Goal: Task Accomplishment & Management: Manage account settings

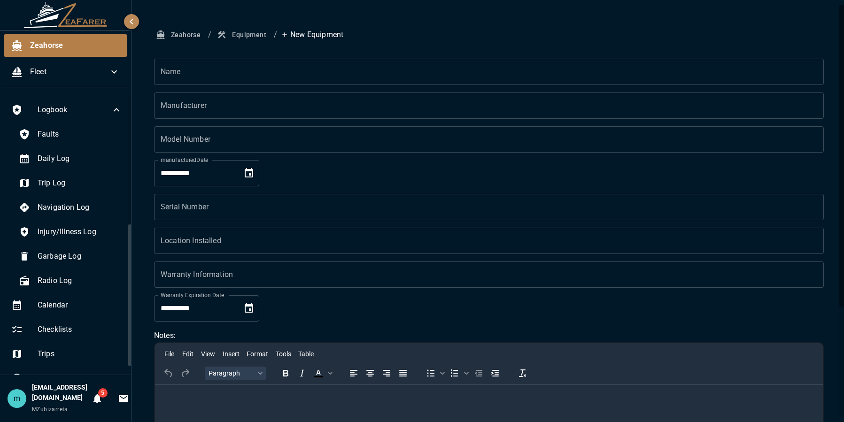
scroll to position [251, 0]
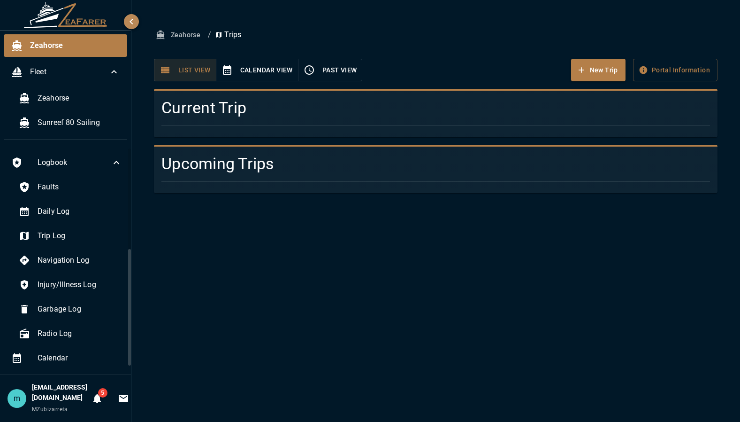
scroll to position [199, 0]
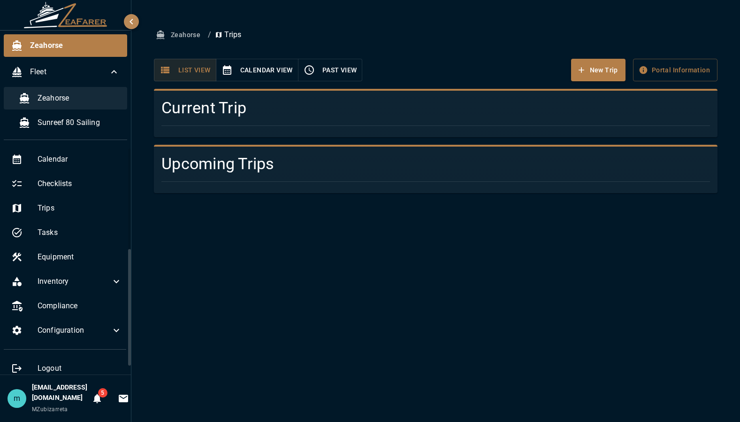
click at [82, 93] on span "Zeahorse" at bounding box center [79, 97] width 82 height 11
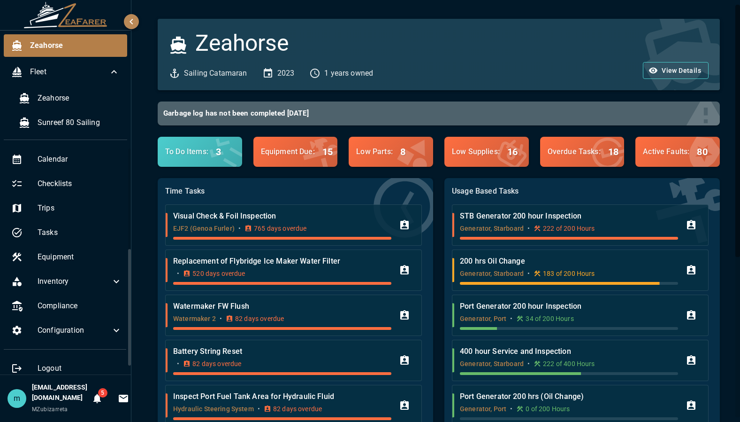
scroll to position [0, 9]
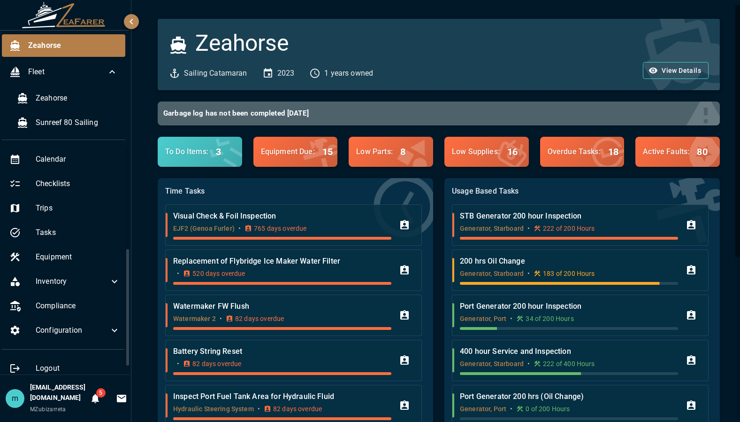
drag, startPoint x: 128, startPoint y: 256, endPoint x: 125, endPoint y: 148, distance: 108.5
click at [125, 148] on div "Zeahorse Fleet Zeahorse Sunreef 80 Sailing Logbook Faults Daily Log Trip Log Na…" at bounding box center [65, 211] width 131 height 422
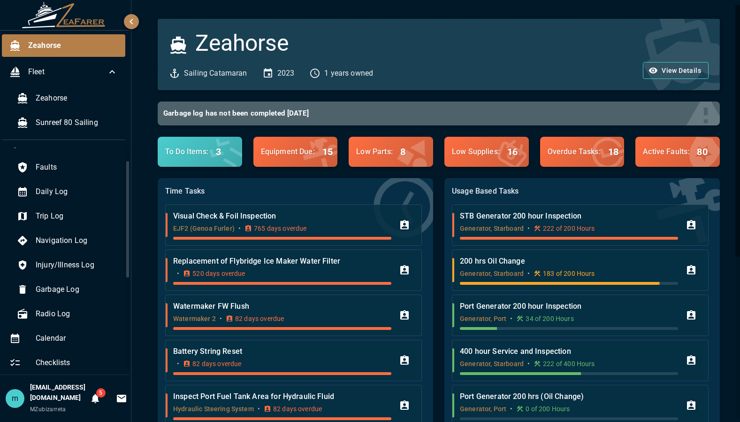
scroll to position [0, 0]
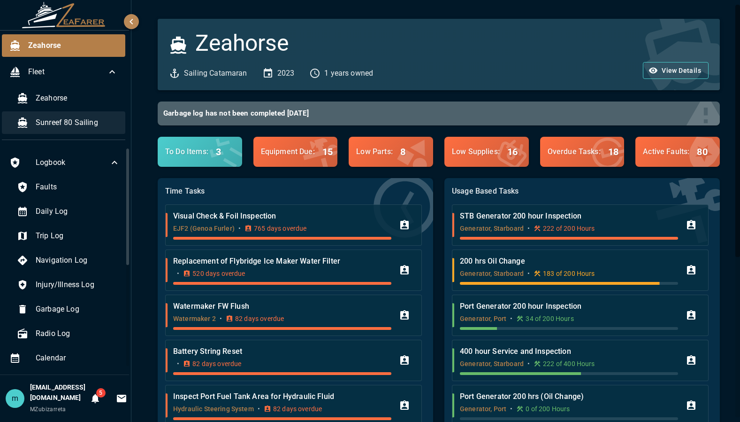
drag, startPoint x: 122, startPoint y: 256, endPoint x: 115, endPoint y: 117, distance: 139.6
click at [115, 117] on div "Zeahorse Fleet Zeahorse Sunreef 80 Sailing Logbook Faults Daily Log Trip Log Na…" at bounding box center [65, 211] width 131 height 422
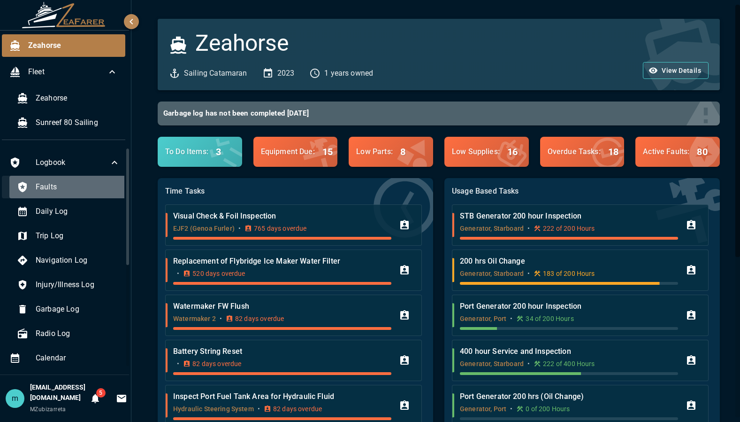
click at [67, 186] on span "Faults" at bounding box center [78, 186] width 85 height 11
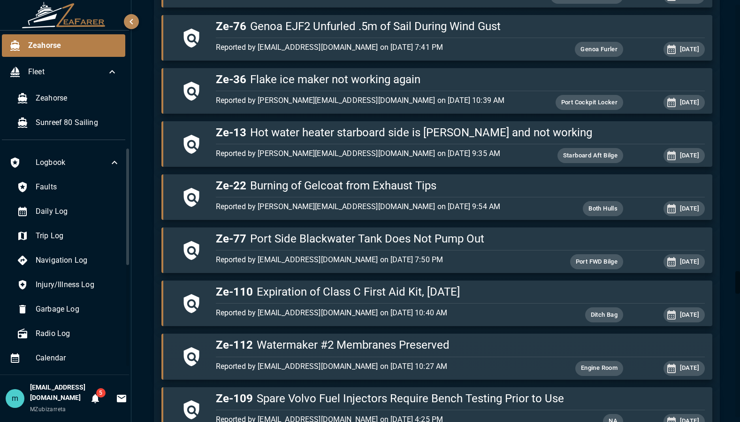
scroll to position [4996, 0]
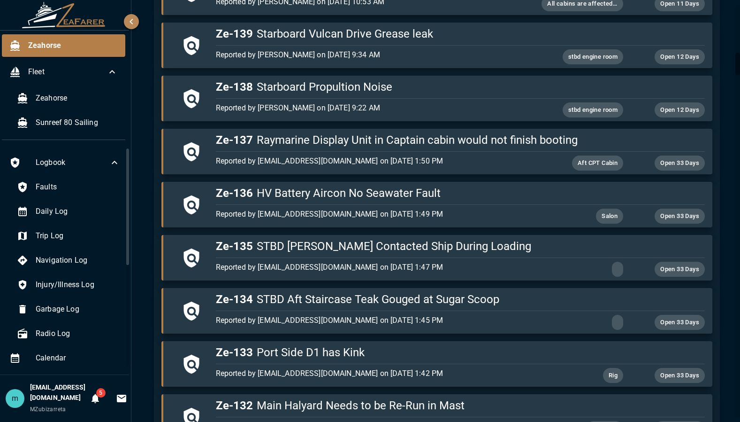
scroll to position [883, 0]
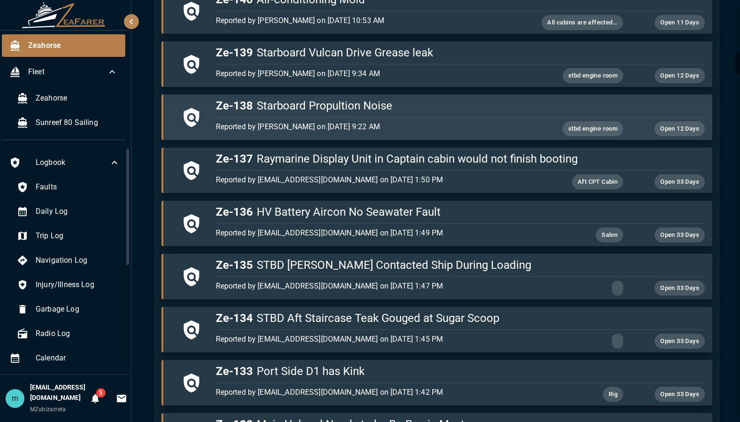
click at [369, 111] on h5 "Ze-138 Starboard Propultion Noise" at bounding box center [460, 105] width 489 height 15
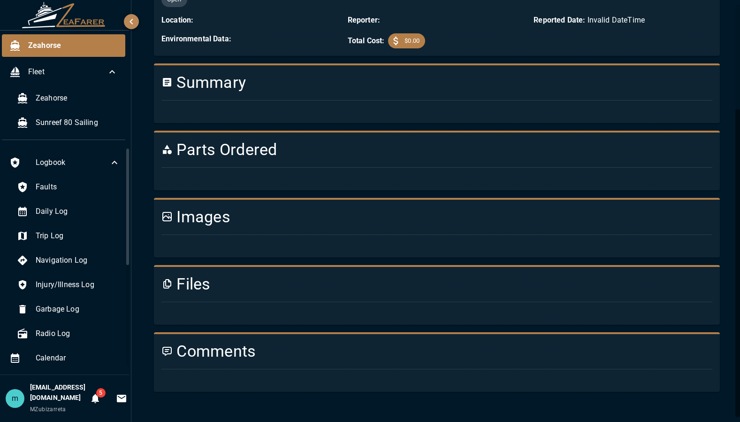
scroll to position [883, 0]
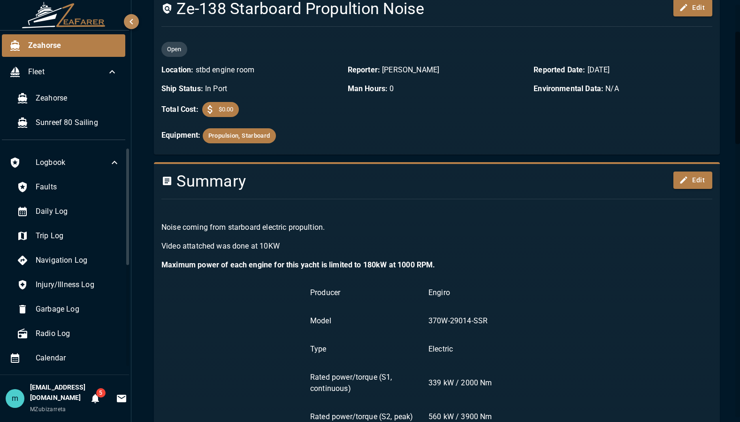
scroll to position [75, 0]
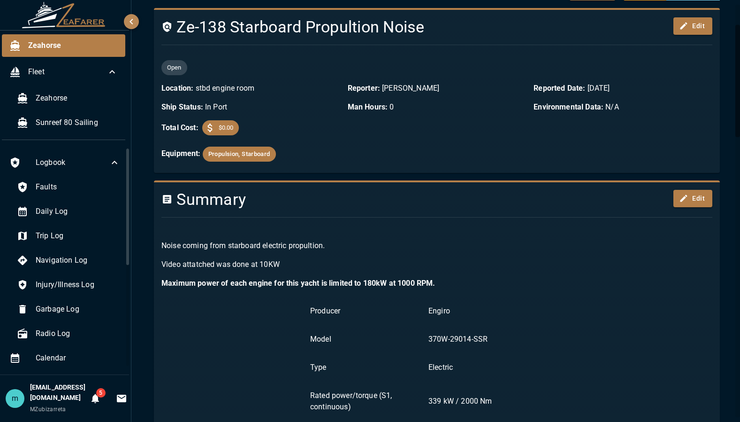
click at [435, 282] on strong "Maximum power of each engine for this yacht is limited to 180kW at 1000 RPM." at bounding box center [299, 282] width 274 height 9
click at [439, 284] on p "Maximum power of each engine for this yacht is limited to 180kW at 1000 RPM." at bounding box center [437, 282] width 551 height 11
click at [434, 282] on strong "Maximum power of each engine for this yacht is limited to 180kW at 1000 RPM." at bounding box center [299, 282] width 274 height 9
click at [685, 193] on button "Edit" at bounding box center [693, 198] width 39 height 17
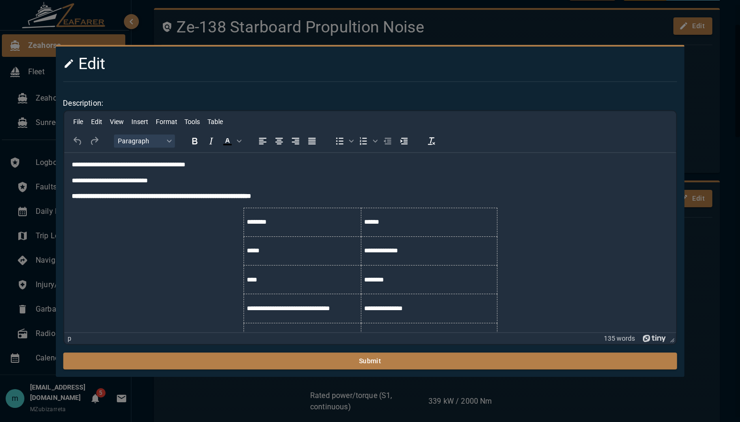
scroll to position [0, 0]
click at [321, 198] on p "**********" at bounding box center [369, 196] width 597 height 9
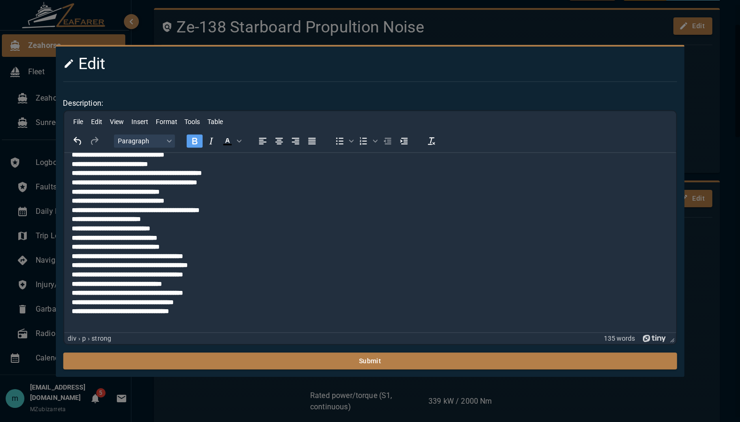
scroll to position [58, 0]
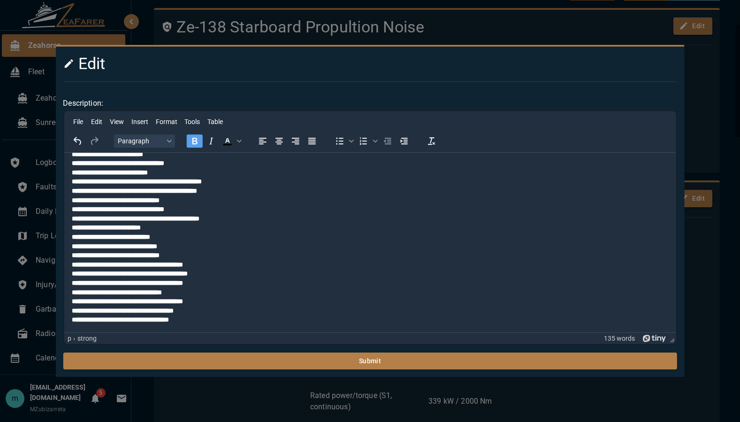
click at [223, 321] on p "**********" at bounding box center [369, 237] width 597 height 175
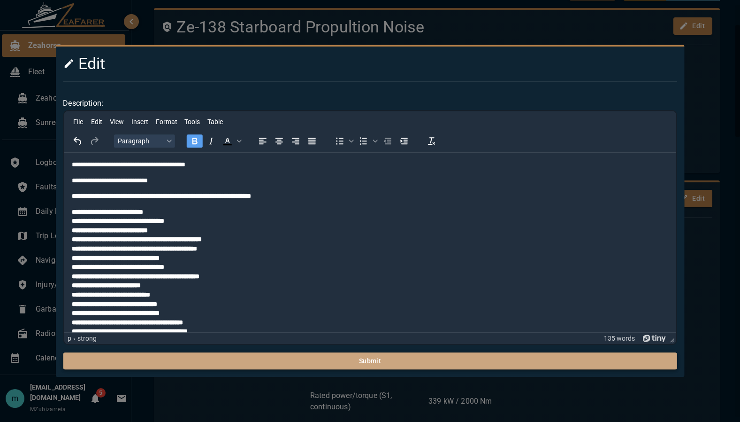
click at [304, 366] on button "Submit" at bounding box center [370, 360] width 614 height 17
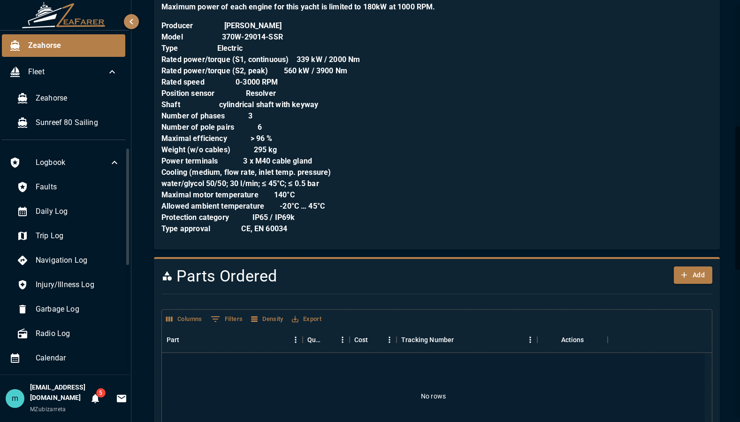
scroll to position [357, 0]
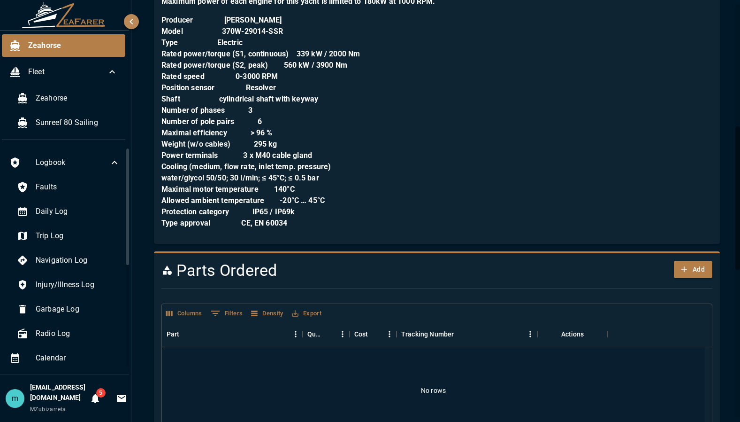
click at [727, 360] on div "Zeahorse / Logbook / Starboard Propultion Noise Export Defer Resolve Ze-138 Sta…" at bounding box center [436, 248] width 611 height 1211
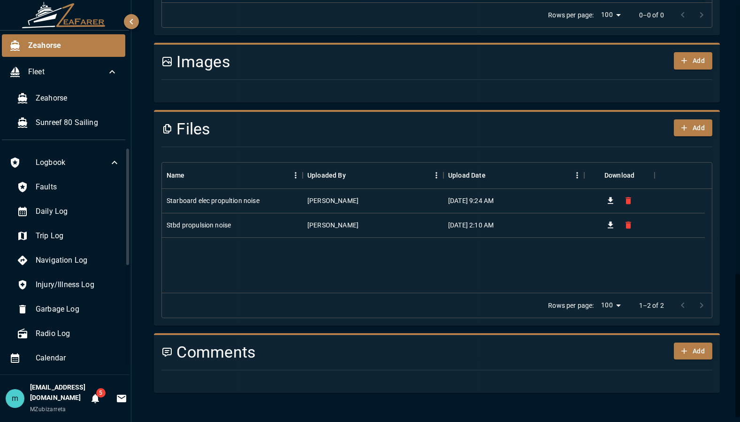
scroll to position [789, 0]
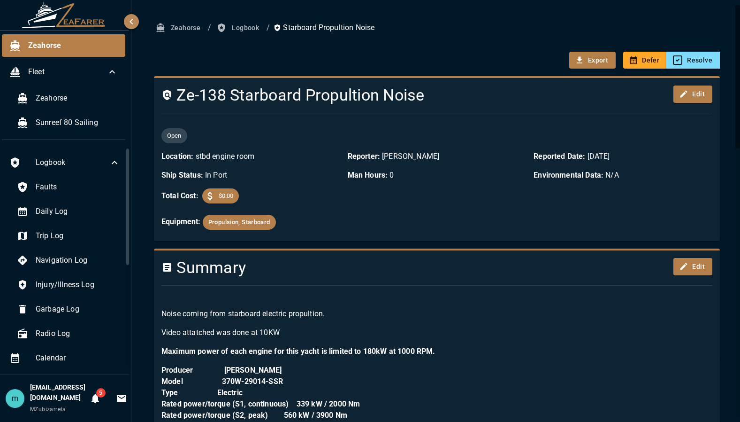
scroll to position [0, 0]
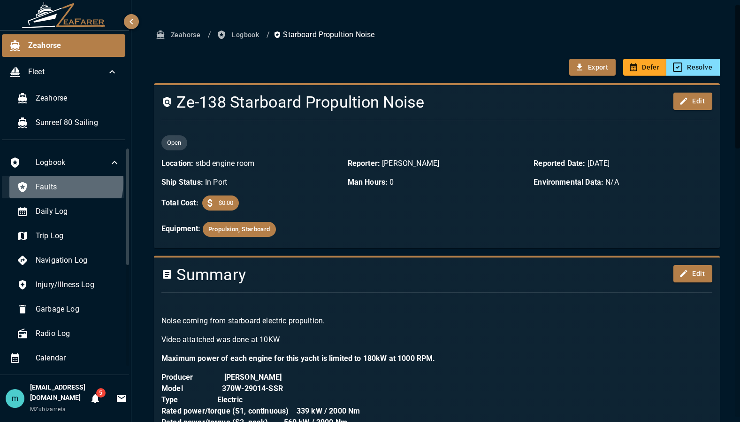
click at [56, 183] on span "Faults" at bounding box center [78, 186] width 85 height 11
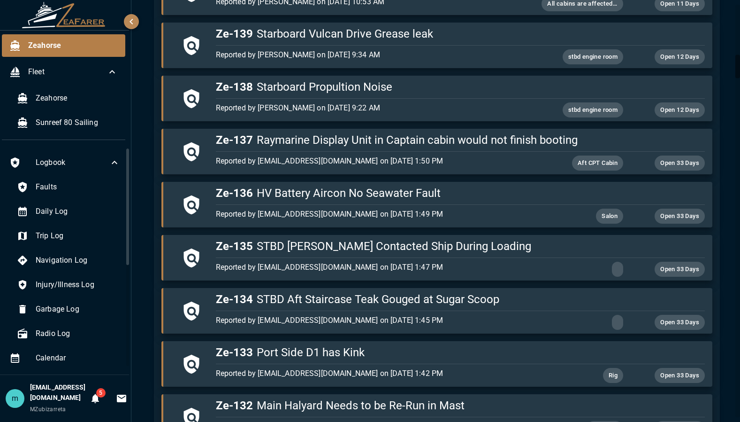
scroll to position [883, 0]
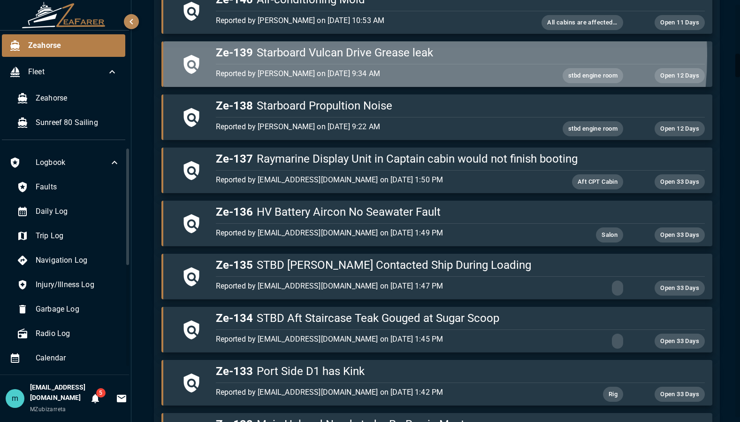
click at [390, 55] on h5 "Ze-139 Starboard Vulcan Drive Grease leak" at bounding box center [460, 52] width 489 height 15
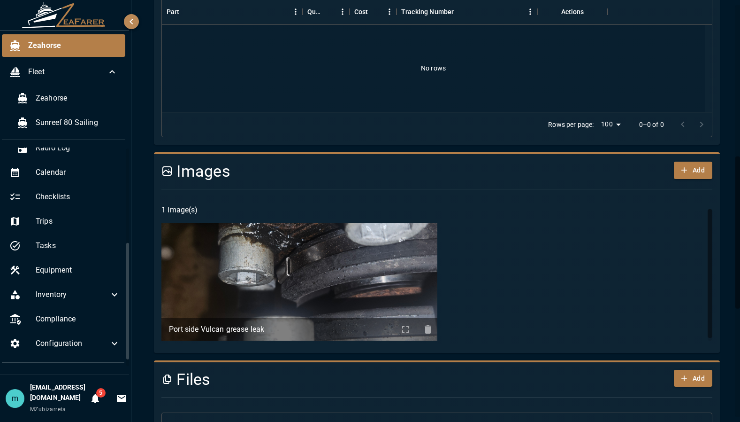
scroll to position [186, 0]
drag, startPoint x: 119, startPoint y: 176, endPoint x: 128, endPoint y: 270, distance: 94.8
click at [128, 270] on div "Zeahorse Fleet Zeahorse Sunreef 80 Sailing Logbook Faults Daily Log Trip Log Na…" at bounding box center [65, 211] width 131 height 422
click at [62, 271] on span "Equipment" at bounding box center [78, 268] width 85 height 11
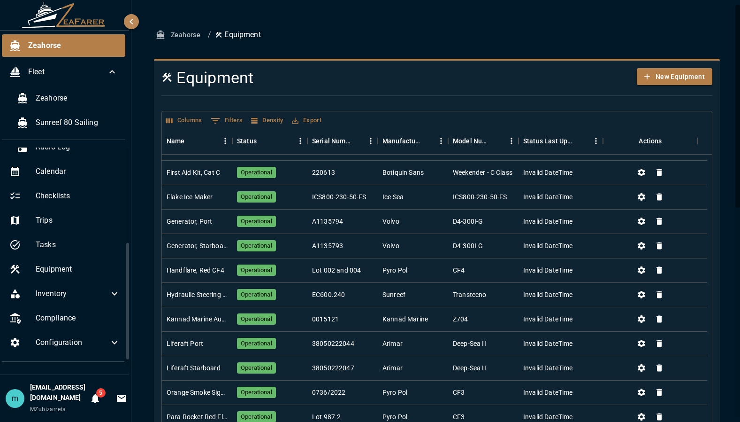
scroll to position [145, 0]
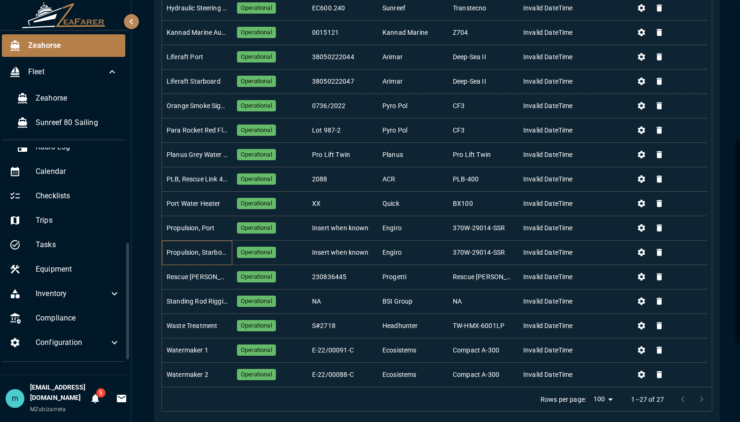
click at [211, 246] on div "Propulsion, Starboard" at bounding box center [197, 252] width 70 height 24
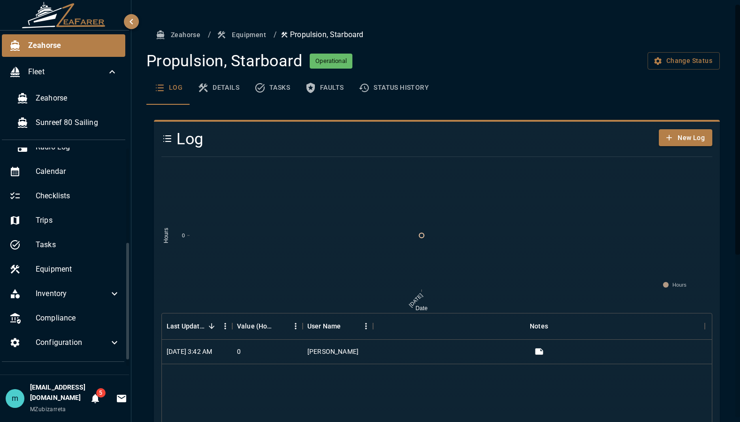
click at [722, 162] on div "Zeahorse / Equipment / Propulsion, Starboard Propulsion, Starboard Operational …" at bounding box center [437, 347] width 589 height 642
click at [224, 86] on button "Details" at bounding box center [218, 88] width 57 height 34
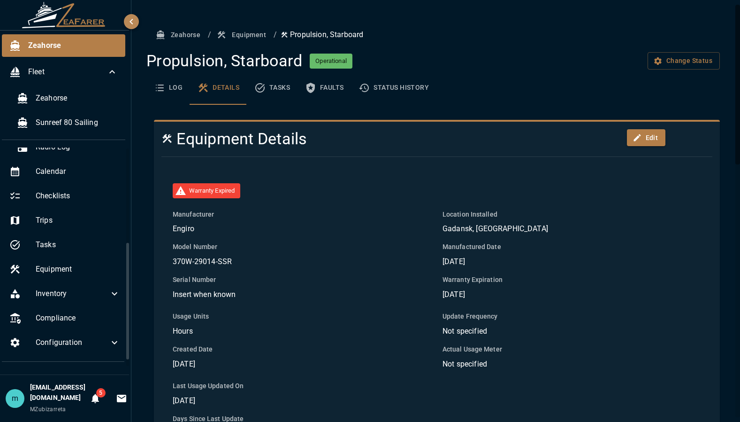
click at [561, 265] on p "01 Mar 2023" at bounding box center [572, 261] width 259 height 11
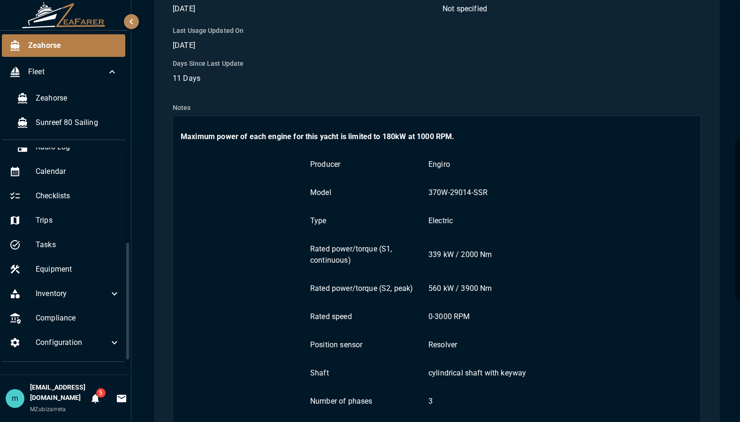
scroll to position [357, 0]
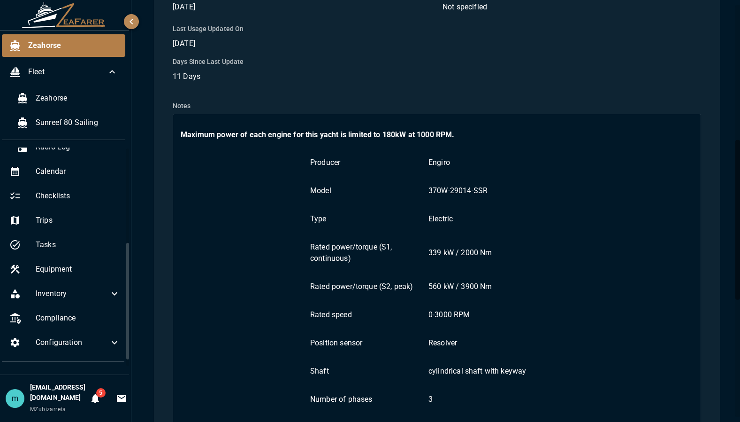
click at [459, 131] on p "Maximum power of each engine for this yacht is limited to 180kW at 1000 RPM." at bounding box center [437, 134] width 513 height 11
click at [454, 132] on strong "Maximum power of each engine for this yacht is limited to 180kW at 1000 RPM." at bounding box center [318, 134] width 274 height 9
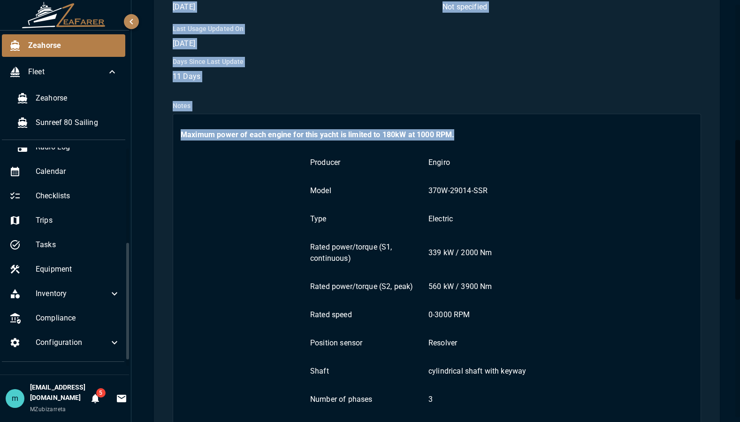
scroll to position [667, 0]
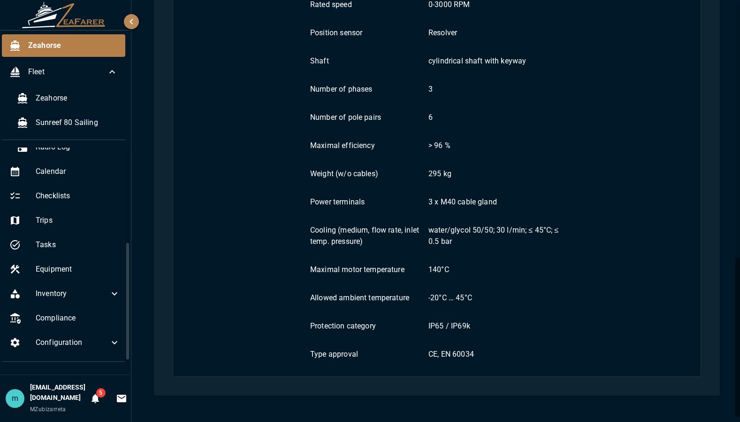
drag, startPoint x: 289, startPoint y: 161, endPoint x: 489, endPoint y: 373, distance: 292.0
click at [489, 373] on div "Maximum power of each engine for this yacht is limited to 180kW at 1000 RPM. Pr…" at bounding box center [437, 90] width 529 height 573
click at [649, 114] on div "Producer Engiro Model 370W-29014-SSR Type Electric Rated power/torque (S1, cont…" at bounding box center [437, 103] width 513 height 531
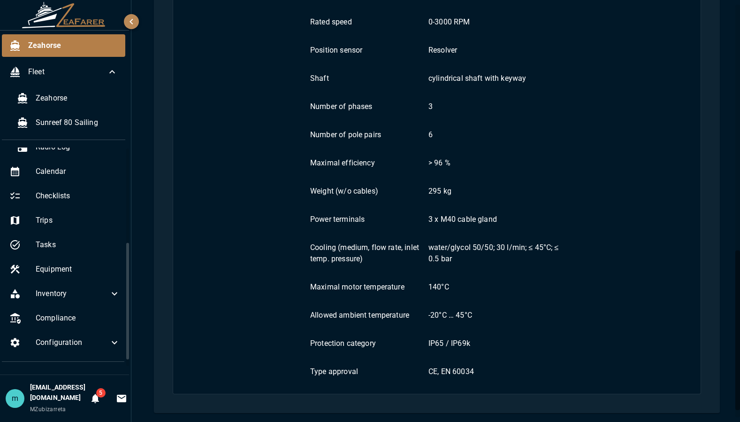
scroll to position [648, 0]
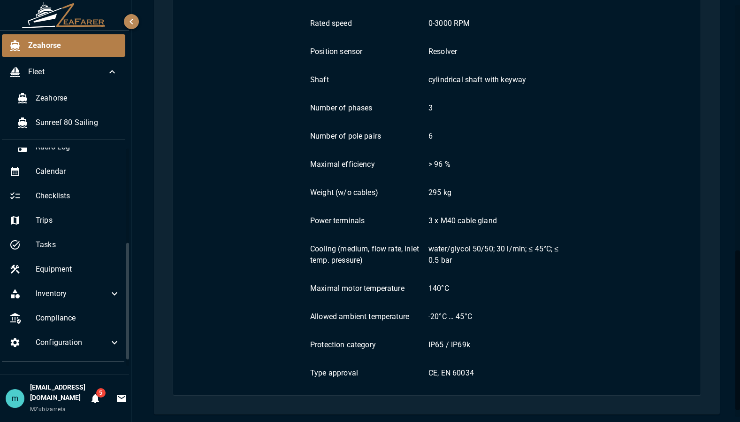
click at [641, 105] on div "Producer Engiro Model 370W-29014-SSR Type Electric Rated power/torque (S1, cont…" at bounding box center [437, 122] width 513 height 531
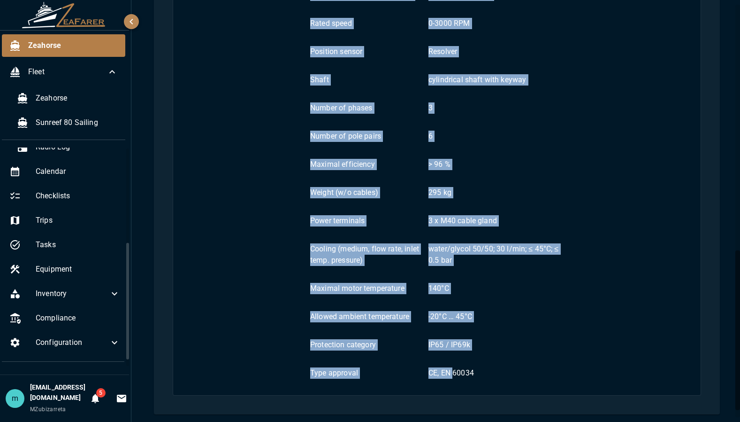
click at [641, 105] on div "Producer Engiro Model 370W-29014-SSR Type Electric Rated power/torque (S1, cont…" at bounding box center [437, 122] width 513 height 531
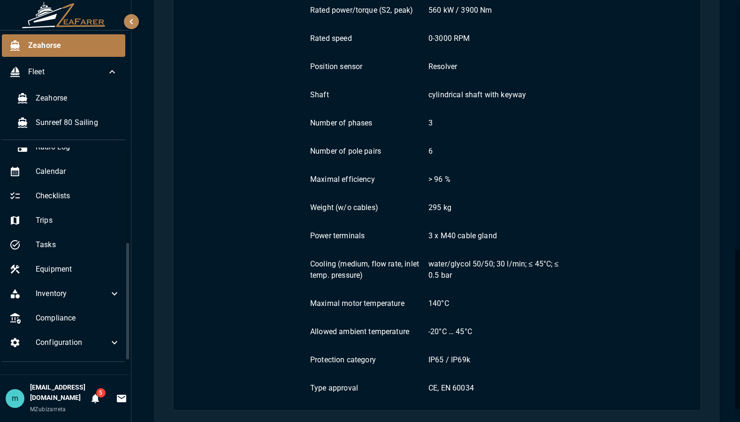
click at [641, 105] on div "Producer Engiro Model 370W-29014-SSR Type Electric Rated power/torque (S1, cont…" at bounding box center [437, 137] width 513 height 531
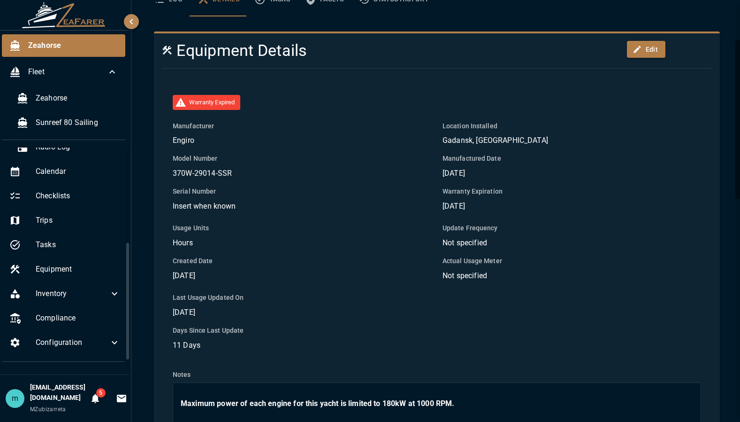
scroll to position [85, 0]
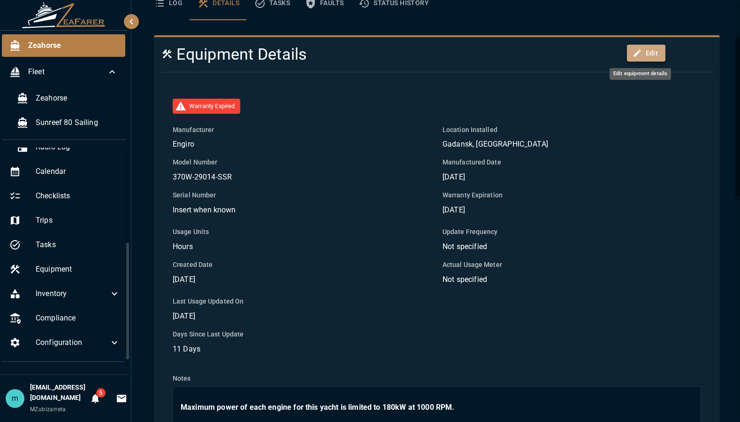
click at [638, 53] on button "Edit" at bounding box center [646, 53] width 39 height 17
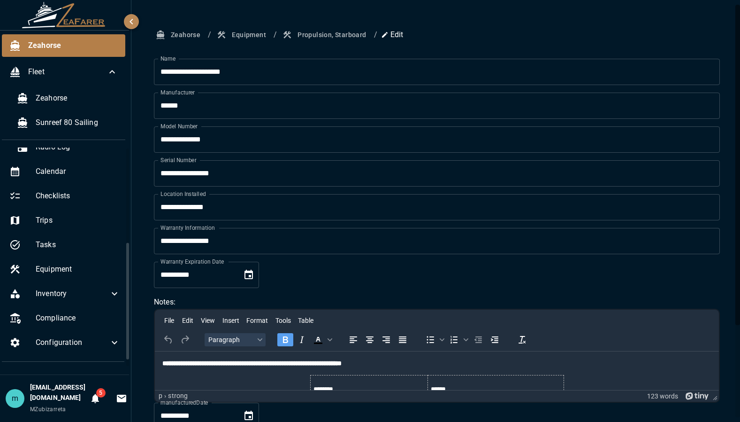
click at [722, 242] on div "**********" at bounding box center [437, 278] width 589 height 505
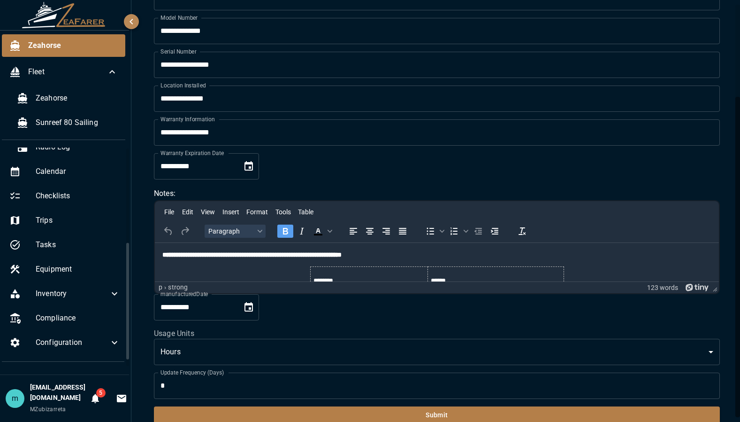
scroll to position [121, 0]
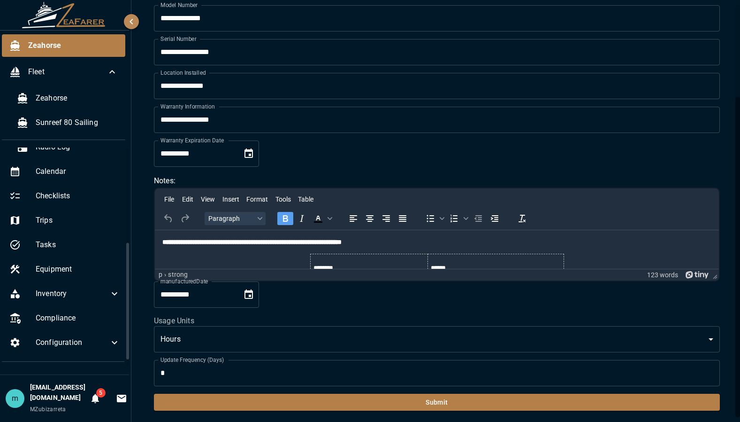
click at [478, 246] on p "**********" at bounding box center [436, 241] width 549 height 9
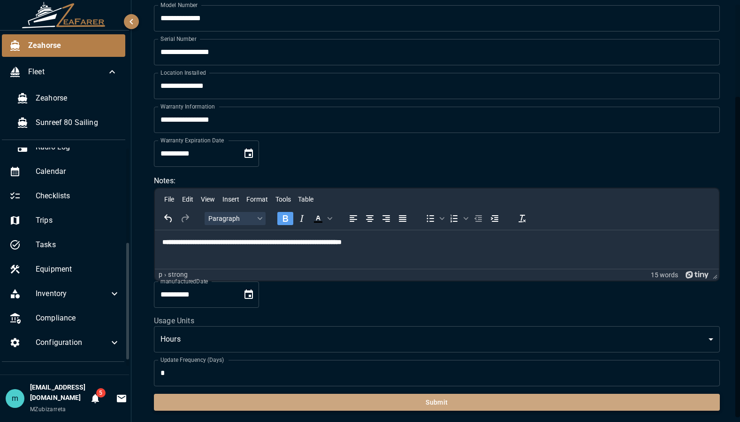
click at [459, 404] on button "Submit" at bounding box center [437, 401] width 566 height 17
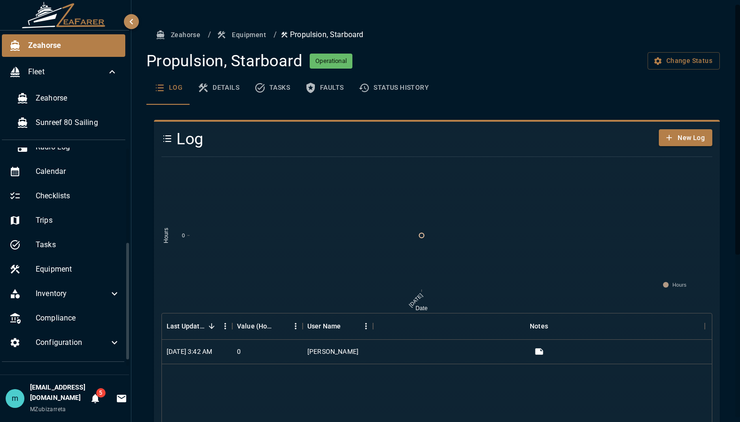
click at [243, 32] on button "Equipment" at bounding box center [242, 34] width 55 height 17
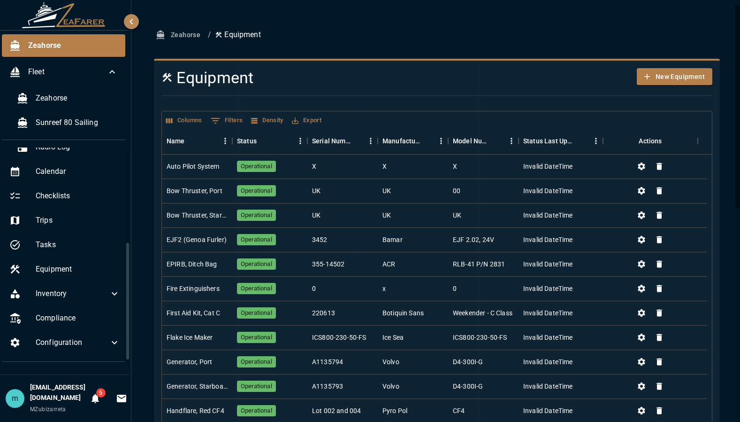
click at [730, 297] on div "Zeahorse / Equipment Equipment New Equipment Columns 0 Filters Density Export N…" at bounding box center [436, 428] width 611 height 857
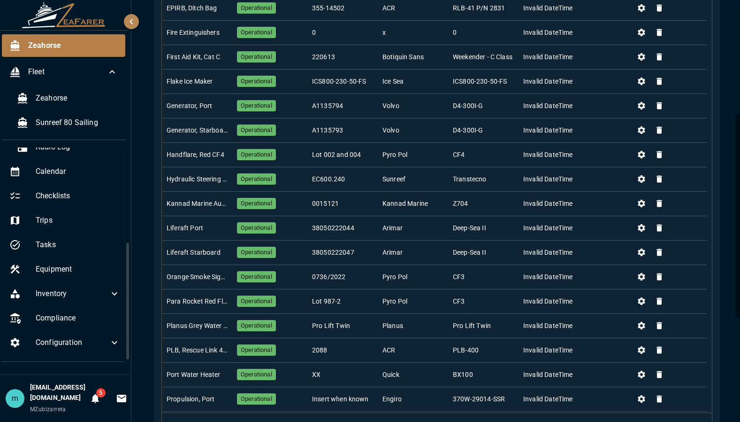
scroll to position [282, 0]
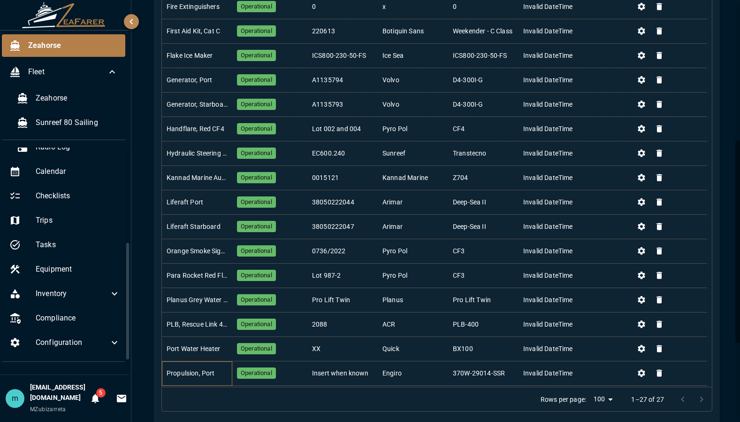
click at [211, 376] on div "Propulsion, Port" at bounding box center [191, 372] width 48 height 9
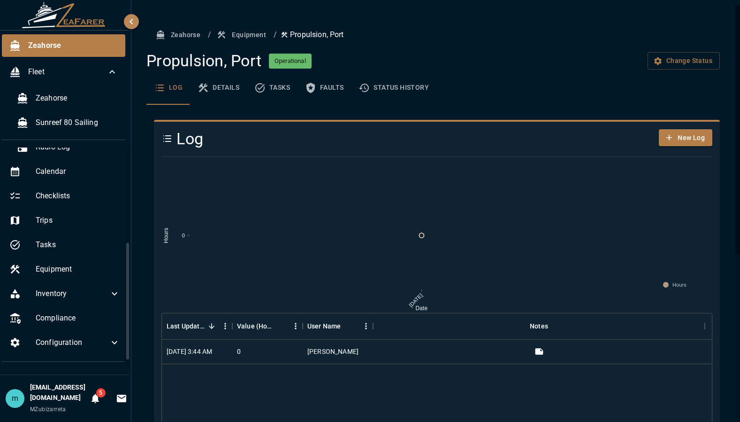
click at [724, 299] on div "Zeahorse / Equipment / Propulsion, Port Propulsion, Port Operational Change Sta…" at bounding box center [436, 347] width 611 height 695
click at [278, 89] on button "Tasks" at bounding box center [272, 88] width 51 height 34
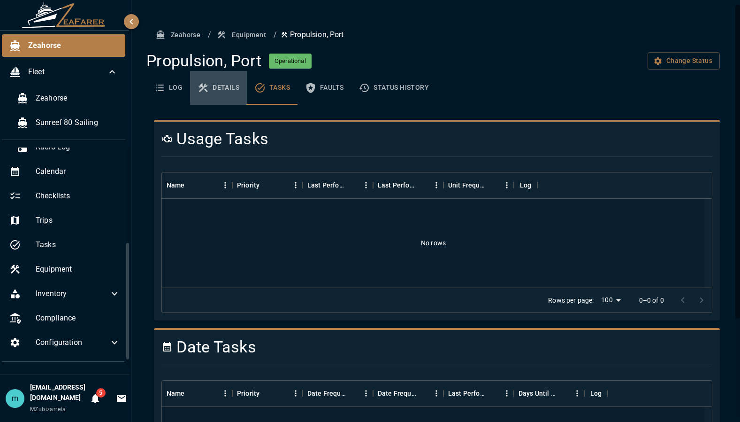
click at [224, 86] on button "Details" at bounding box center [218, 88] width 57 height 34
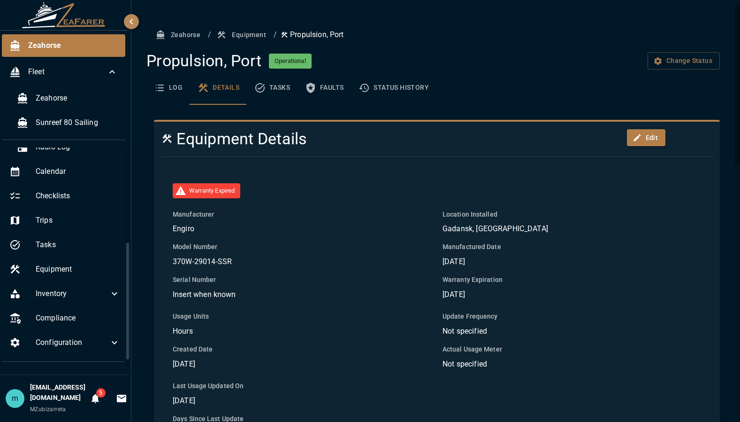
click at [660, 225] on p "Gadansk, Poland" at bounding box center [572, 228] width 259 height 11
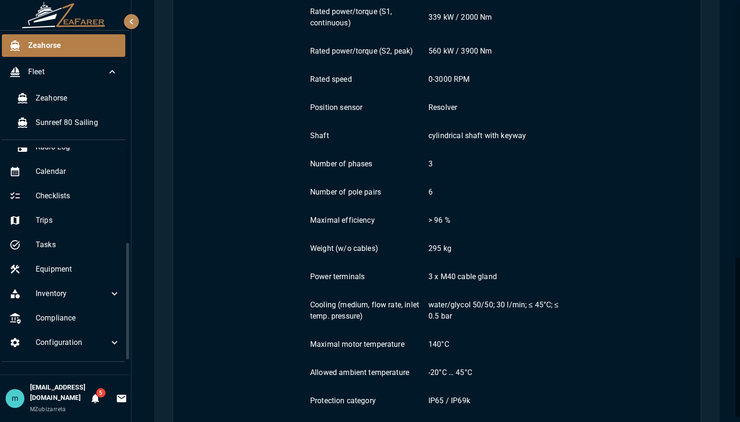
scroll to position [667, 0]
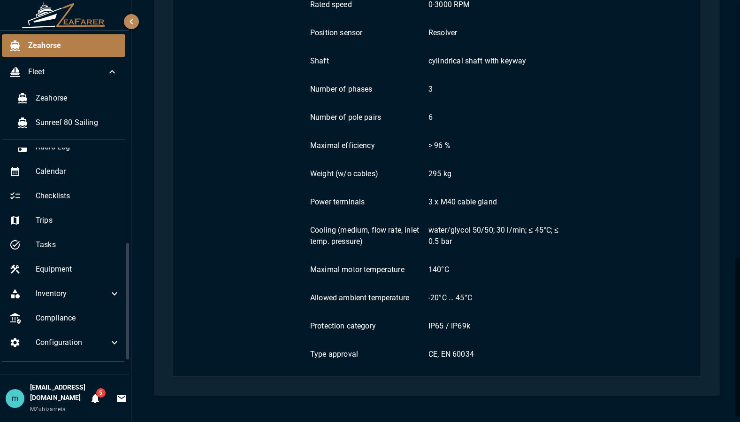
drag, startPoint x: 307, startPoint y: 162, endPoint x: 583, endPoint y: 375, distance: 348.1
click at [583, 375] on div "Maximum power of each engine for this yacht is limited to 180kW at 1000 RPM. Pr…" at bounding box center [437, 90] width 529 height 573
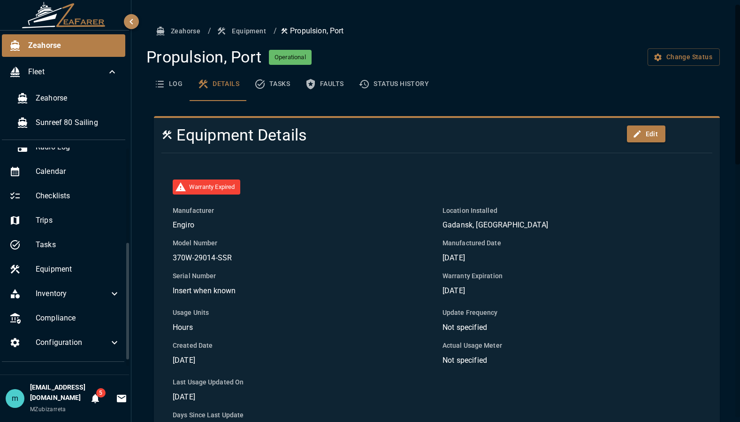
scroll to position [0, 0]
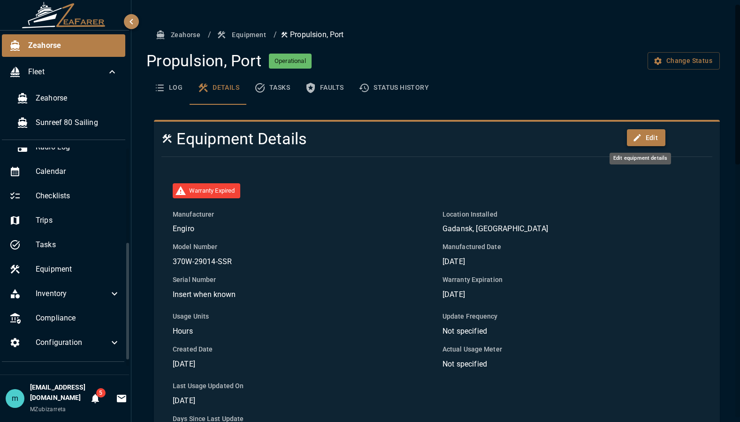
click at [637, 136] on button "Edit" at bounding box center [646, 137] width 39 height 17
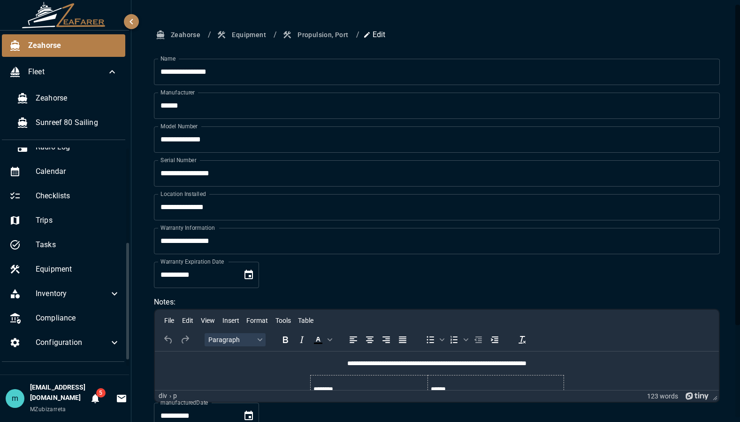
click at [729, 306] on div "**********" at bounding box center [436, 271] width 611 height 543
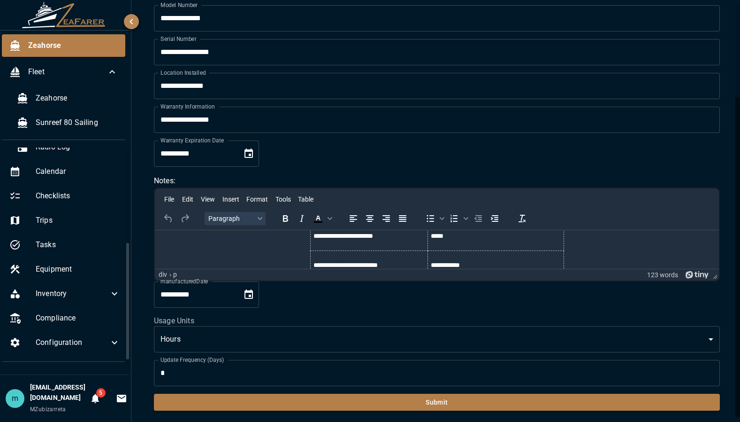
scroll to position [521, 0]
drag, startPoint x: 306, startPoint y: 239, endPoint x: 649, endPoint y: 259, distance: 344.3
click at [249, 249] on html at bounding box center [437, 242] width 564 height 24
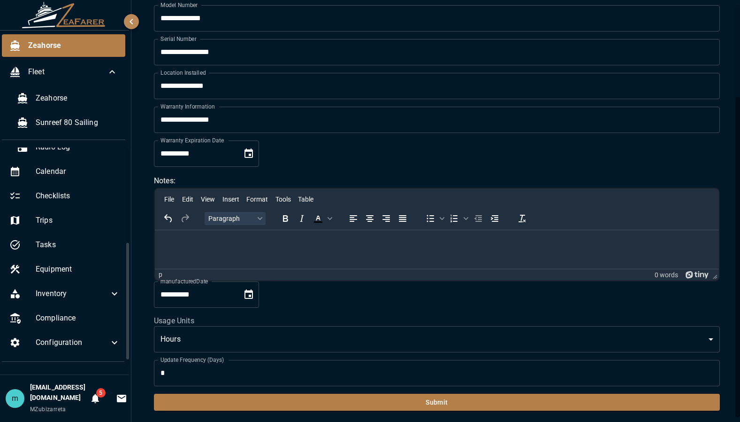
paste body "Rich Text Area. Press ALT-0 for help."
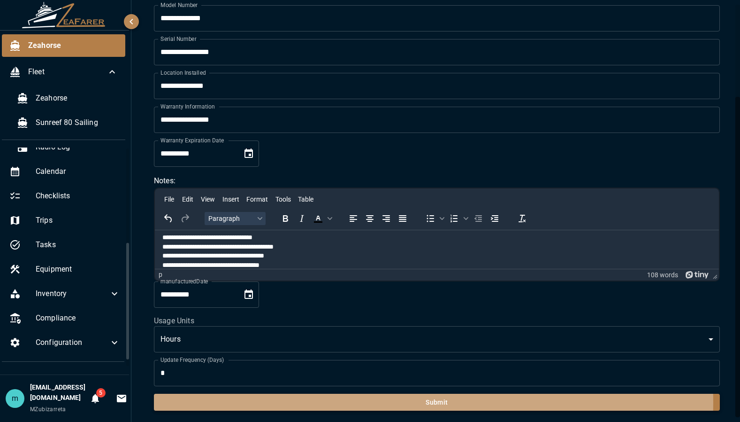
click at [397, 402] on button "Submit" at bounding box center [437, 401] width 566 height 17
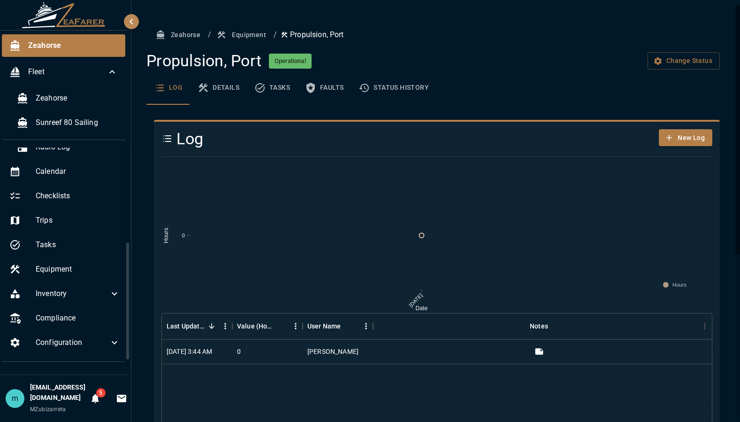
click at [730, 207] on div "Zeahorse / Equipment / Propulsion, Port Propulsion, Port Operational Change Sta…" at bounding box center [436, 347] width 611 height 695
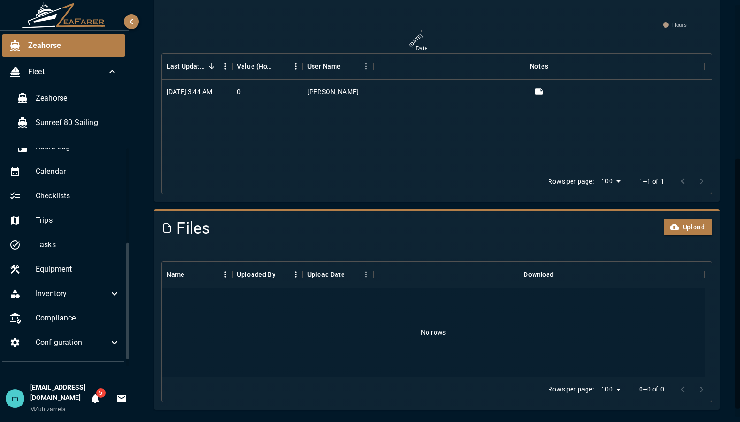
scroll to position [274, 0]
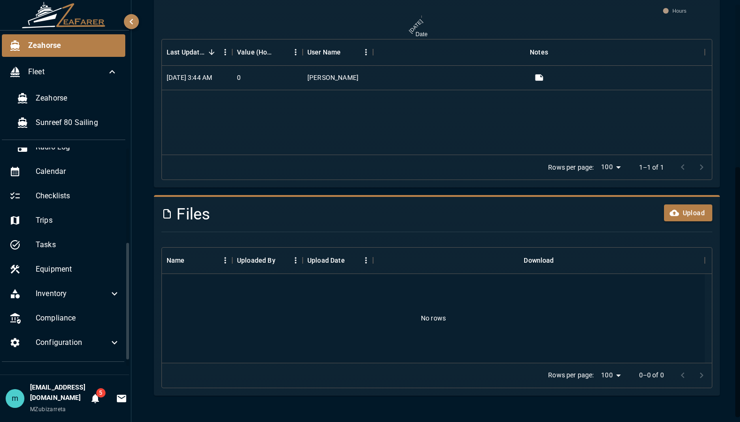
click at [716, 105] on div "Zeahorse / Equipment / Propulsion, Port Propulsion, Port Operational Change Sta…" at bounding box center [437, 74] width 589 height 642
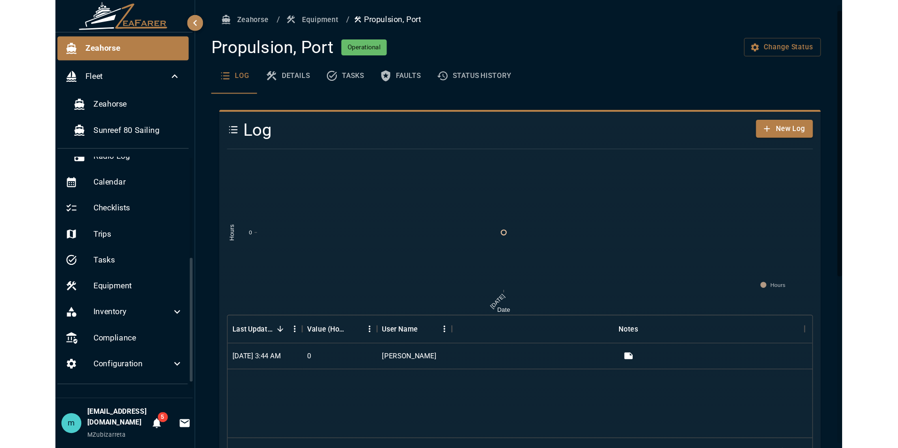
scroll to position [0, 0]
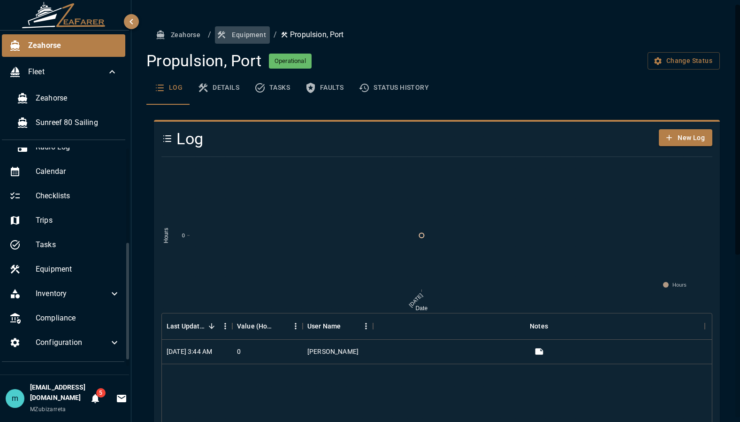
click at [246, 38] on button "Equipment" at bounding box center [242, 34] width 55 height 17
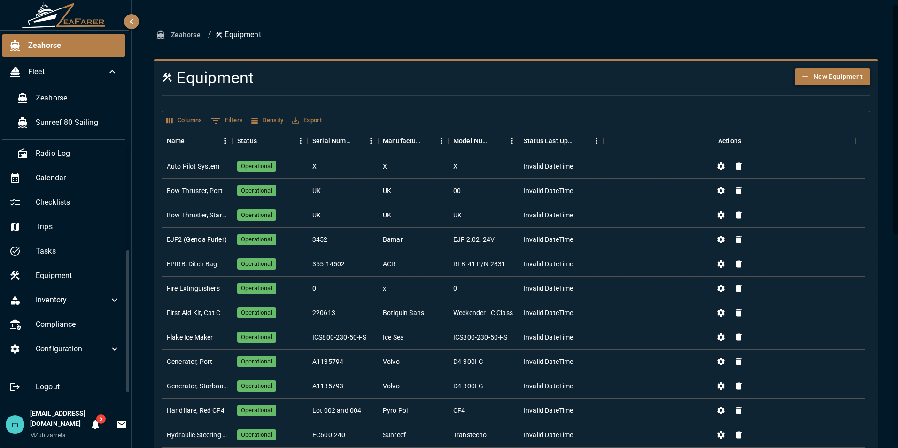
click at [740, 77] on button "New Equipment" at bounding box center [832, 76] width 76 height 17
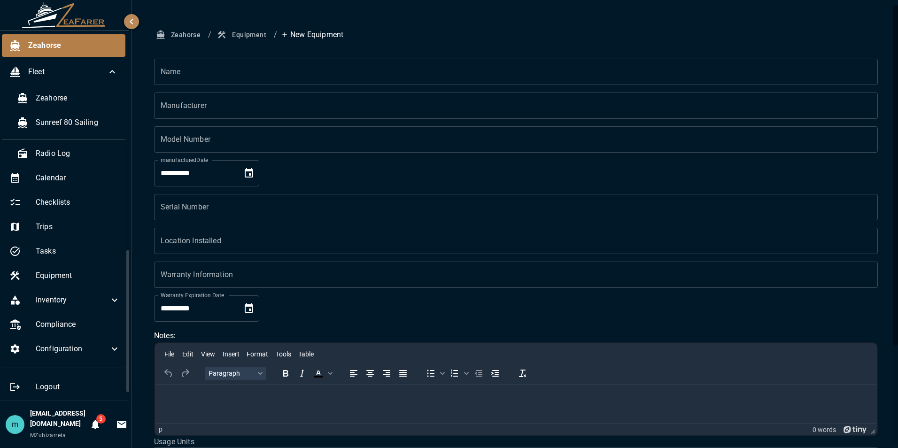
click at [550, 73] on input "Name" at bounding box center [516, 72] width 724 height 26
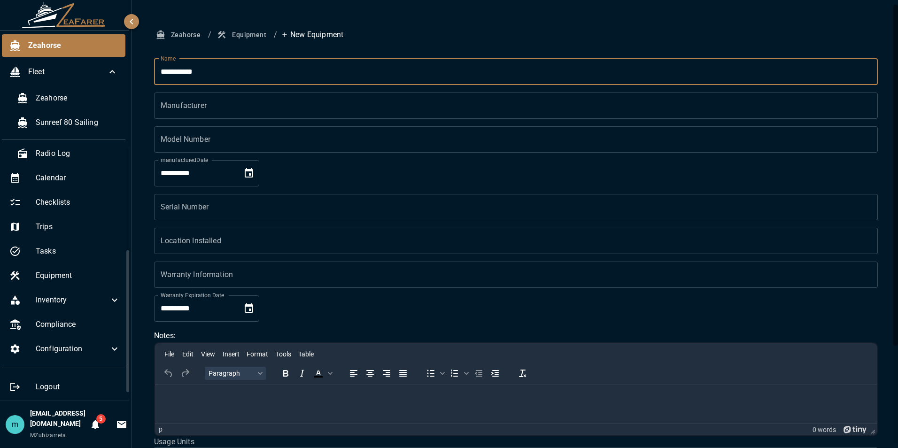
type input "**********"
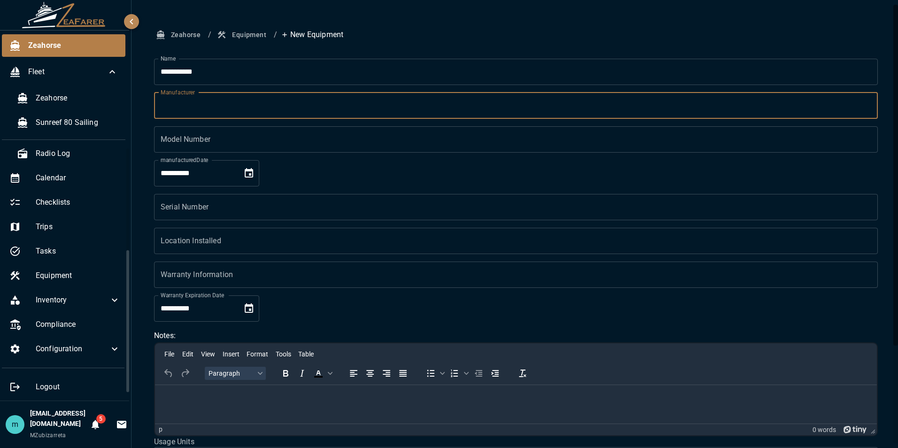
click at [407, 102] on input "Manufacturer" at bounding box center [516, 105] width 724 height 26
type input "*******"
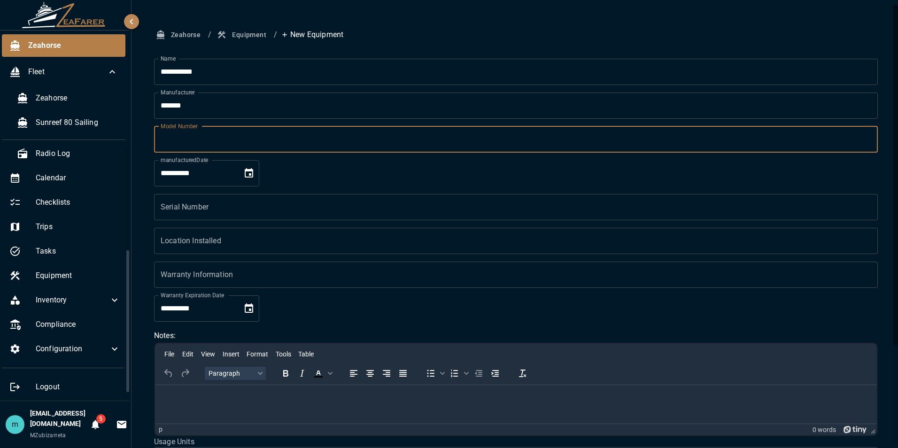
click at [270, 145] on input "Model Number" at bounding box center [516, 139] width 724 height 26
type input "**"
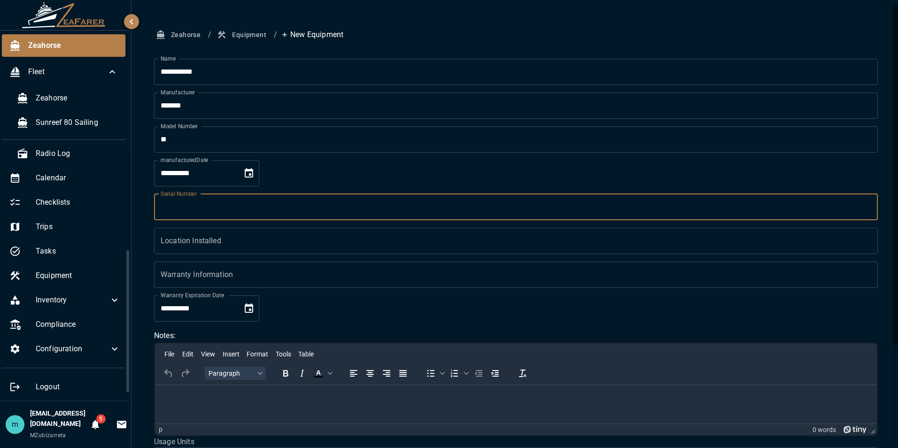
click at [252, 199] on input "Serial Number" at bounding box center [516, 207] width 724 height 26
type input "**"
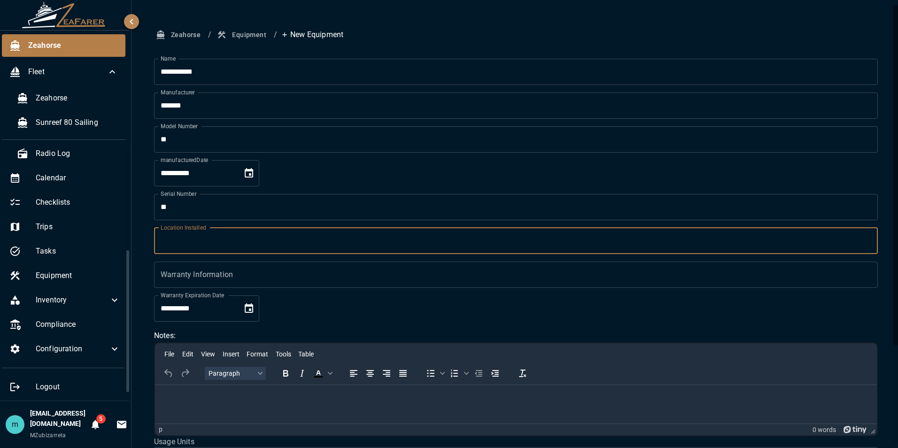
click at [248, 240] on input "Location Installed" at bounding box center [516, 241] width 724 height 26
click at [244, 242] on input "***" at bounding box center [516, 241] width 724 height 26
type input "***"
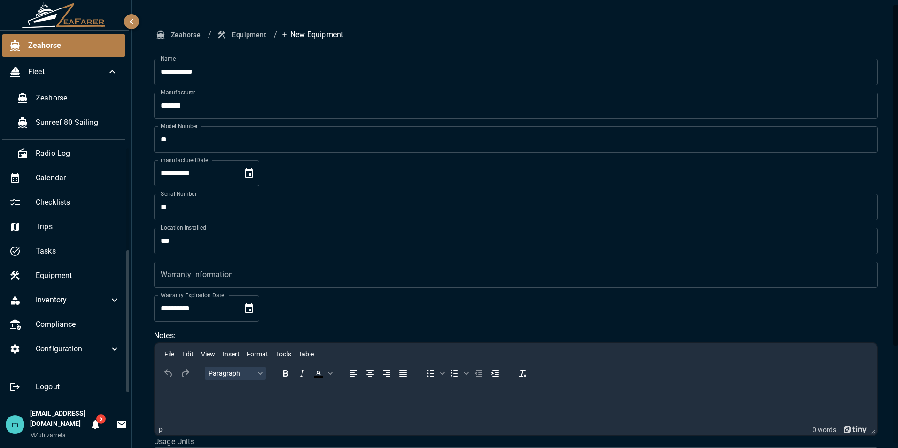
click at [740, 180] on div "**********" at bounding box center [516, 295] width 746 height 539
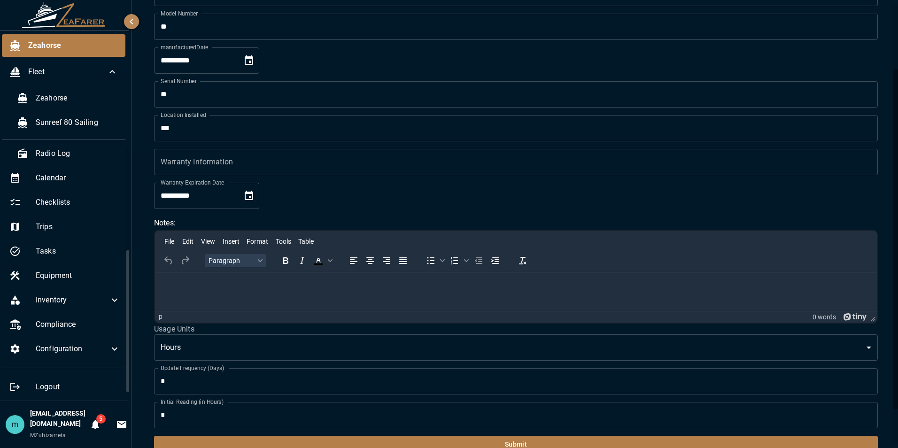
scroll to position [129, 0]
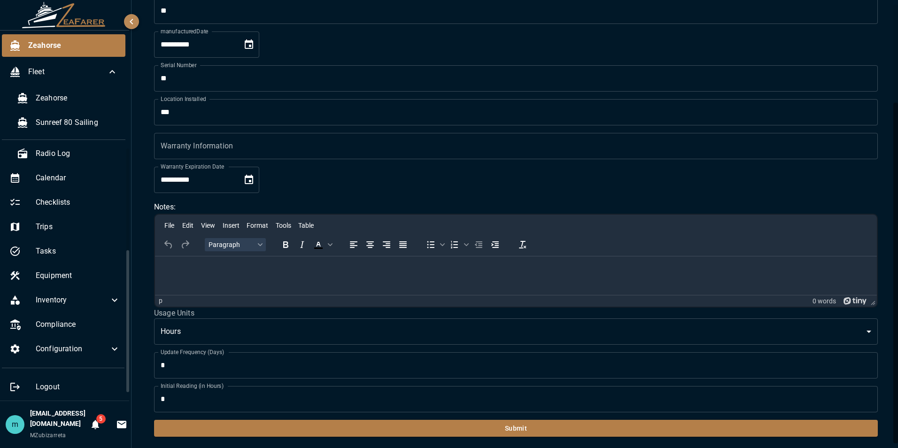
click at [164, 266] on p "Rich Text Area. Press ALT-0 for help." at bounding box center [515, 267] width 707 height 9
click at [273, 266] on p "**********" at bounding box center [512, 267] width 700 height 9
click at [264, 271] on p "**********" at bounding box center [512, 267] width 700 height 9
click at [306, 421] on button "Submit" at bounding box center [516, 428] width 724 height 17
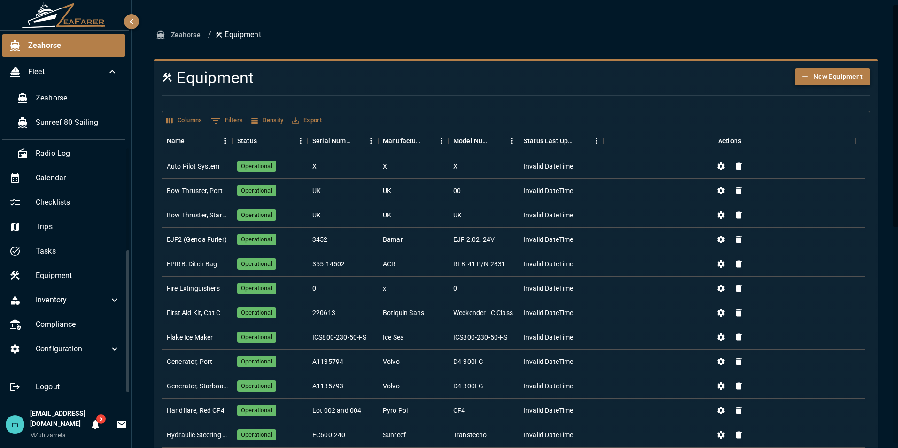
click at [740, 77] on button "New Equipment" at bounding box center [832, 76] width 76 height 17
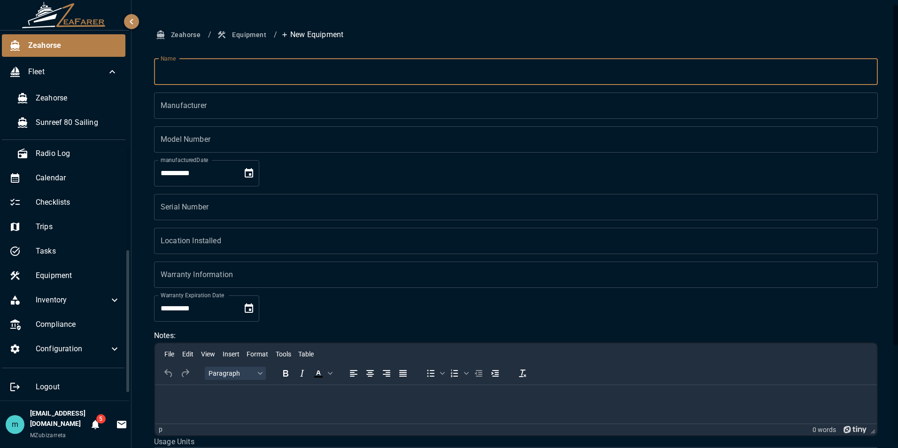
click at [609, 76] on input "Name" at bounding box center [516, 72] width 724 height 26
type input "*"
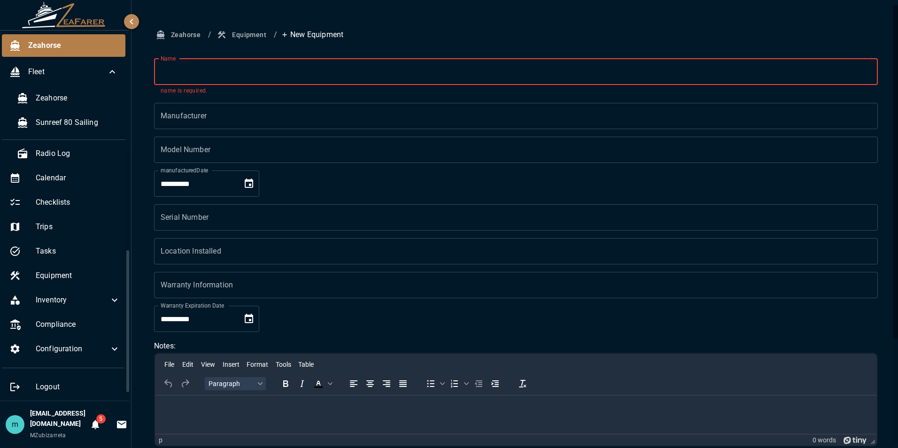
click at [740, 17] on div "**********" at bounding box center [515, 293] width 769 height 587
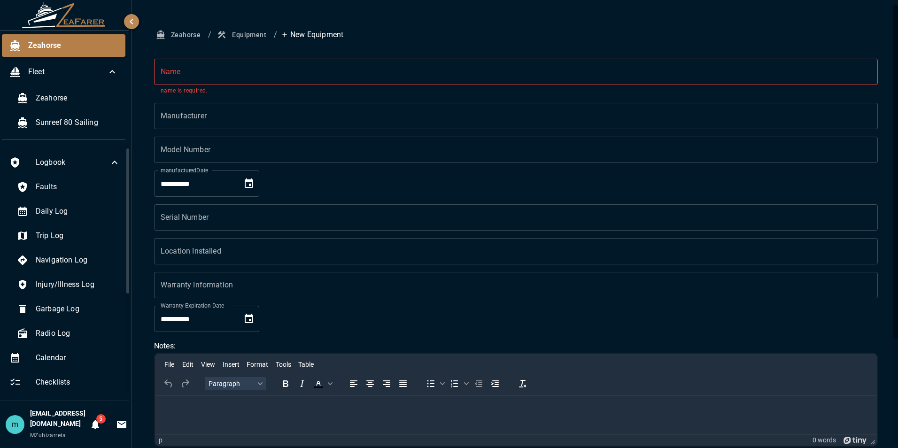
drag, startPoint x: 121, startPoint y: 259, endPoint x: 120, endPoint y: 113, distance: 146.5
click at [120, 113] on div "Zeahorse Fleet Zeahorse Sunreef 80 Sailing Logbook Faults Daily Log Trip Log Na…" at bounding box center [65, 224] width 131 height 448
click at [69, 189] on span "Faults" at bounding box center [78, 186] width 85 height 11
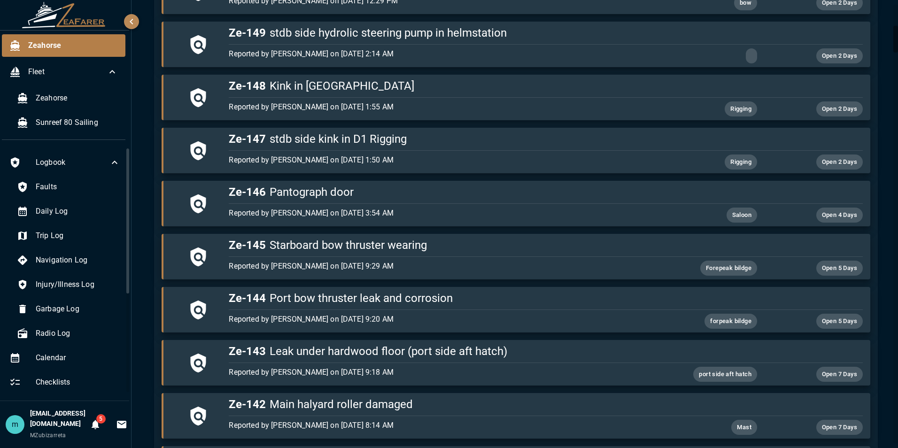
scroll to position [376, 0]
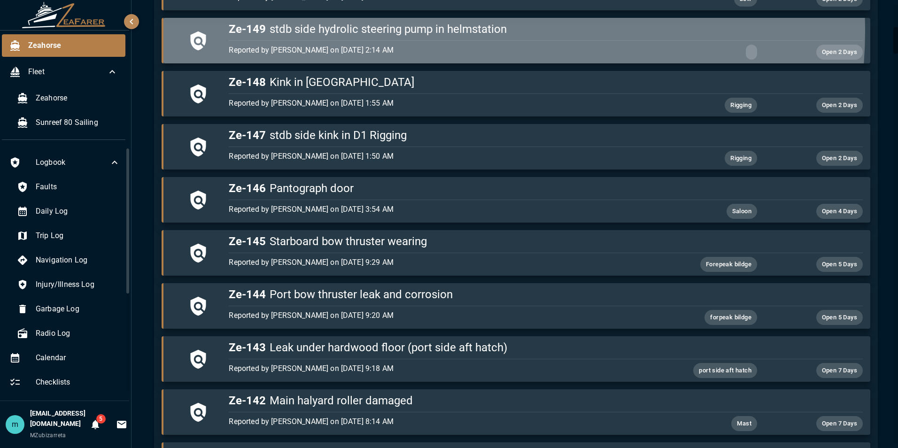
click at [466, 31] on h5 "Ze-149 stdb side hydrolic steering pump in helmstation" at bounding box center [545, 29] width 633 height 15
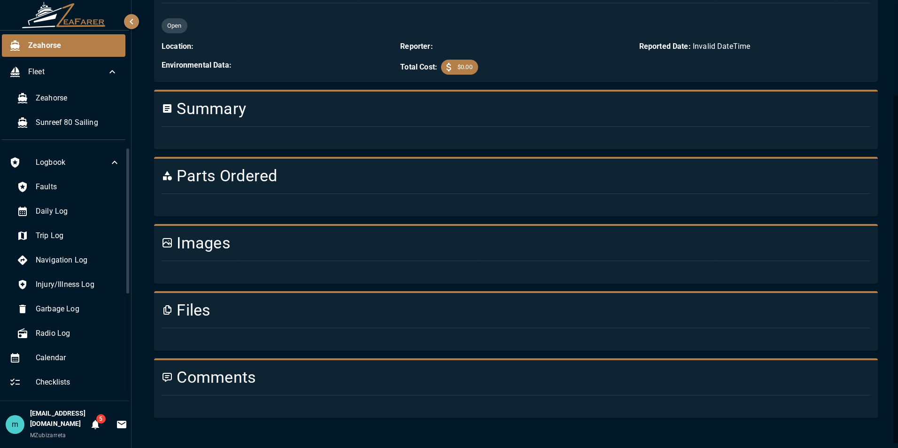
click at [466, 31] on div "Export undefined undefined Open Location: Reporter: Reported Date: Invalid Date…" at bounding box center [511, 185] width 731 height 502
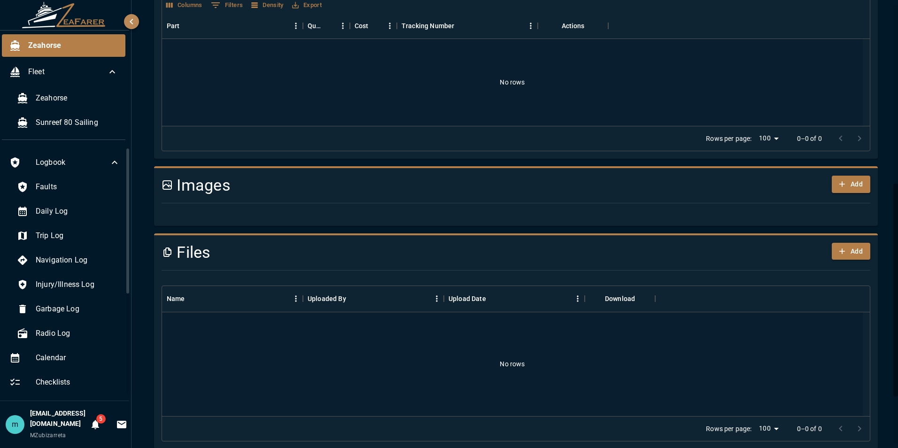
click at [740, 144] on html "Zeahorse Fleet Zeahorse Sunreef 80 Sailing Logbook Faults Daily Log Trip Log Na…" at bounding box center [449, 224] width 898 height 448
click at [740, 84] on div "Zeahorse / Logbook / stdb side hydrolic steering pump in helmstation Export Def…" at bounding box center [516, 93] width 746 height 884
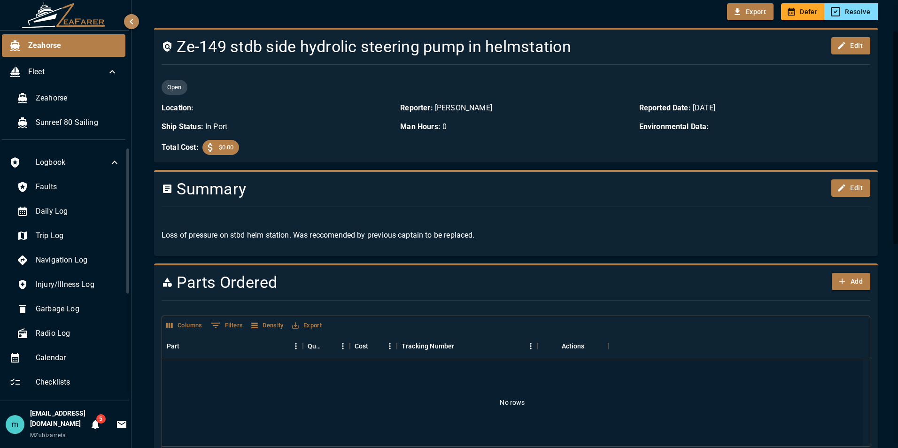
scroll to position [56, 0]
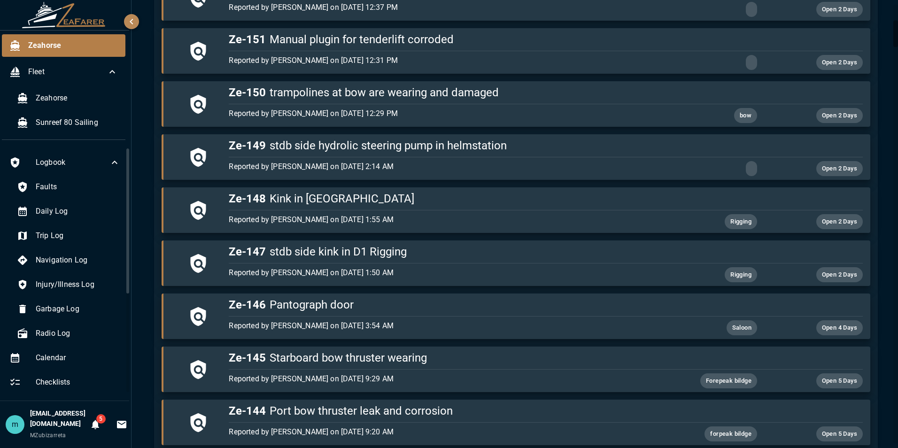
scroll to position [263, 0]
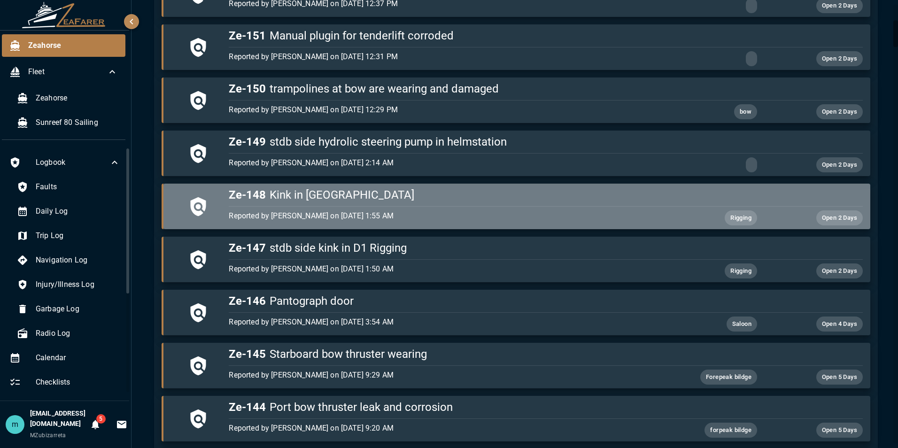
click at [593, 195] on h5 "Ze-148 Kink in Forestay" at bounding box center [545, 194] width 633 height 15
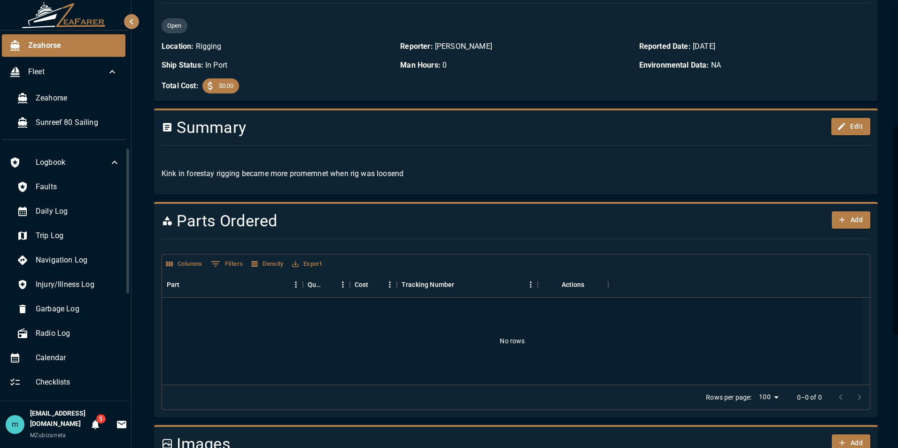
scroll to position [263, 0]
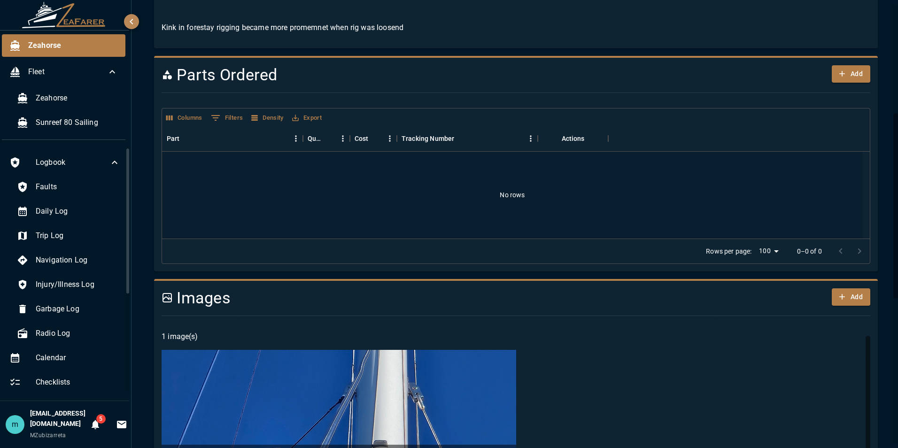
click at [740, 167] on div "Zeahorse / Logbook / Kink in Forestay Export Defer Resolve Ze-148 Kink in Fores…" at bounding box center [515, 268] width 769 height 1063
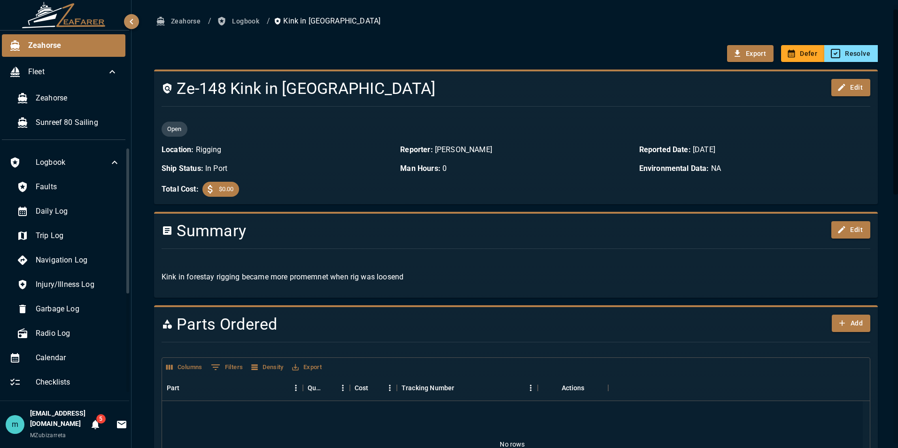
scroll to position [0, 0]
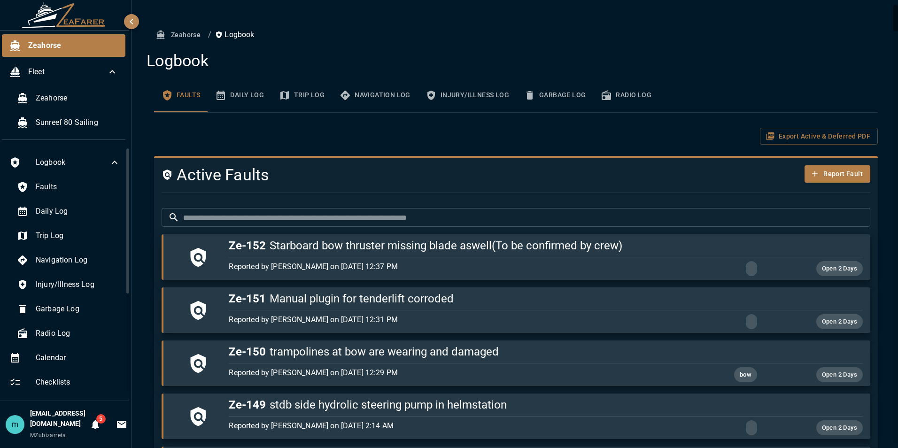
click at [728, 73] on div "Faults Daily Log Trip Log Navigation Log Injury/Illness Log Garbage Log Radio L…" at bounding box center [511, 92] width 731 height 42
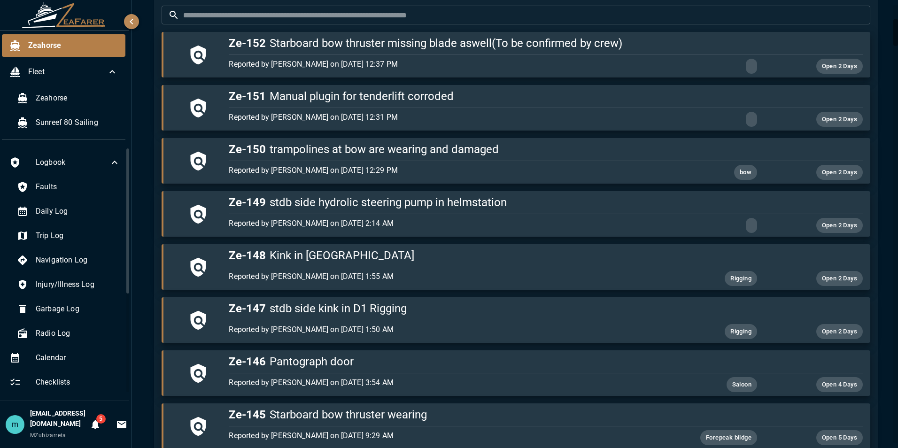
scroll to position [244, 0]
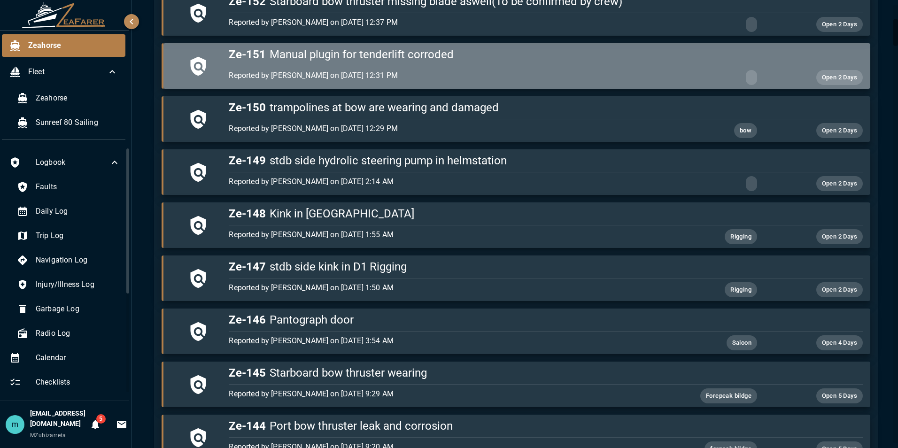
click at [613, 54] on h5 "Ze-151 Manual plugin for tenderlift corroded" at bounding box center [545, 54] width 633 height 15
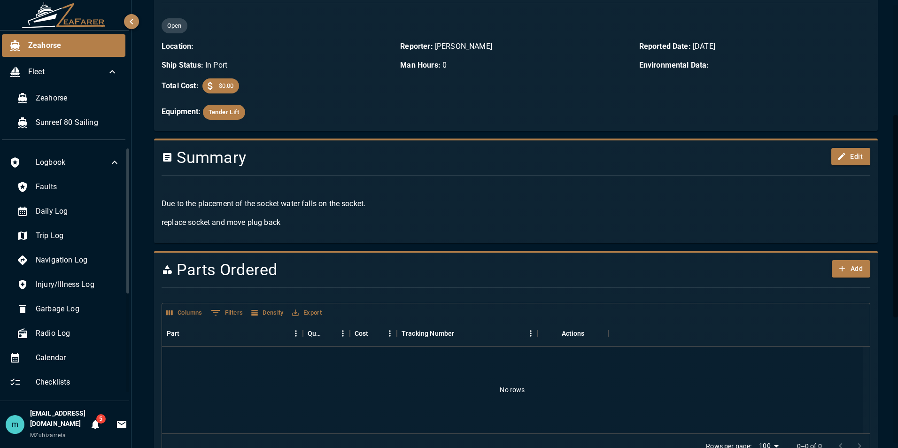
scroll to position [244, 0]
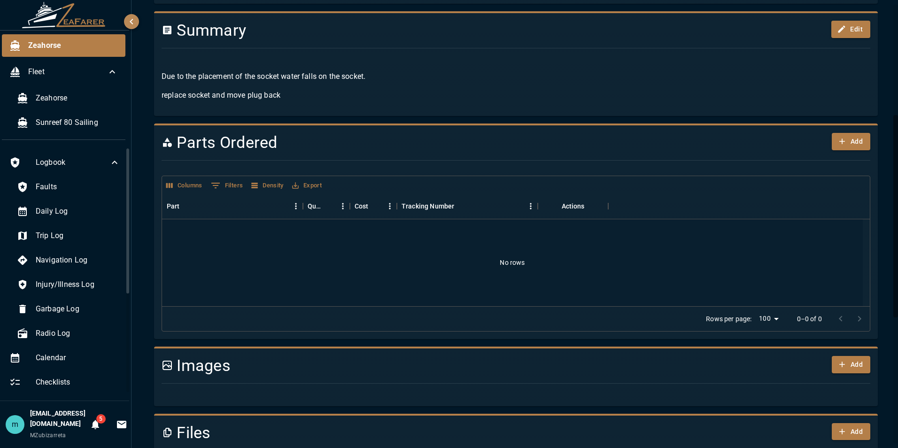
click at [740, 128] on div "Zeahorse / Logbook / Manual plugin for tenderlift corroded Export Defer Resolve…" at bounding box center [515, 241] width 769 height 971
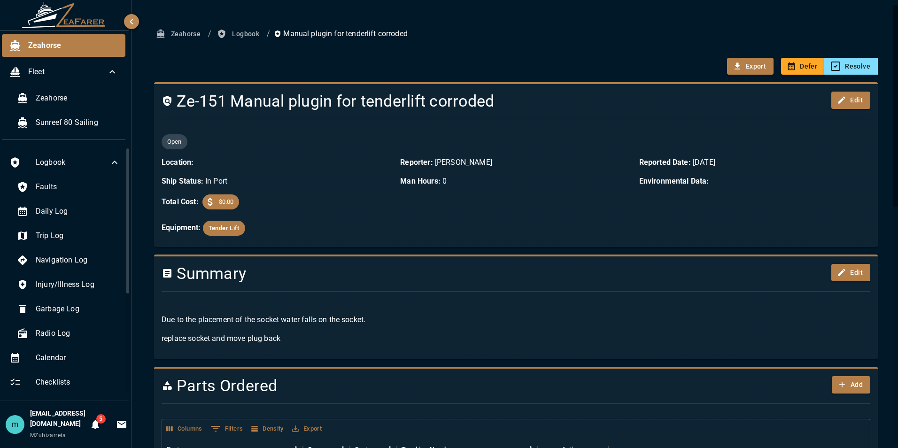
scroll to position [0, 0]
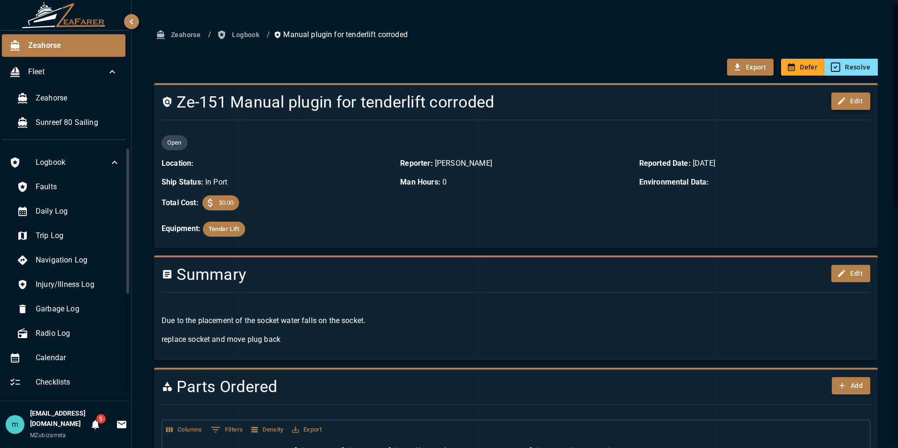
click at [740, 104] on button "Edit" at bounding box center [850, 100] width 39 height 17
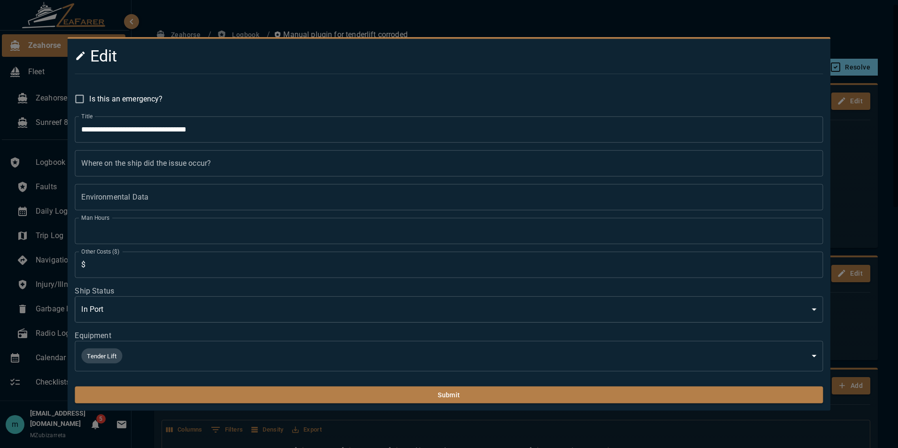
click at [639, 156] on input "Where on the ship did the issue occur?" at bounding box center [449, 163] width 748 height 26
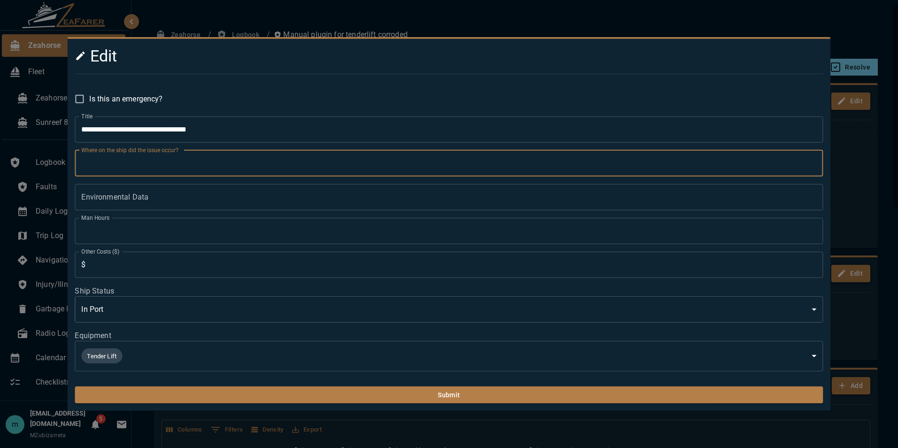
drag, startPoint x: 639, startPoint y: 156, endPoint x: 642, endPoint y: 153, distance: 5.3
click at [642, 153] on input "Where on the ship did the issue occur?" at bounding box center [449, 163] width 748 height 26
type input "***"
click at [75, 386] on button "Submit" at bounding box center [449, 394] width 748 height 17
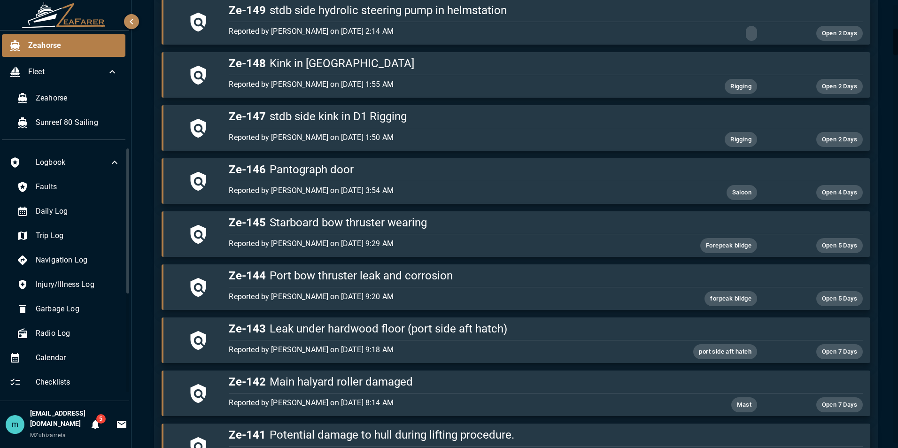
scroll to position [413, 0]
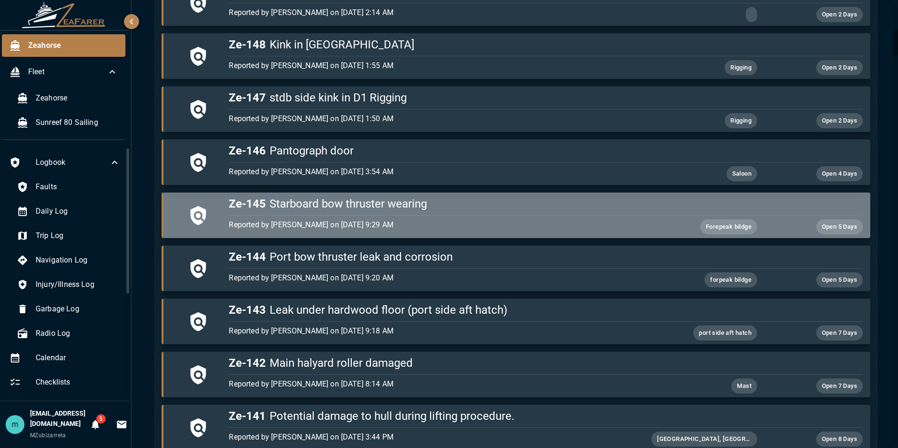
click at [596, 209] on h5 "Ze-145 Starboard bow thruster wearing" at bounding box center [545, 203] width 633 height 15
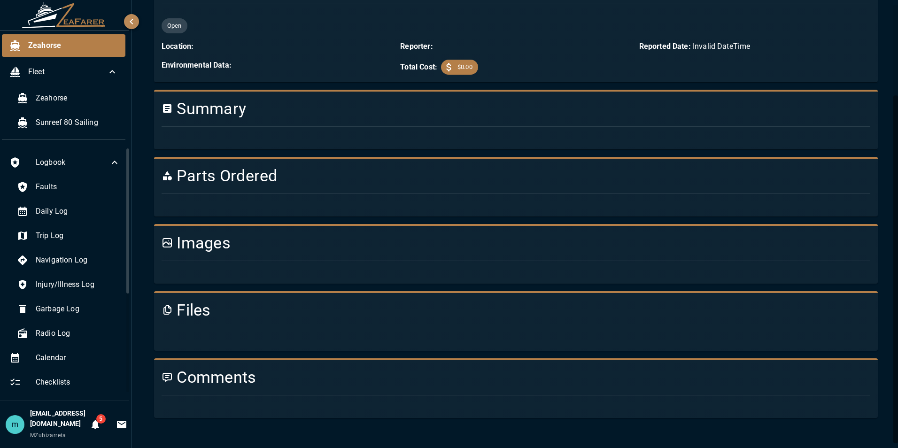
scroll to position [413, 0]
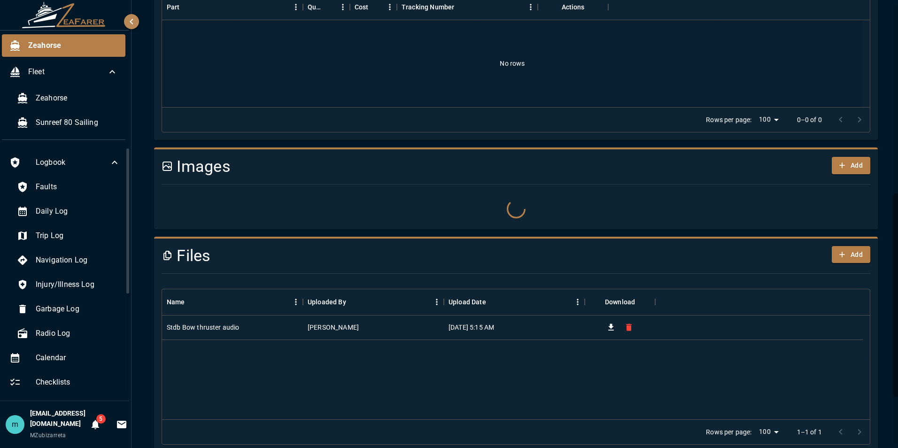
click at [740, 135] on div "Zeahorse / Logbook / Starboard bow thruster wearing Export Defer Resolve Ze-145…" at bounding box center [515, 68] width 769 height 963
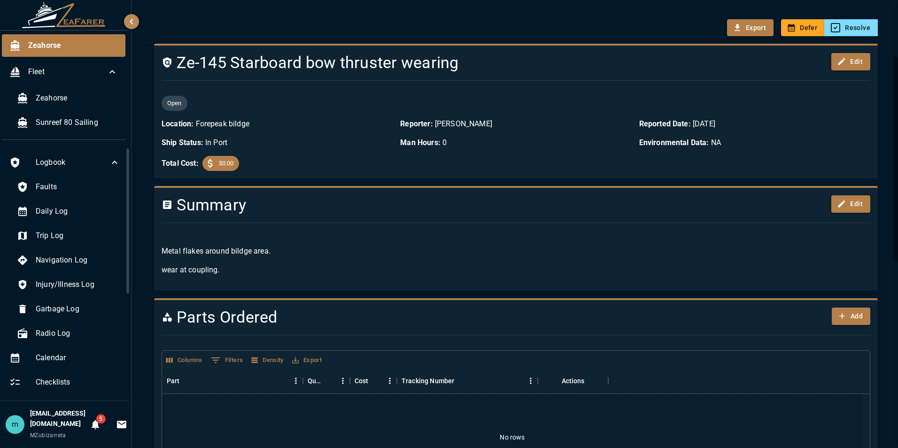
scroll to position [0, 0]
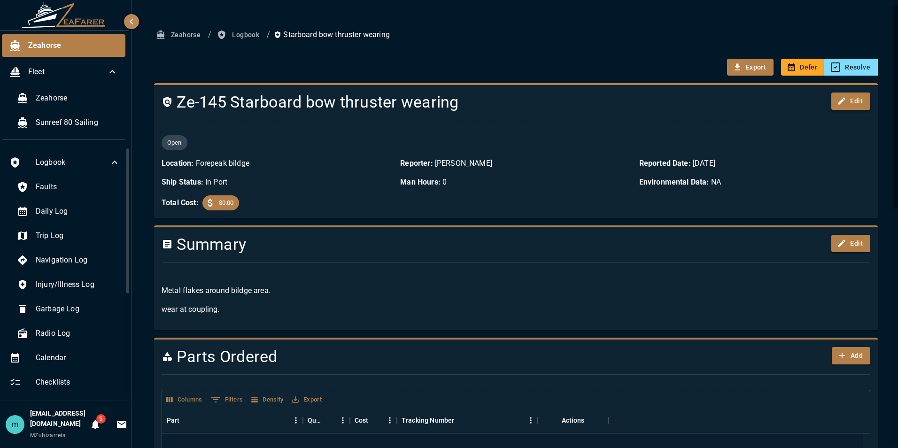
click at [740, 101] on button "Edit" at bounding box center [850, 100] width 39 height 17
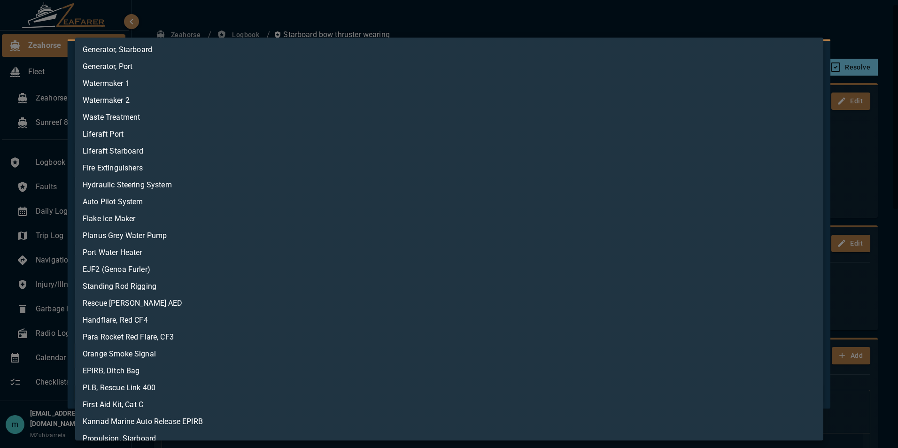
click at [557, 353] on body "Zeahorse Fleet Zeahorse Sunreef 80 Sailing Logbook Faults Daily Log Trip Log Na…" at bounding box center [449, 224] width 898 height 448
click at [694, 21] on div at bounding box center [449, 224] width 898 height 448
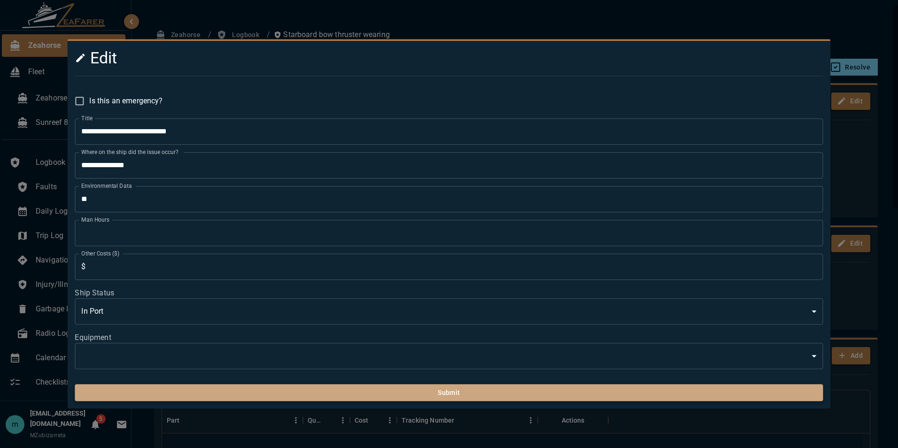
click at [543, 393] on button "Submit" at bounding box center [449, 392] width 748 height 17
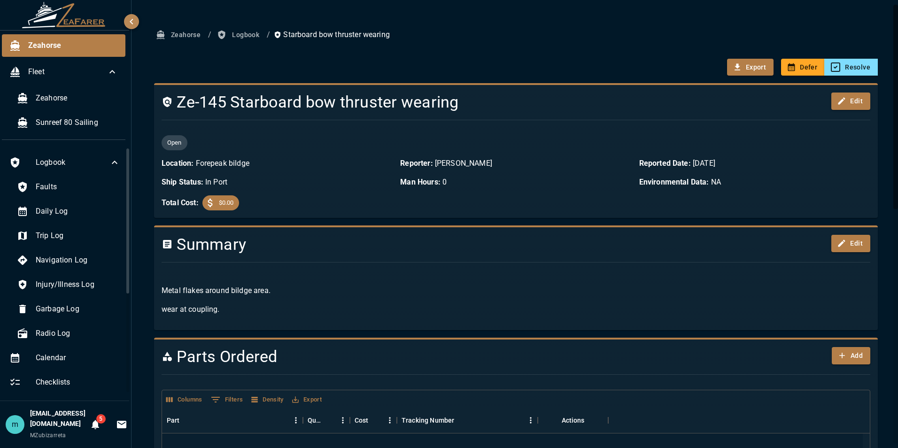
click at [543, 393] on div "Columns 0 Filters Density Export" at bounding box center [516, 398] width 708 height 17
click at [740, 106] on button "Edit" at bounding box center [850, 100] width 39 height 17
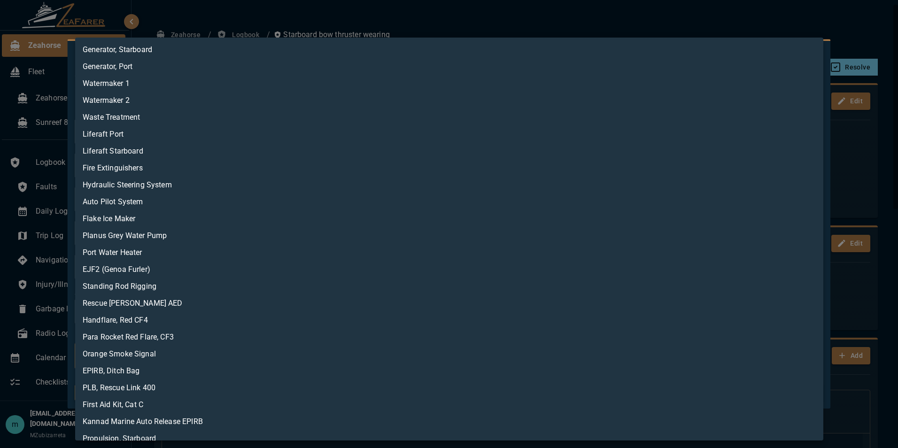
click at [507, 364] on body "Zeahorse Fleet Zeahorse Sunreef 80 Sailing Logbook Faults Daily Log Trip Log Na…" at bounding box center [449, 224] width 898 height 448
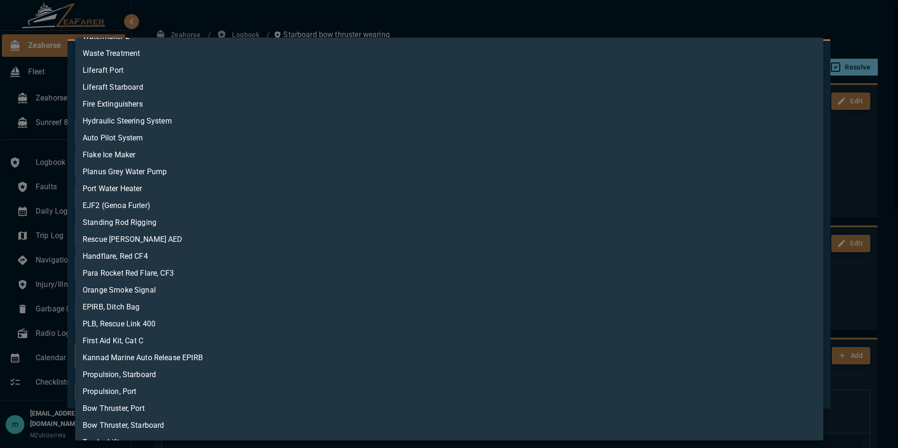
scroll to position [78, 0]
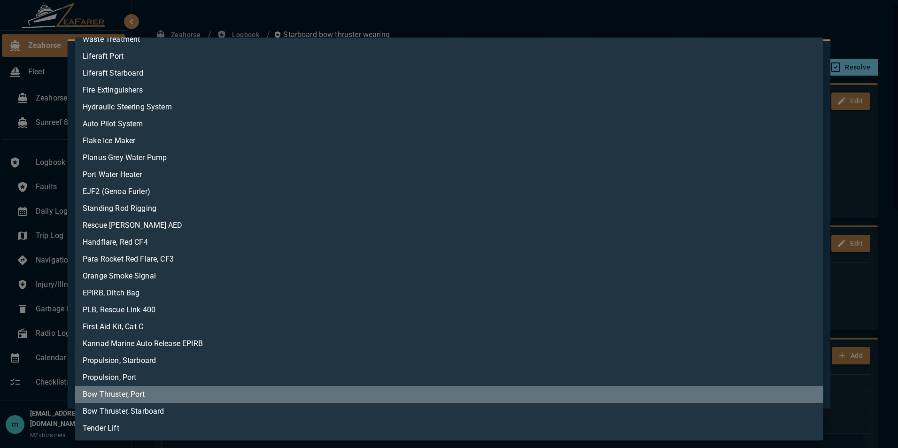
click at [560, 393] on li "Bow Thruster, Port" at bounding box center [449, 394] width 748 height 17
type input "**********"
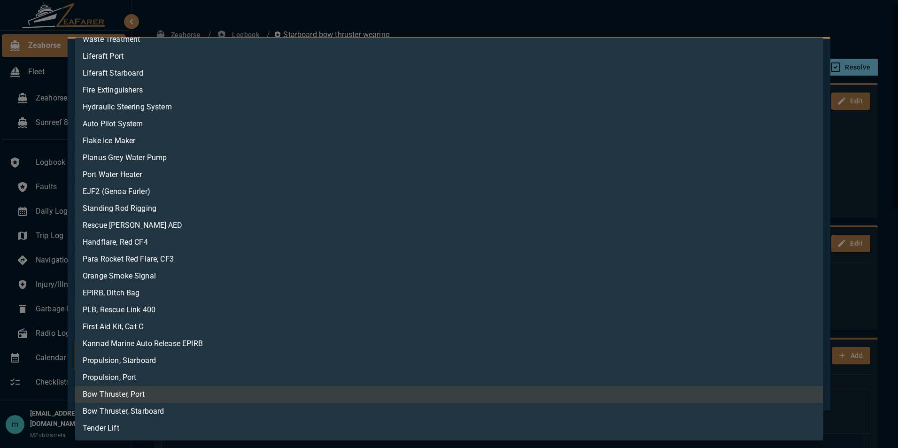
click at [740, 16] on div at bounding box center [449, 224] width 898 height 448
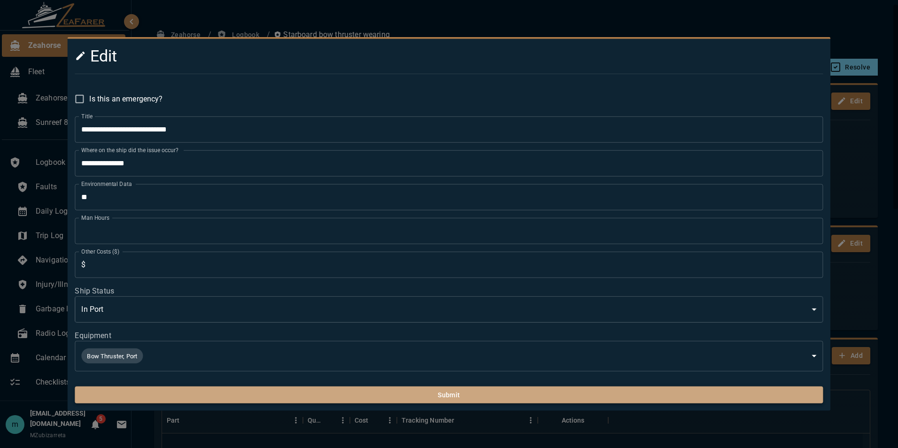
click at [609, 401] on button "Submit" at bounding box center [449, 394] width 748 height 17
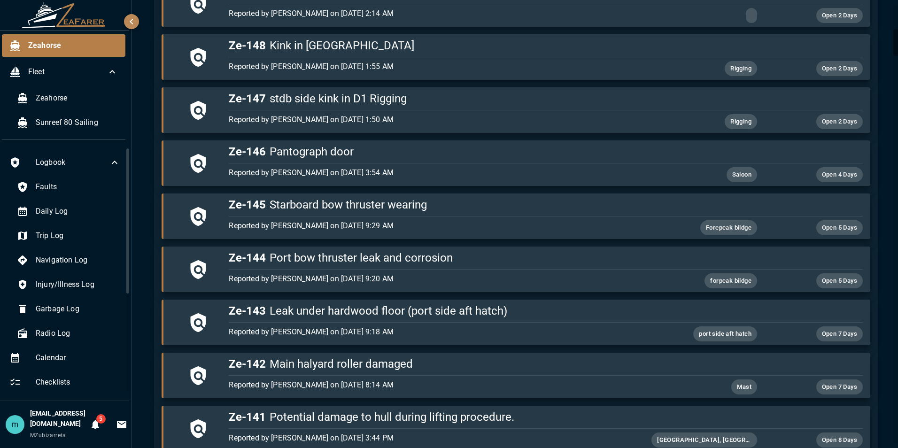
scroll to position [413, 0]
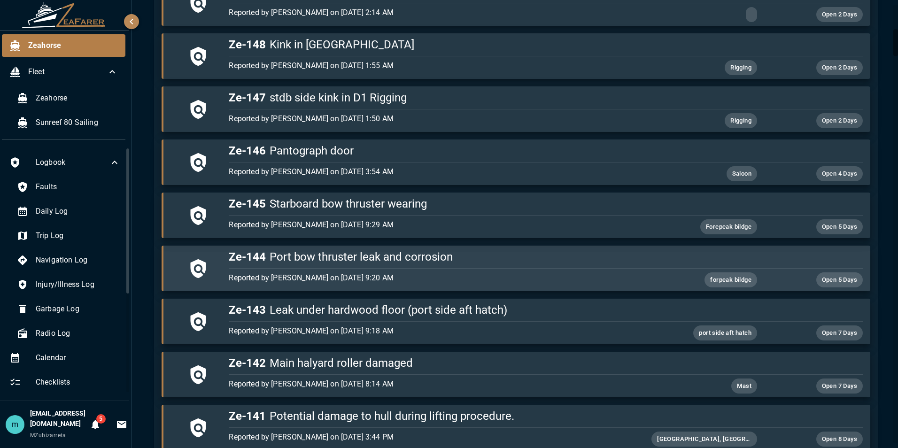
click at [429, 257] on h5 "Ze-144 Port bow thruster leak and corrosion" at bounding box center [545, 256] width 633 height 15
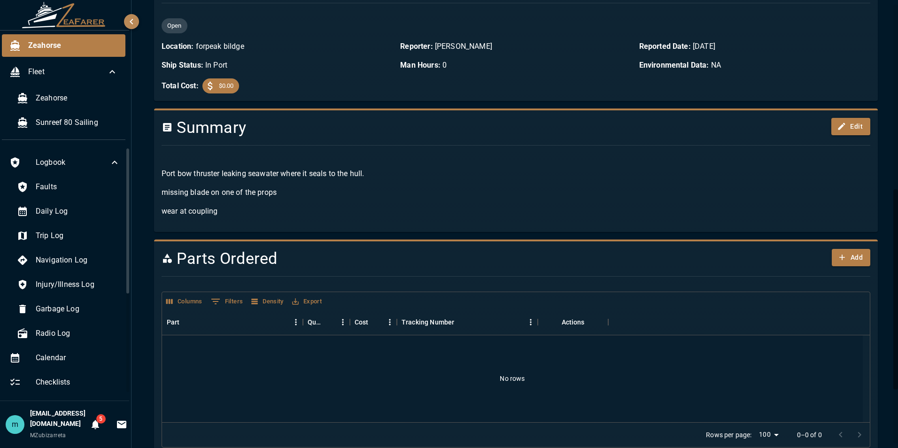
scroll to position [413, 0]
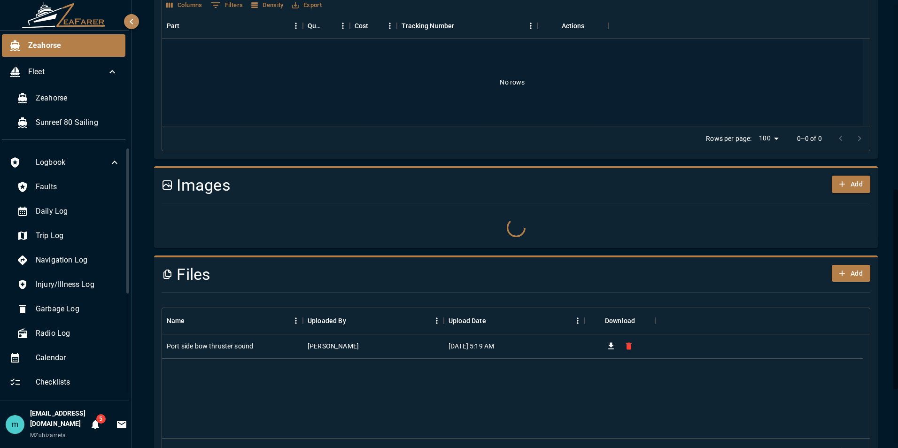
drag, startPoint x: 878, startPoint y: 65, endPoint x: 884, endPoint y: 32, distance: 33.5
click at [740, 32] on div "Zeahorse / Logbook / Port bow thruster leak and corrosion Export Defer Resolve …" at bounding box center [515, 77] width 769 height 981
drag, startPoint x: 884, startPoint y: 32, endPoint x: 876, endPoint y: 116, distance: 84.5
click at [740, 116] on div "Zeahorse / Logbook / Port bow thruster leak and corrosion Export Defer Resolve …" at bounding box center [516, 85] width 746 height 944
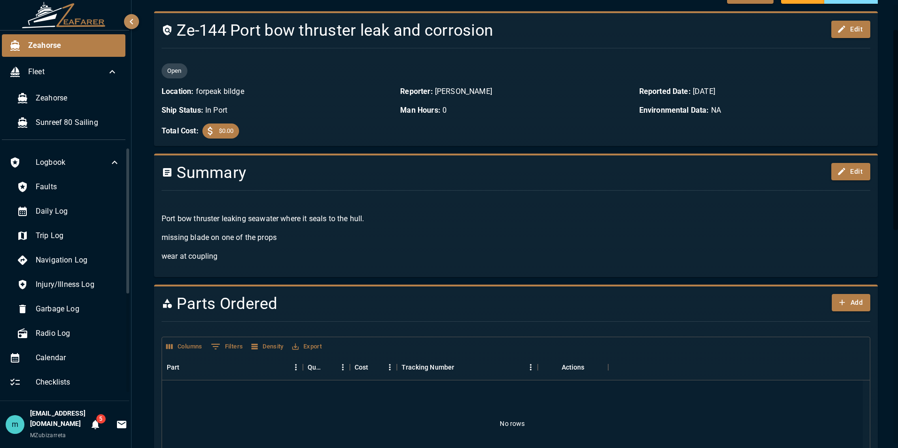
scroll to position [56, 0]
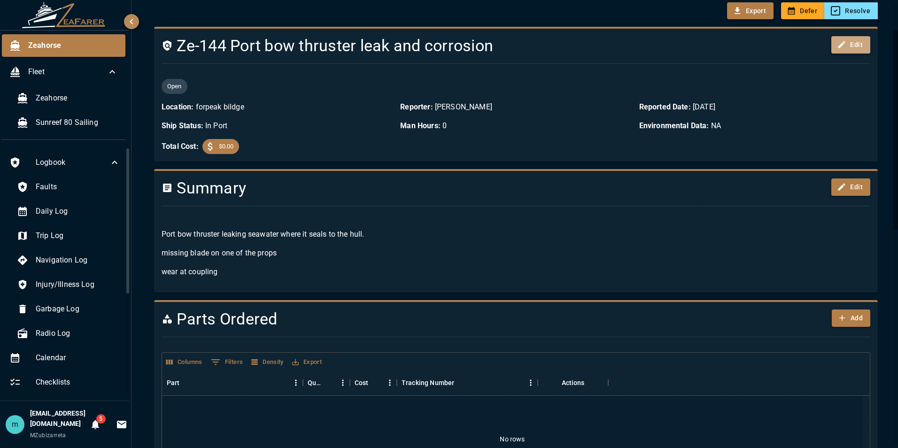
click at [740, 43] on button "Edit" at bounding box center [850, 44] width 39 height 17
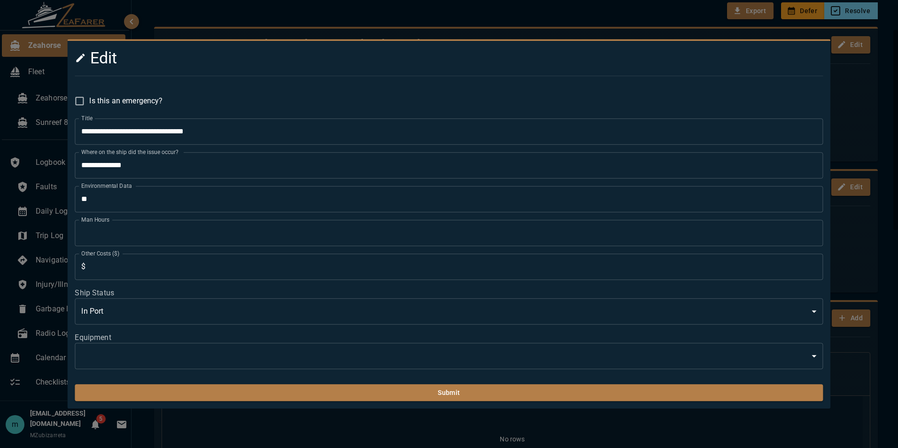
click at [561, 365] on body "Zeahorse Fleet Zeahorse Sunreef 80 Sailing Logbook Faults Daily Log Trip Log Na…" at bounding box center [449, 224] width 898 height 448
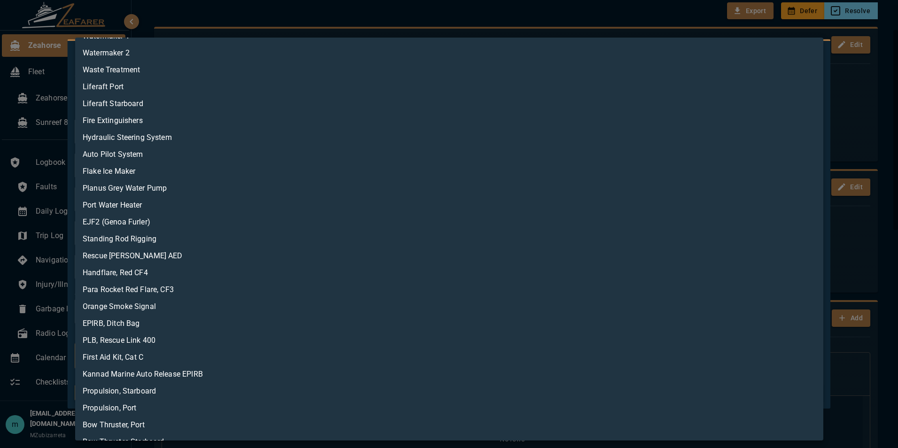
scroll to position [78, 0]
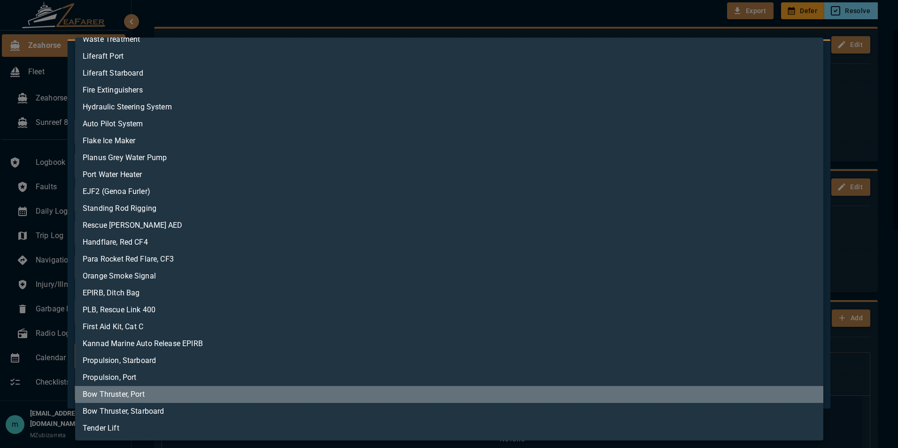
click at [648, 395] on li "Bow Thruster, Port" at bounding box center [449, 394] width 748 height 17
type input "**********"
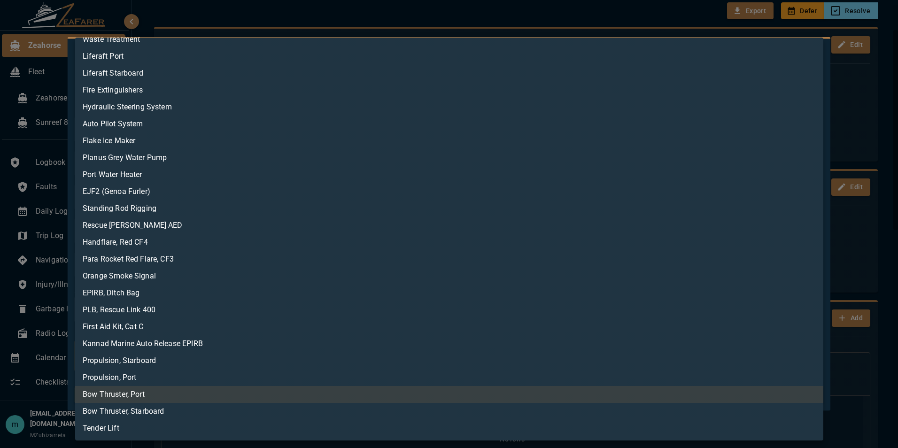
click at [740, 45] on div at bounding box center [449, 224] width 898 height 448
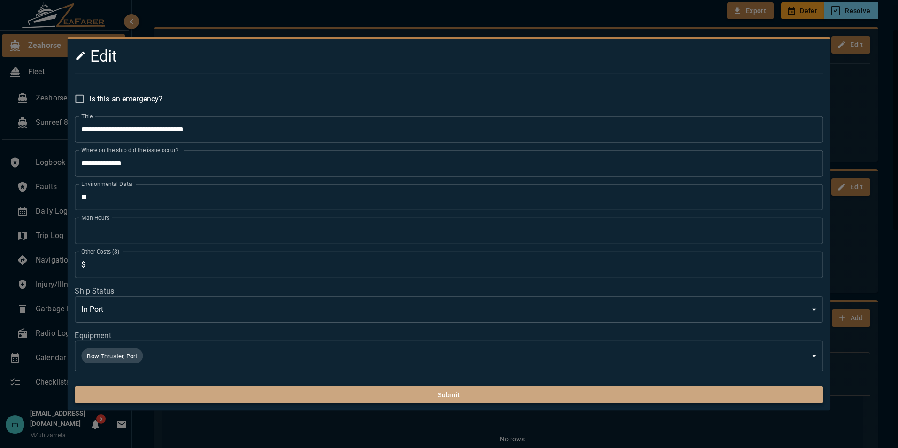
click at [645, 395] on button "Submit" at bounding box center [449, 394] width 748 height 17
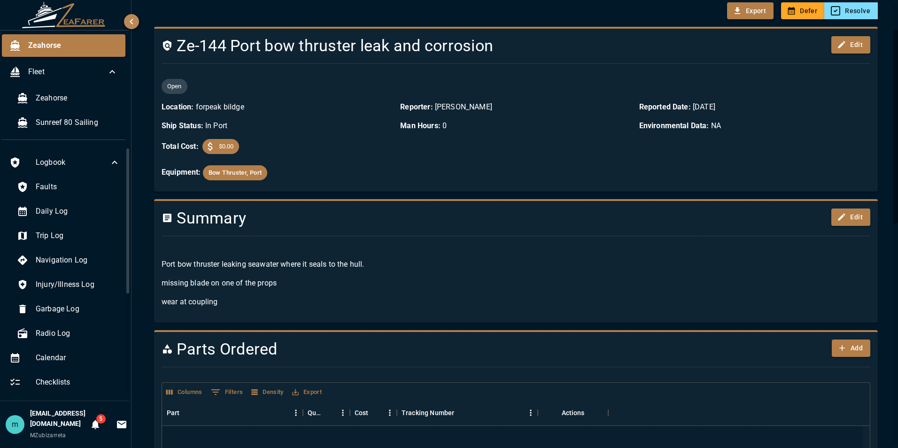
click at [169, 12] on div "Export Defer Resolve" at bounding box center [516, 10] width 724 height 17
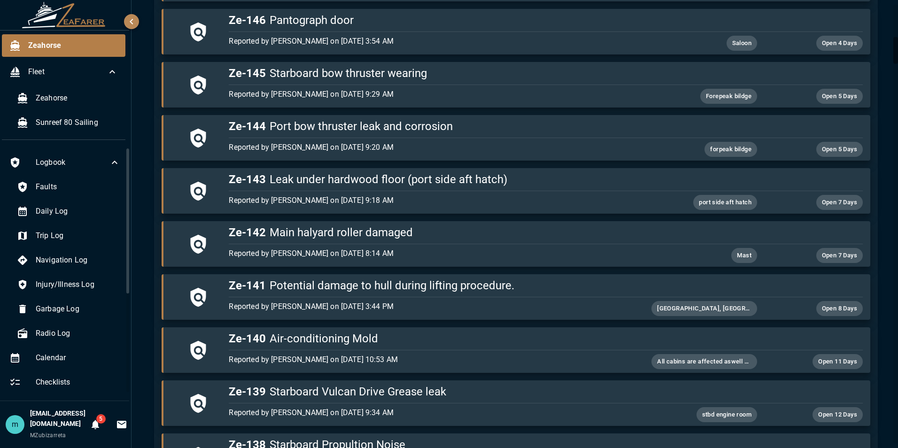
scroll to position [545, 0]
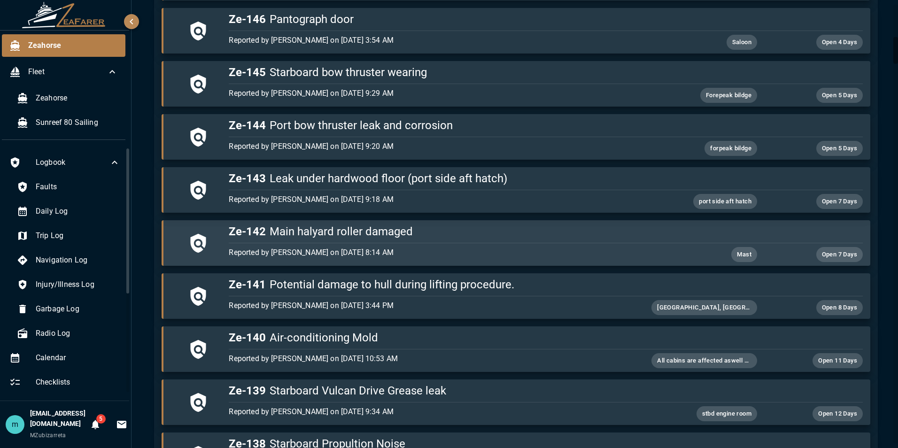
click at [607, 231] on h5 "Ze-142 Main halyard roller damaged" at bounding box center [545, 231] width 633 height 15
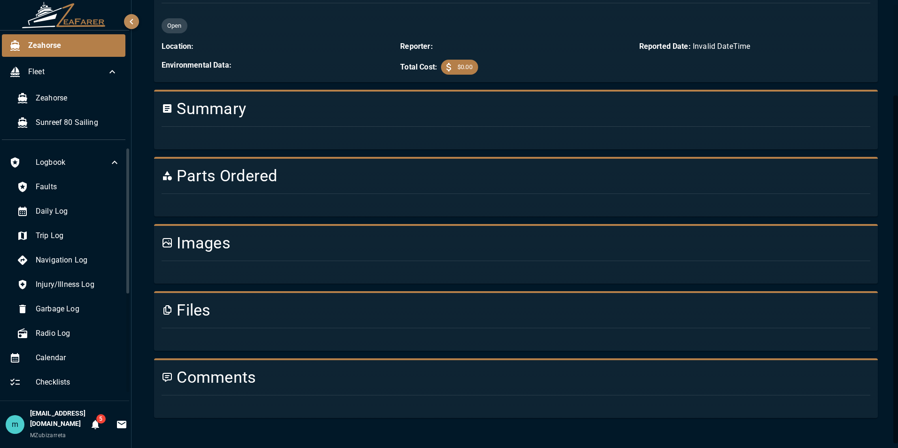
scroll to position [533, 0]
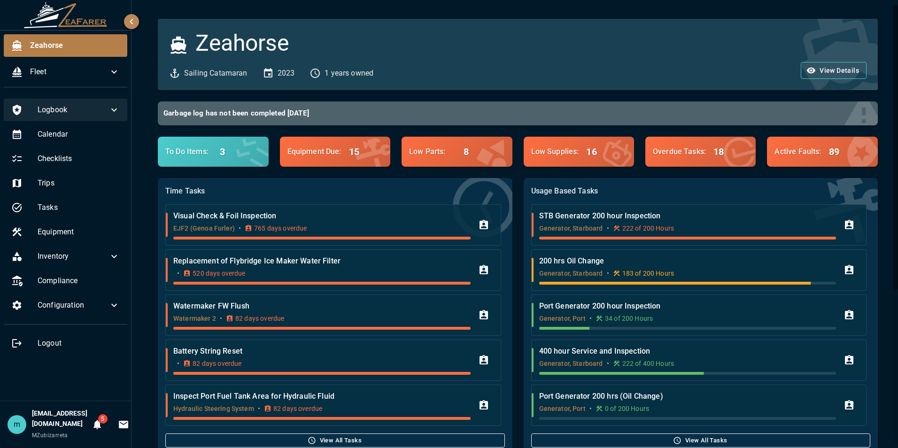
click at [114, 111] on icon at bounding box center [114, 109] width 6 height 3
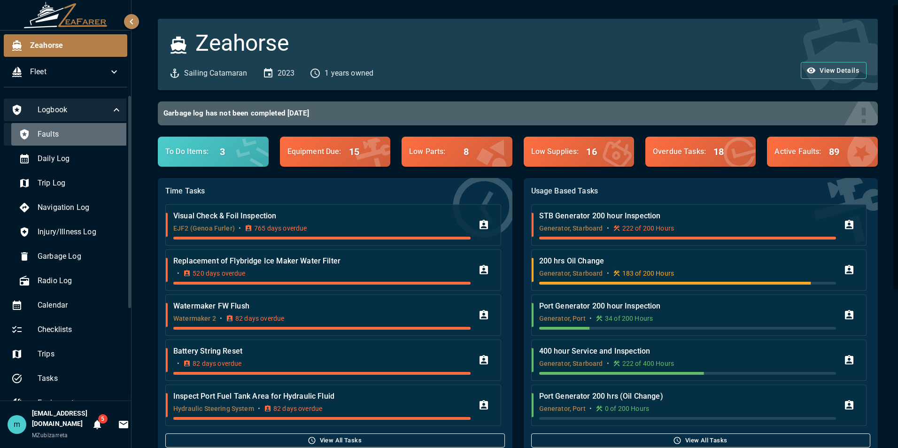
click at [103, 130] on span "Faults" at bounding box center [80, 134] width 85 height 11
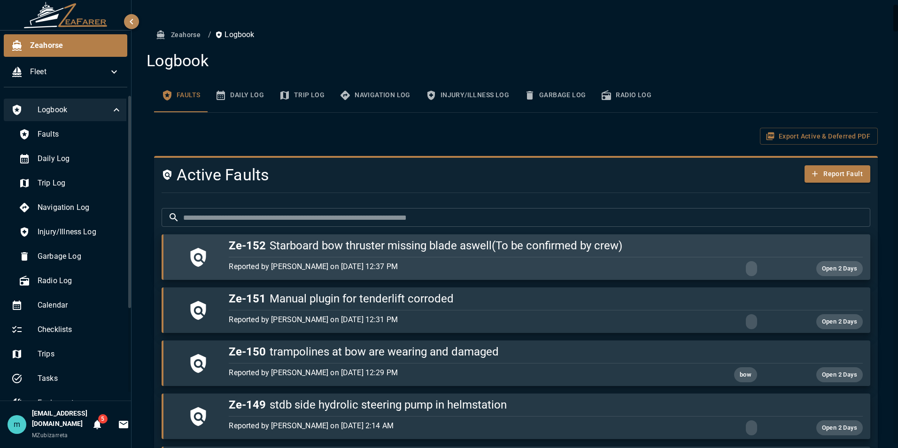
click at [354, 256] on div "button" at bounding box center [543, 255] width 637 height 4
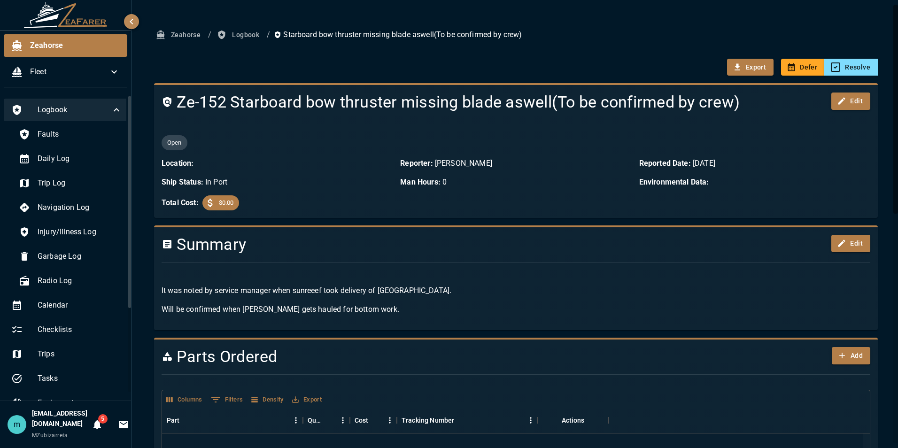
click at [896, 178] on div at bounding box center [895, 109] width 5 height 209
click at [847, 102] on button "Edit" at bounding box center [850, 100] width 39 height 17
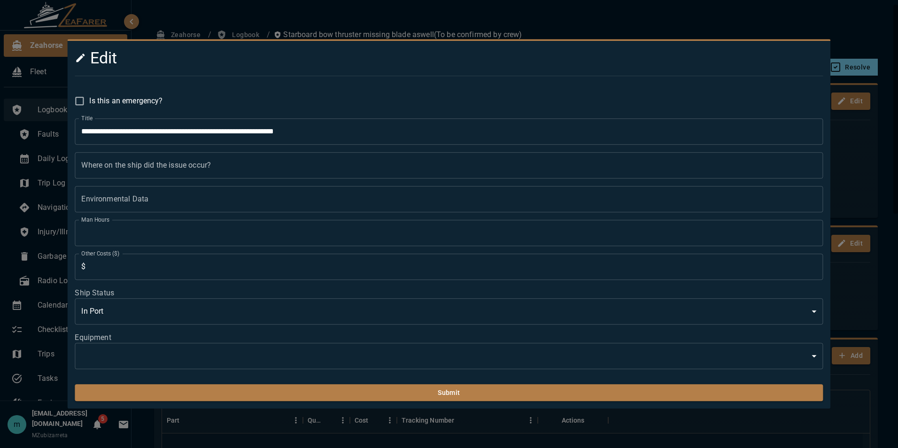
click at [667, 351] on body "Zeahorse Fleet Logbook Faults Daily Log Trip Log Navigation Log Injury/Illness …" at bounding box center [449, 224] width 898 height 448
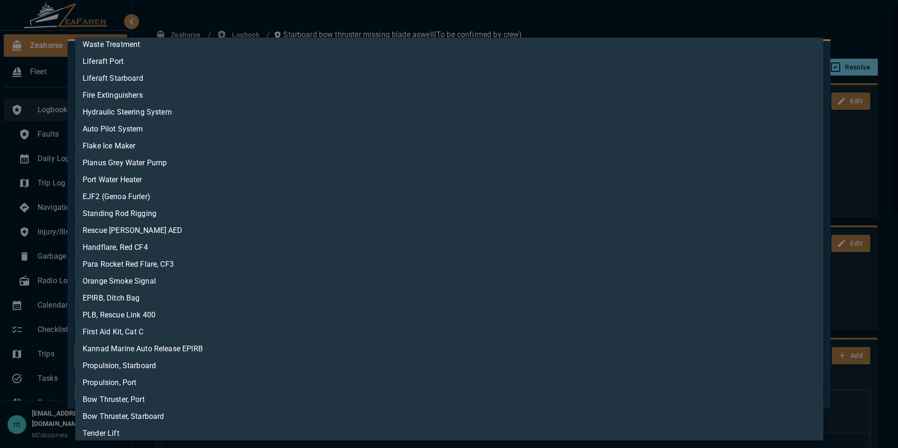
scroll to position [78, 0]
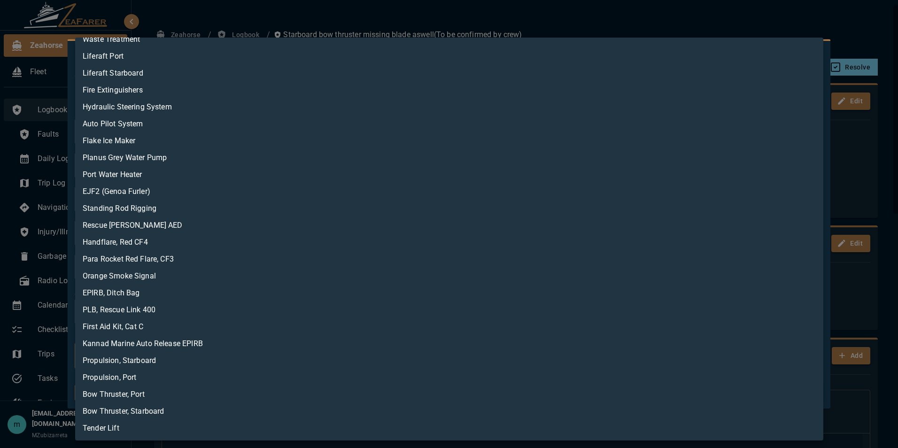
click at [723, 434] on li "Tender Lift" at bounding box center [449, 428] width 748 height 17
type input "**********"
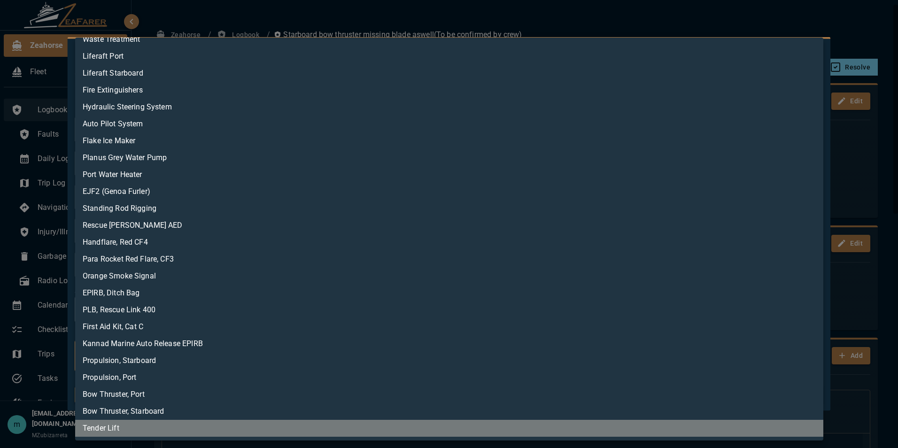
click at [674, 434] on li "Tender Lift" at bounding box center [449, 428] width 748 height 17
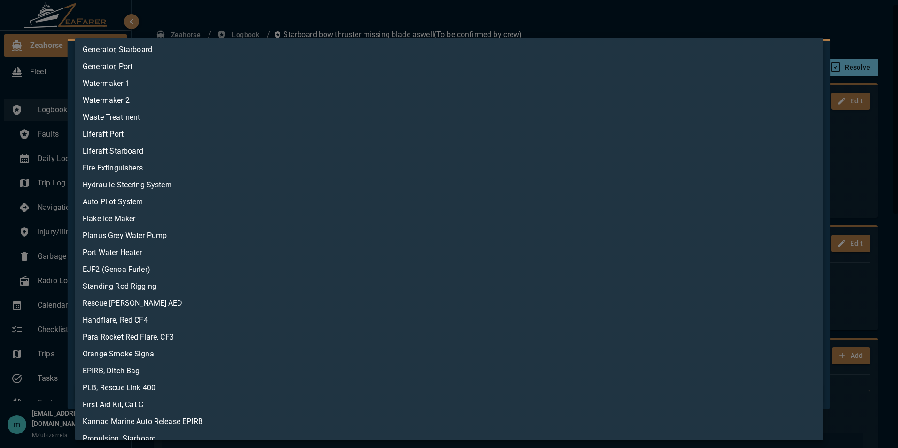
click at [871, 287] on div at bounding box center [449, 224] width 898 height 448
click at [814, 362] on body "Zeahorse Fleet Logbook Faults Daily Log Trip Log Navigation Log Injury/Illness …" at bounding box center [449, 224] width 898 height 448
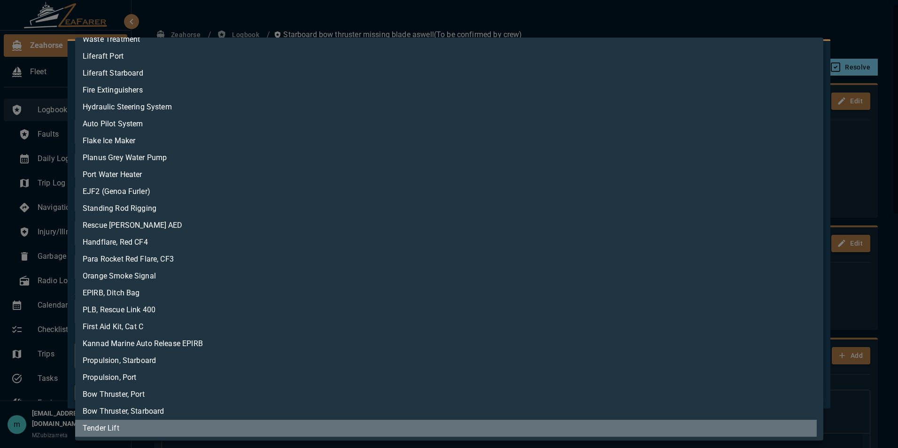
click at [100, 426] on li "Tender Lift" at bounding box center [449, 428] width 748 height 17
type input "**********"
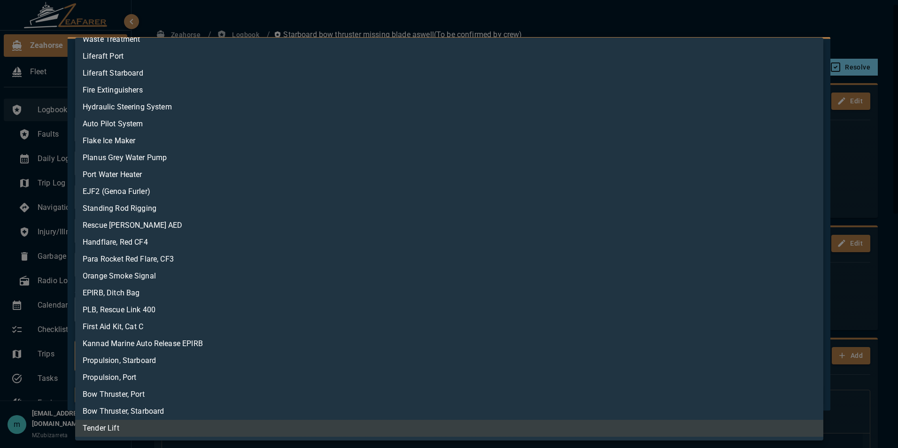
click at [584, 15] on div at bounding box center [449, 224] width 898 height 448
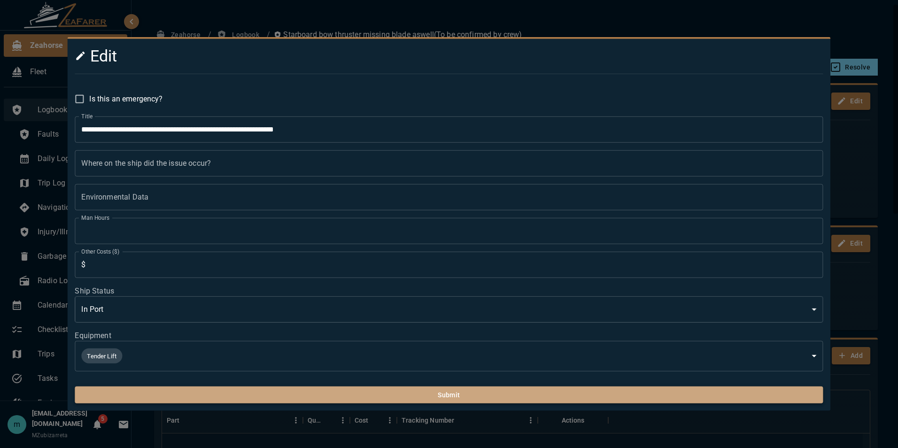
click at [365, 393] on button "Submit" at bounding box center [449, 394] width 748 height 17
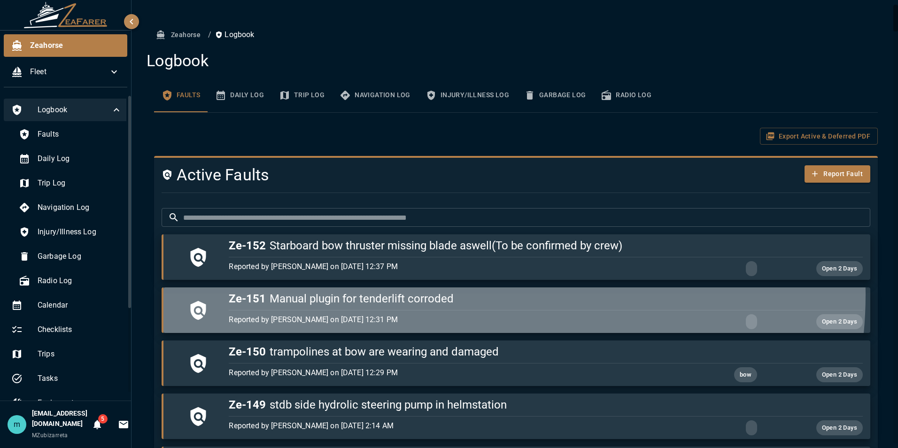
click at [475, 295] on h5 "Ze-151 Manual plugin for tenderlift corroded" at bounding box center [545, 298] width 633 height 15
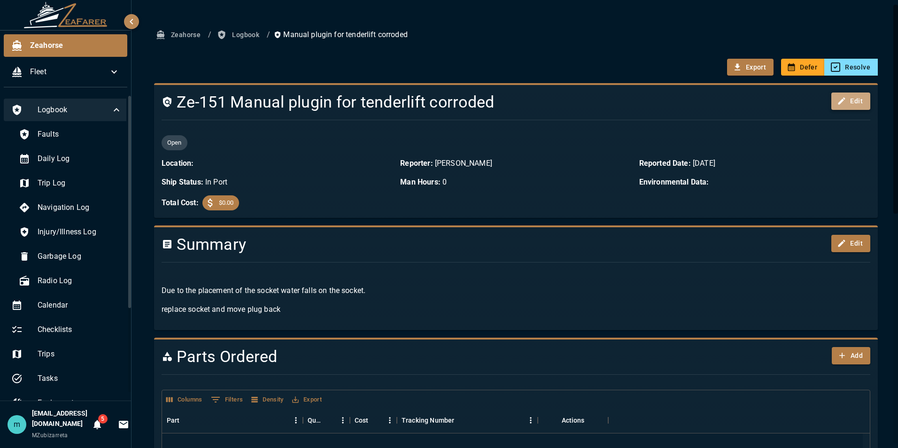
click at [846, 102] on button "Edit" at bounding box center [850, 100] width 39 height 17
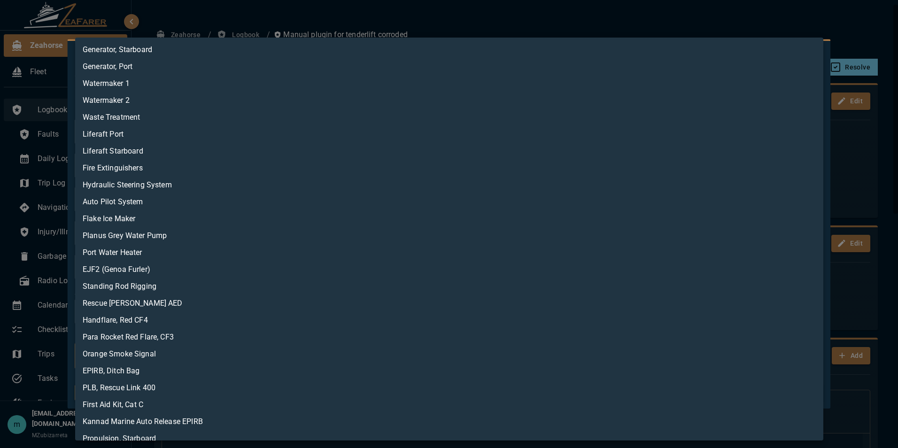
click at [818, 355] on body "Zeahorse Fleet Logbook Faults Daily Log Trip Log Navigation Log Injury/Illness …" at bounding box center [449, 224] width 898 height 448
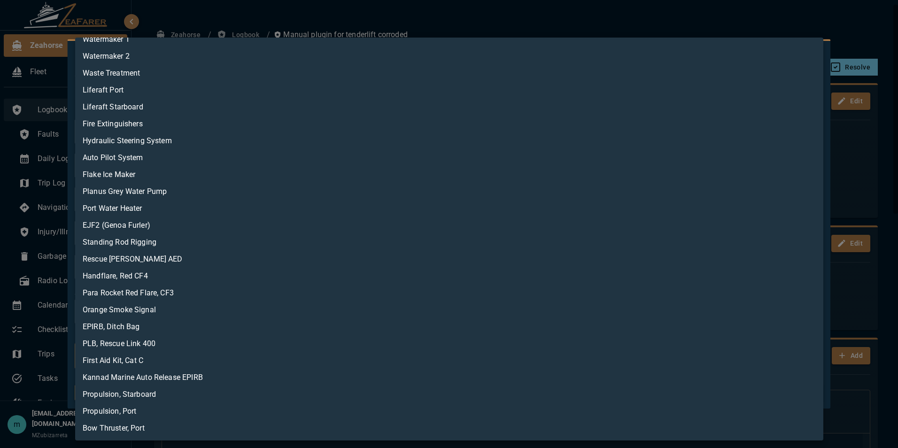
scroll to position [78, 0]
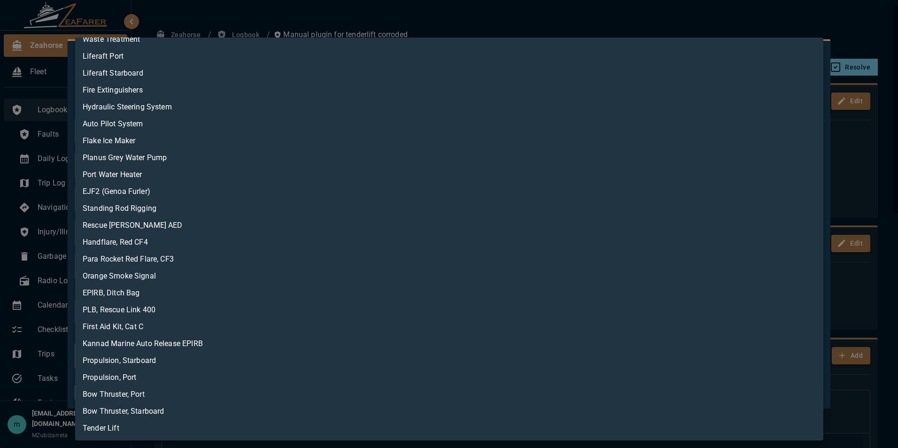
click at [346, 428] on li "Tender Lift" at bounding box center [449, 428] width 748 height 17
type input "**********"
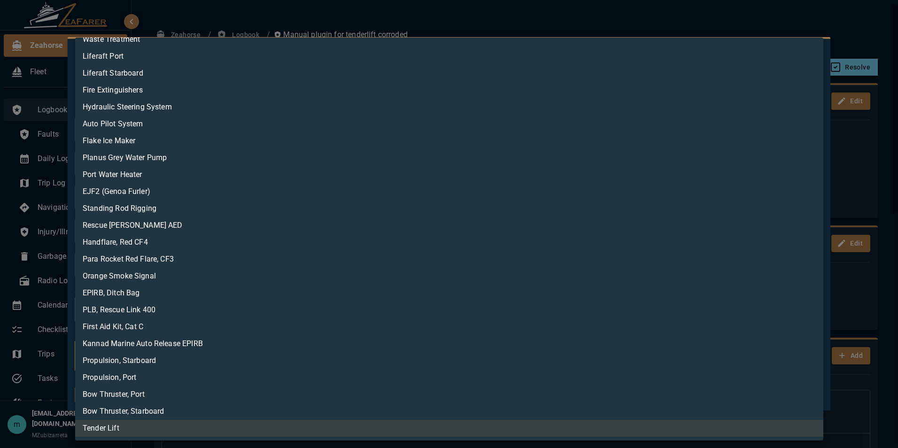
click at [681, 20] on div at bounding box center [449, 224] width 898 height 448
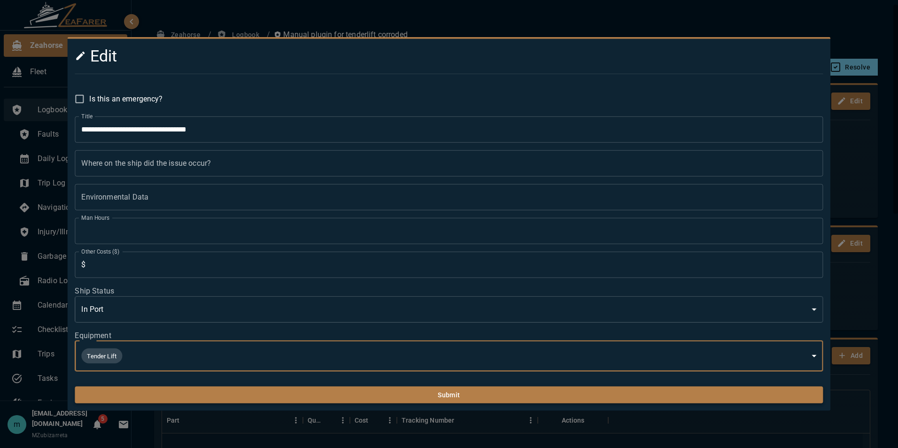
click at [476, 397] on button "Submit" at bounding box center [449, 394] width 748 height 17
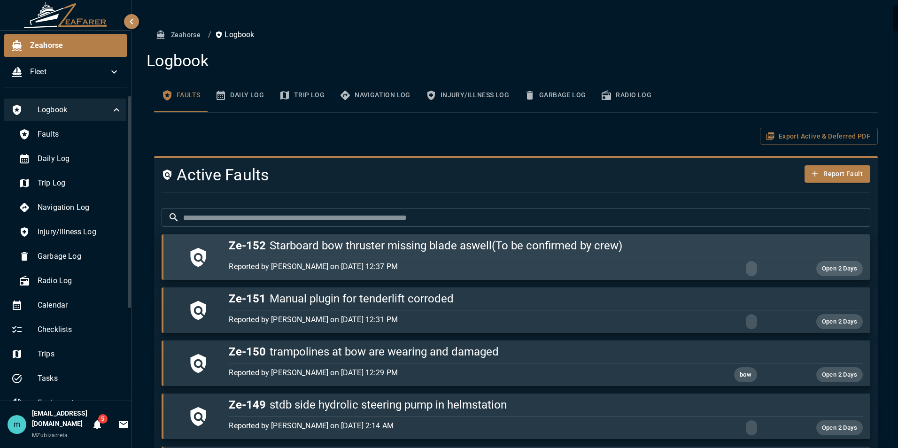
click at [561, 245] on h5 "Ze-152 Starboard bow thruster missing blade aswell(To be confirmed by crew)" at bounding box center [545, 245] width 633 height 15
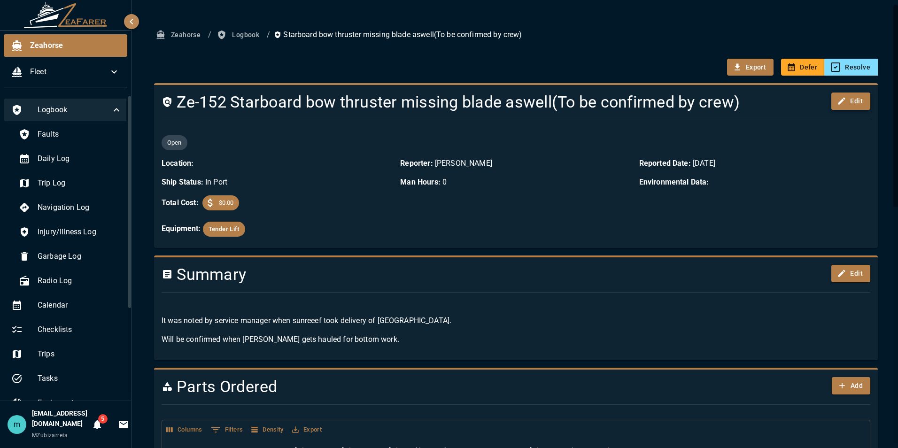
click at [844, 98] on button "Edit" at bounding box center [850, 100] width 39 height 17
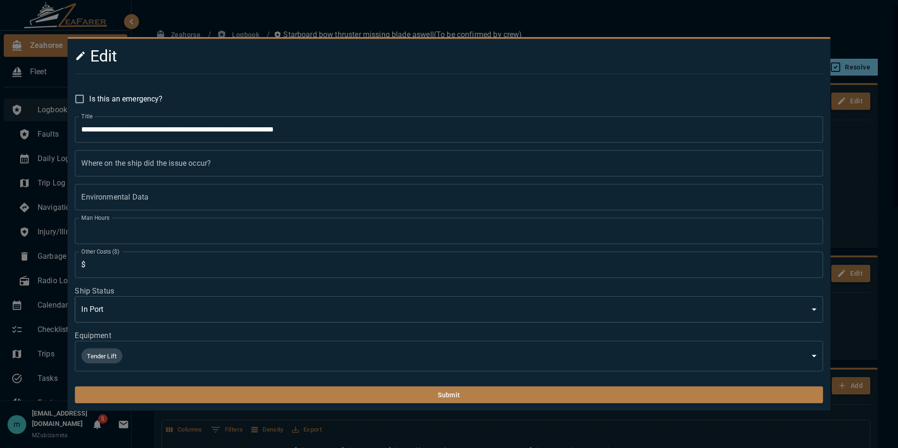
click at [706, 348] on body "Zeahorse Fleet Logbook Faults Daily Log Trip Log Navigation Log Injury/Illness …" at bounding box center [449, 224] width 898 height 448
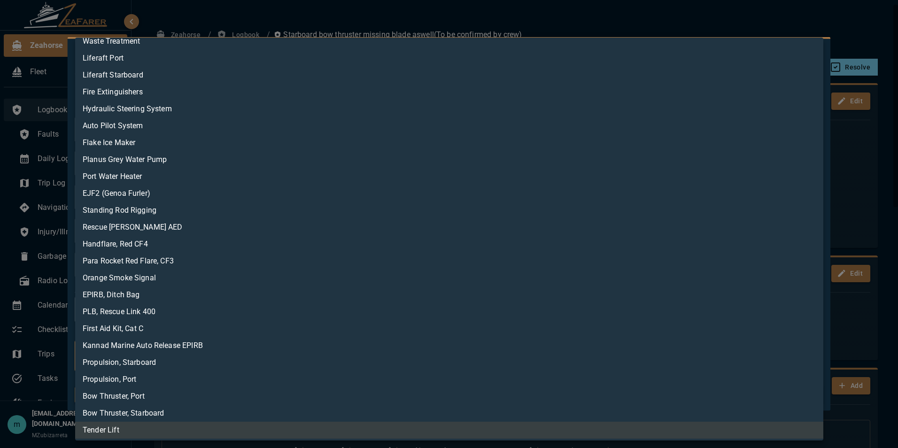
scroll to position [78, 0]
click at [474, 407] on li "Bow Thruster, Starboard" at bounding box center [449, 411] width 748 height 17
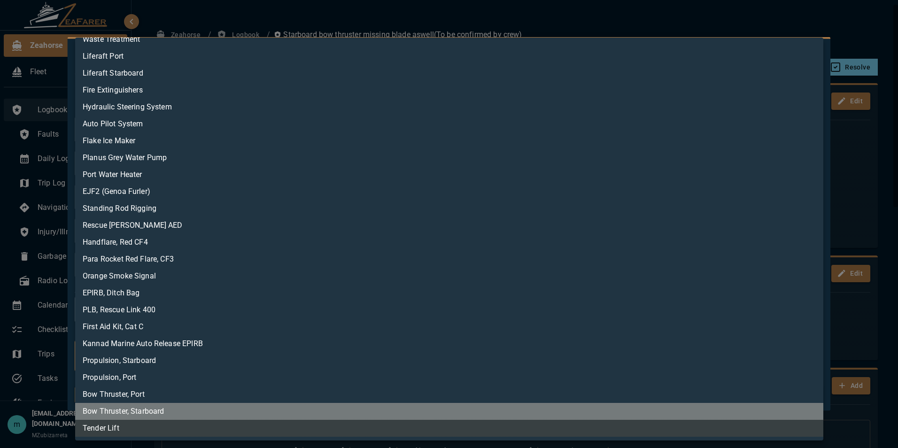
click at [474, 407] on li "Bow Thruster, Starboard" at bounding box center [449, 411] width 748 height 17
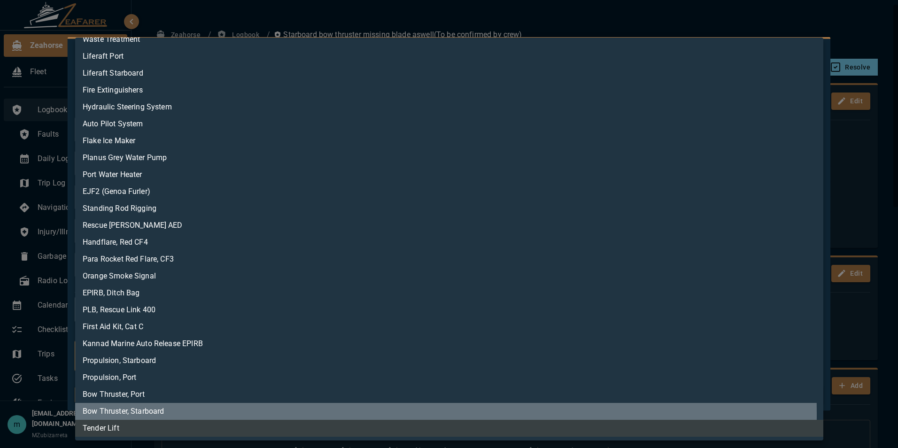
click at [228, 414] on li "Bow Thruster, Starboard" at bounding box center [449, 411] width 748 height 17
type input "**********"
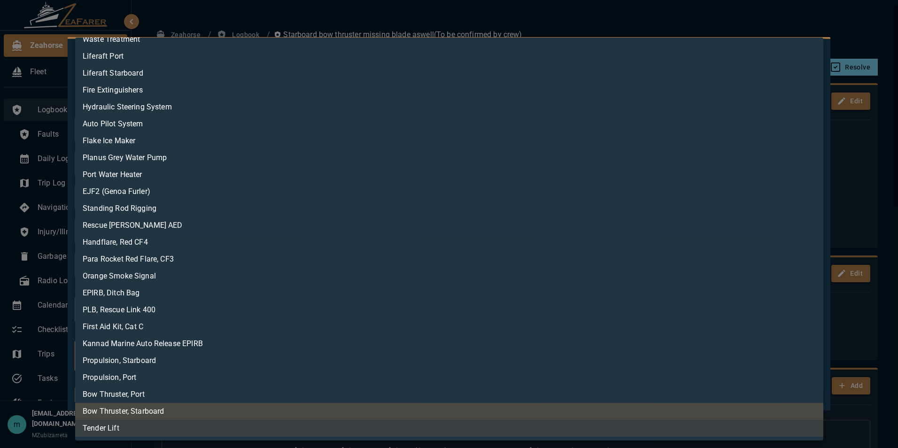
click at [783, 13] on div at bounding box center [449, 224] width 898 height 448
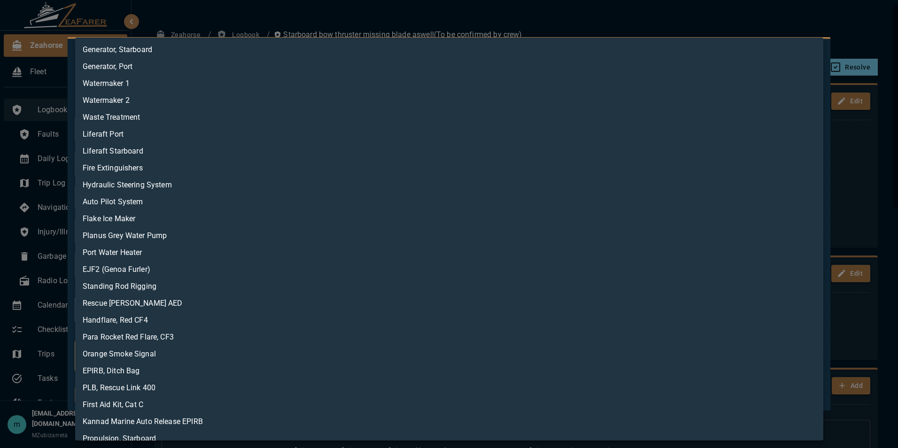
click at [117, 355] on body "Zeahorse Fleet Logbook Faults Daily Log Trip Log Navigation Log Injury/Illness …" at bounding box center [449, 224] width 898 height 448
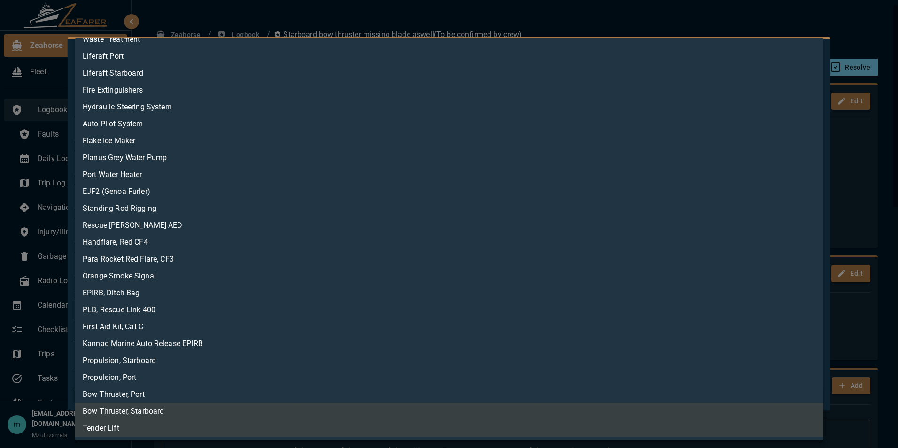
click at [793, 17] on div at bounding box center [449, 224] width 898 height 448
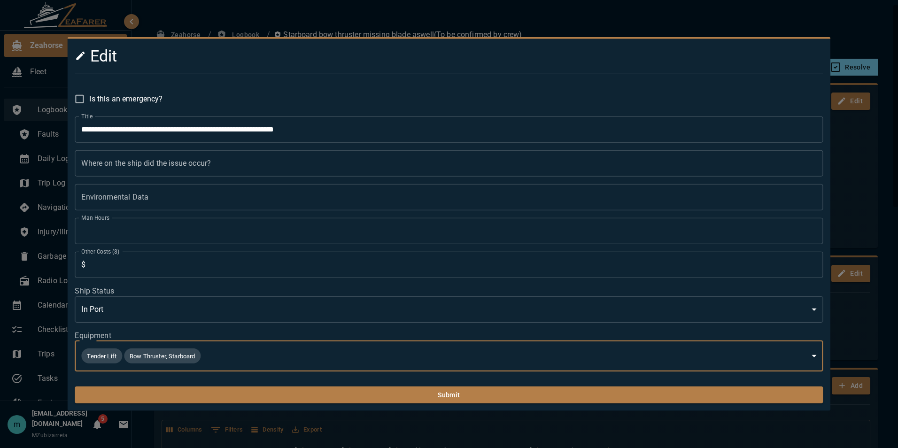
click at [870, 188] on div at bounding box center [449, 224] width 898 height 448
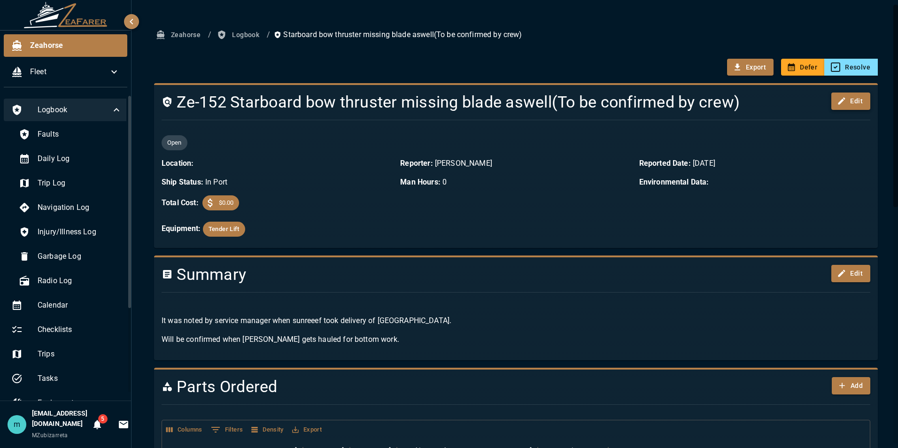
click at [840, 100] on button "Edit" at bounding box center [850, 100] width 39 height 17
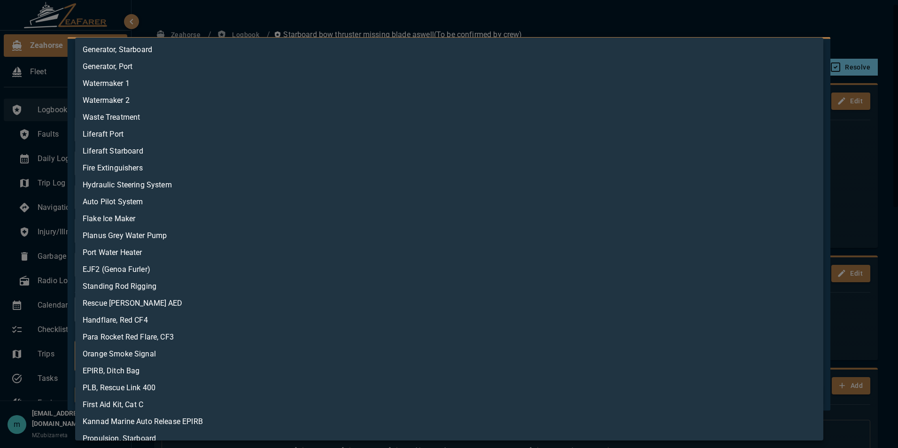
click at [294, 356] on body "Zeahorse Fleet Logbook Faults Daily Log Trip Log Navigation Log Injury/Illness …" at bounding box center [449, 224] width 898 height 448
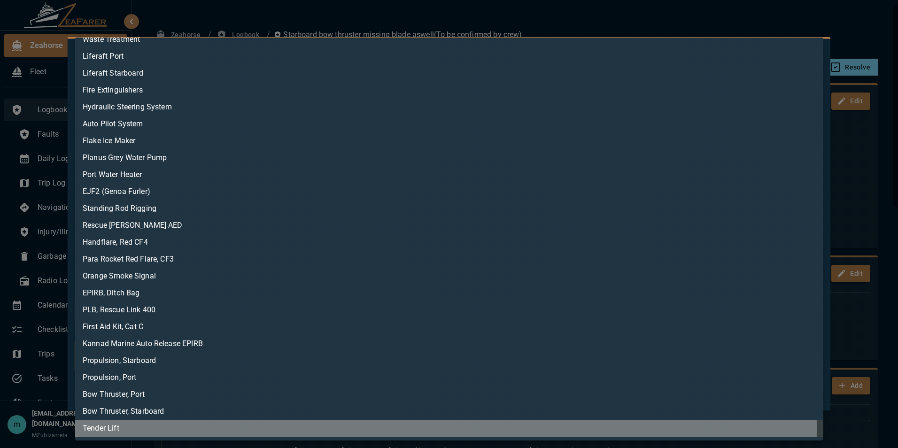
click at [265, 428] on li "Tender Lift" at bounding box center [449, 428] width 748 height 17
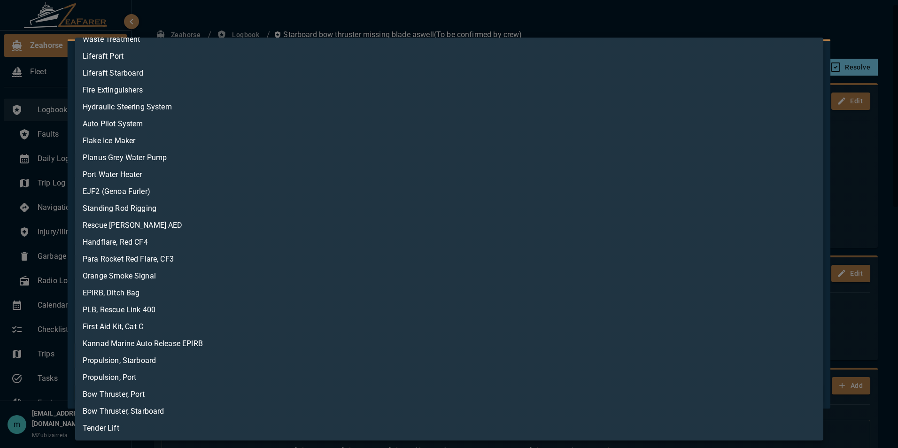
click at [434, 413] on li "Bow Thruster, Starboard" at bounding box center [449, 411] width 748 height 17
type input "**********"
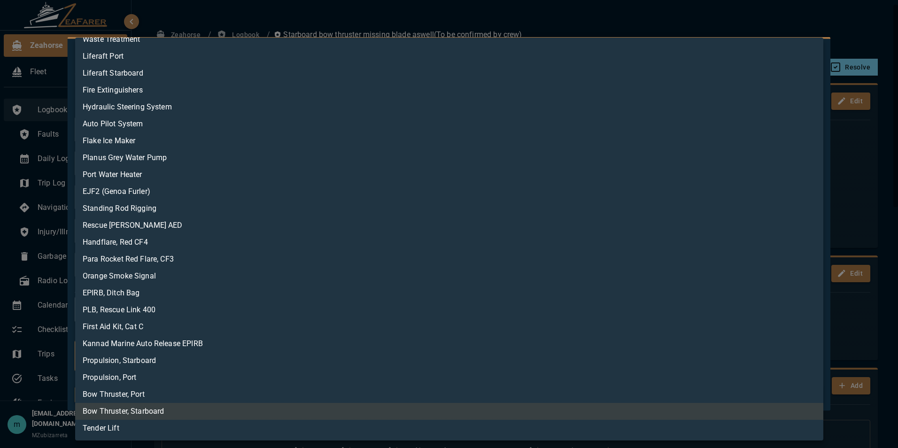
click at [818, 19] on div at bounding box center [449, 224] width 898 height 448
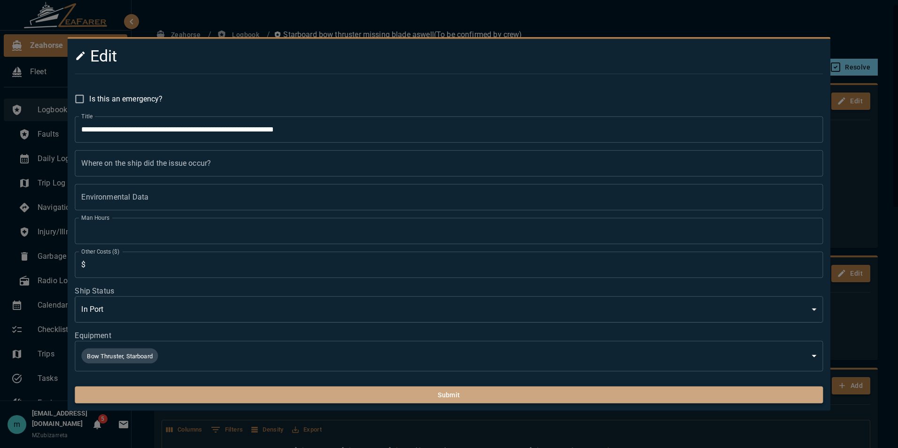
click at [434, 395] on button "Submit" at bounding box center [449, 394] width 748 height 17
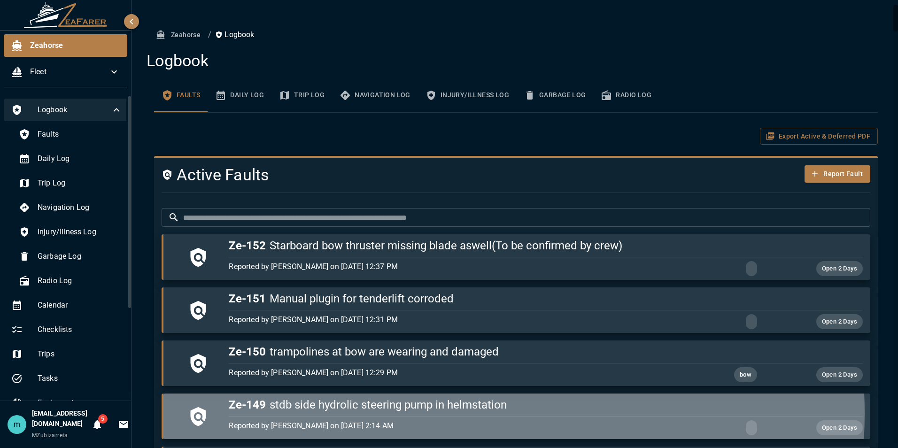
click at [422, 413] on div "button" at bounding box center [543, 414] width 637 height 4
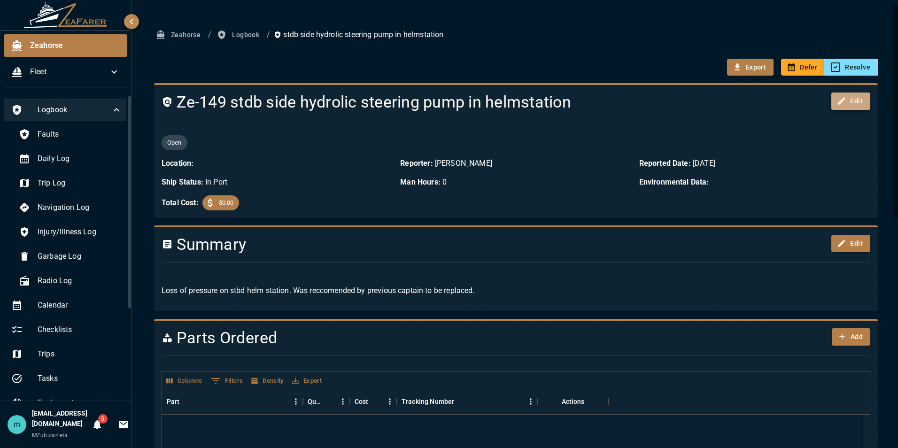
click at [846, 100] on button "Edit" at bounding box center [850, 100] width 39 height 17
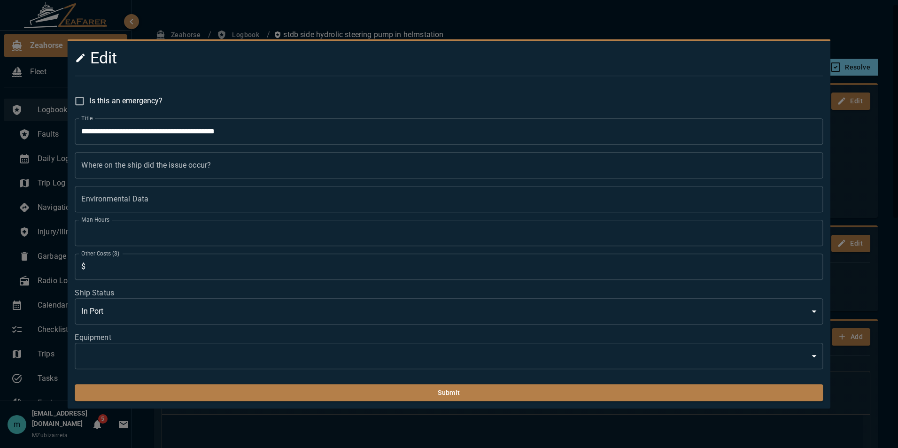
click at [662, 357] on body "Zeahorse Fleet Logbook Faults Daily Log Trip Log Navigation Log Injury/Illness …" at bounding box center [449, 224] width 898 height 448
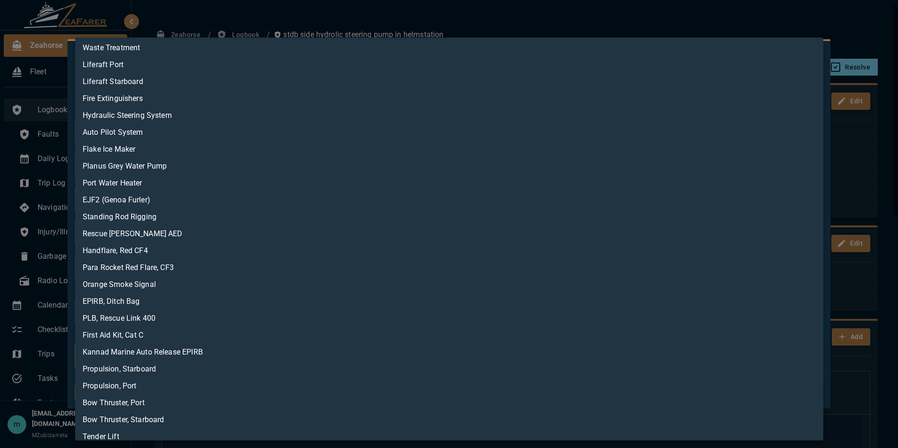
scroll to position [78, 0]
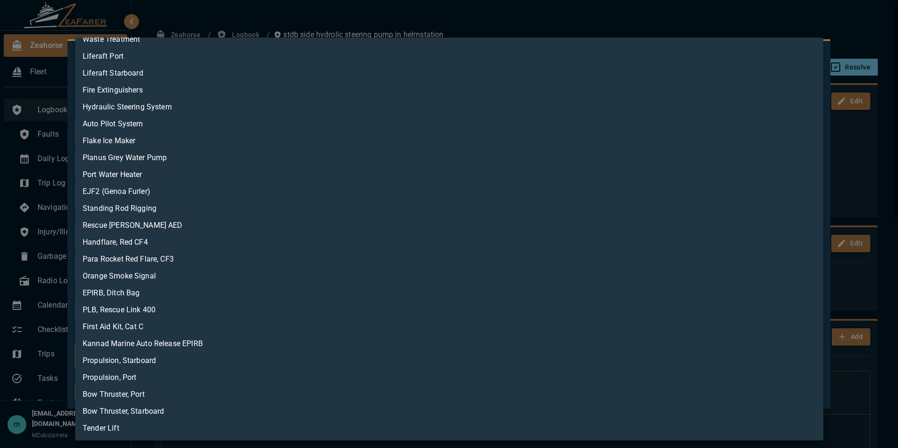
click at [608, 15] on div at bounding box center [449, 224] width 898 height 448
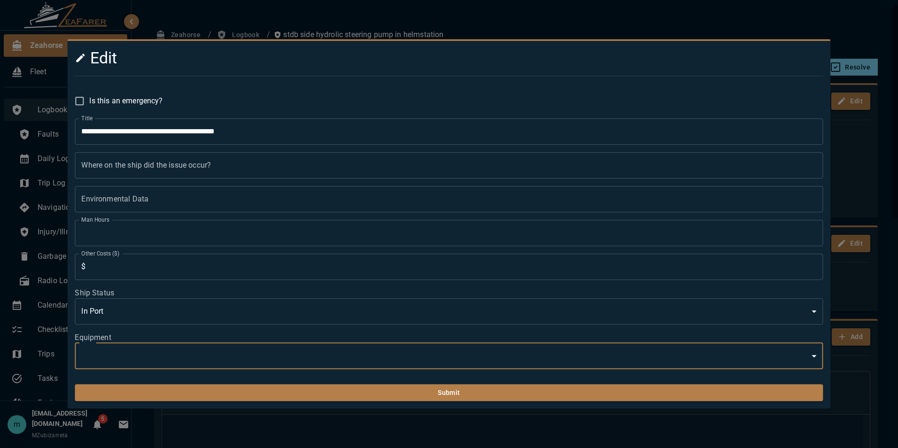
click at [447, 17] on div at bounding box center [449, 224] width 898 height 448
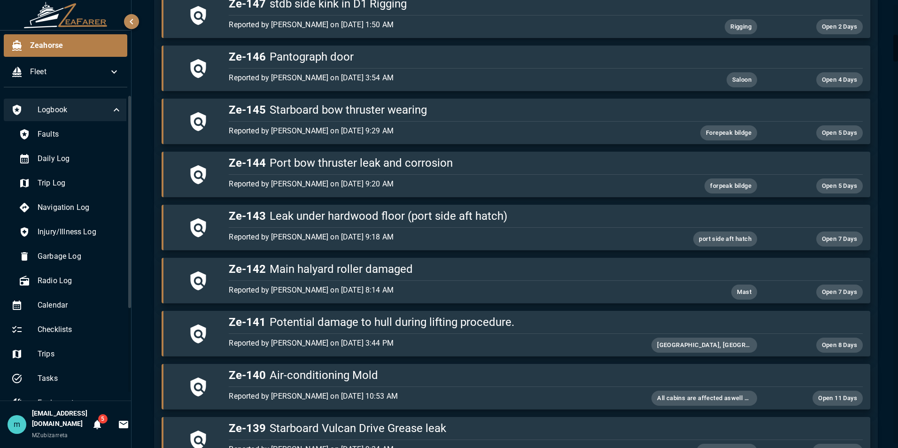
scroll to position [526, 0]
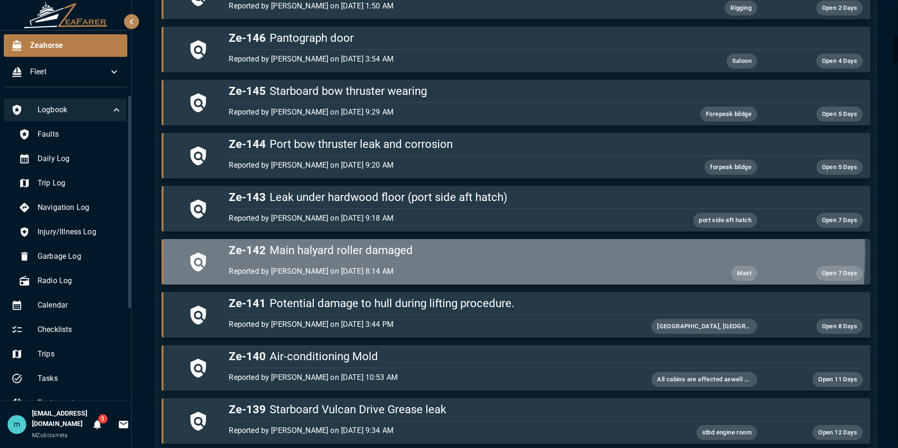
click at [398, 250] on h5 "Ze-142 Main halyard roller damaged" at bounding box center [545, 250] width 633 height 15
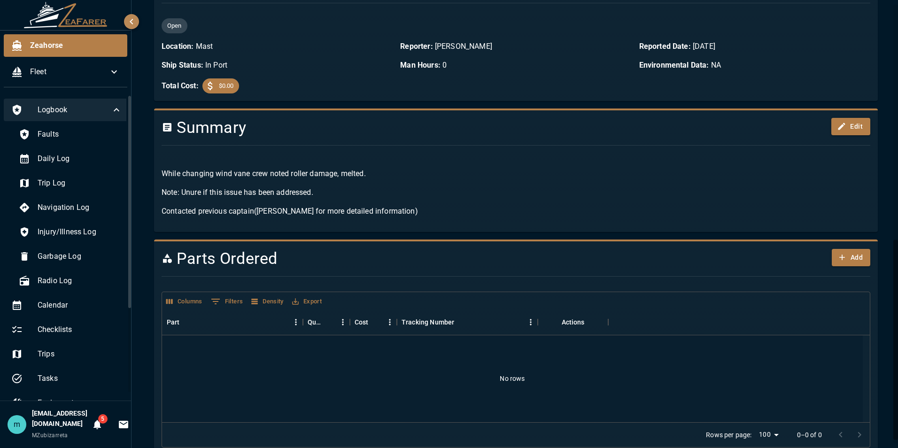
scroll to position [526, 0]
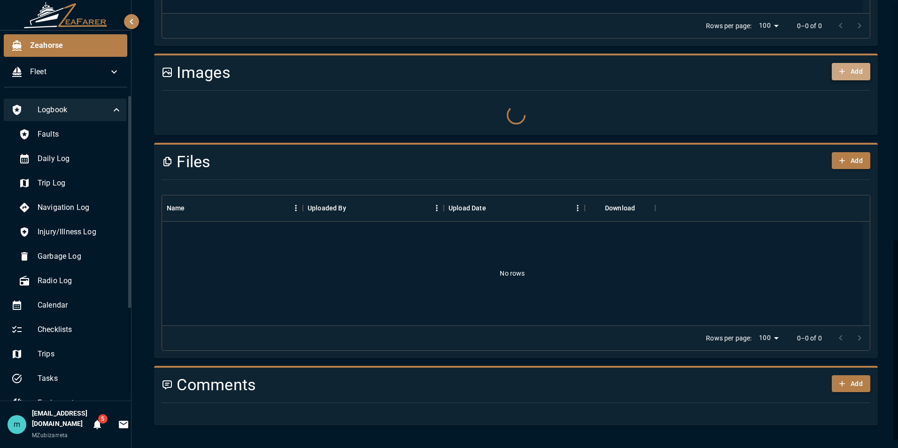
click at [843, 69] on button "Add" at bounding box center [851, 71] width 39 height 17
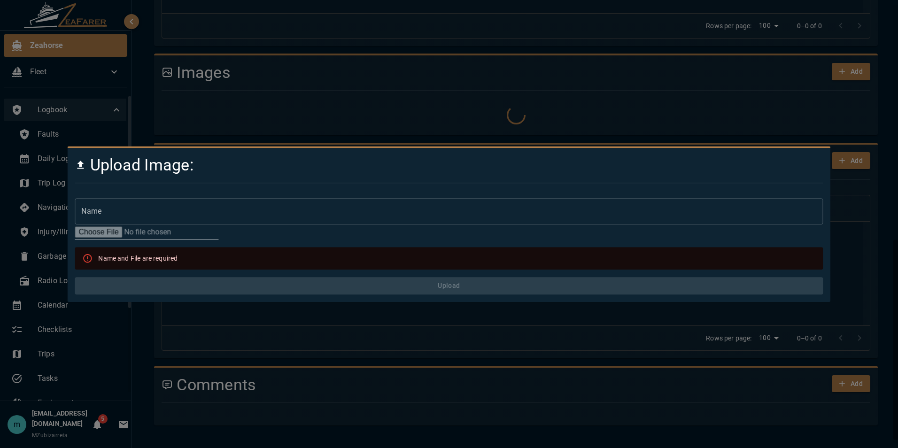
click at [668, 112] on div at bounding box center [449, 224] width 898 height 448
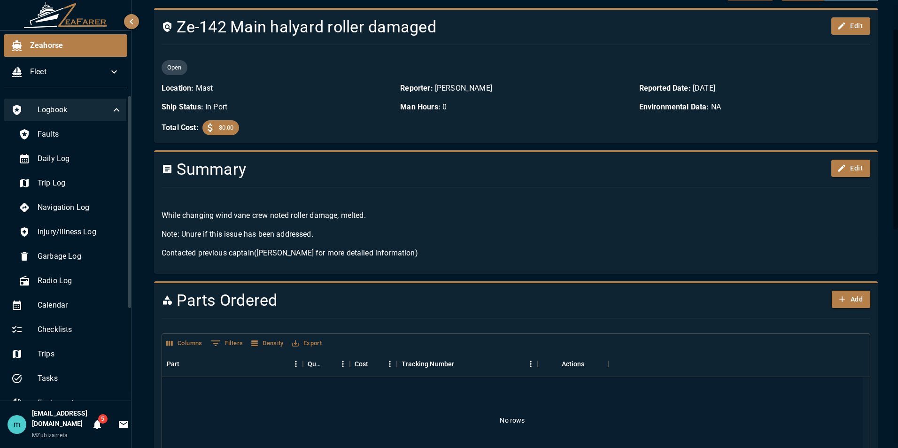
scroll to position [0, 0]
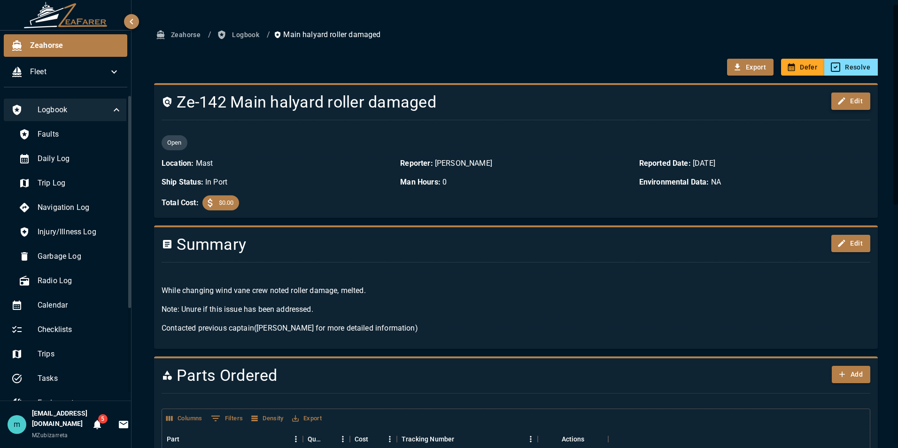
click at [838, 100] on icon "button" at bounding box center [841, 100] width 9 height 9
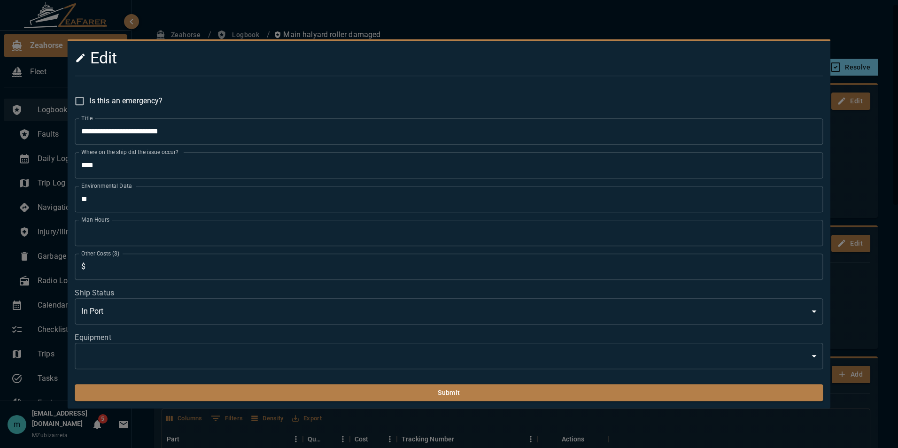
click at [742, 353] on body "Zeahorse Fleet Logbook Faults Daily Log Trip Log Navigation Log Injury/Illness …" at bounding box center [449, 224] width 898 height 448
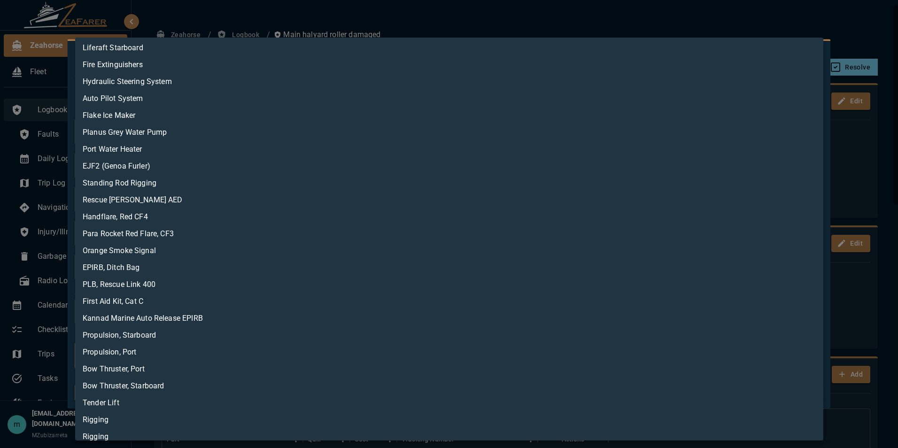
scroll to position [112, 0]
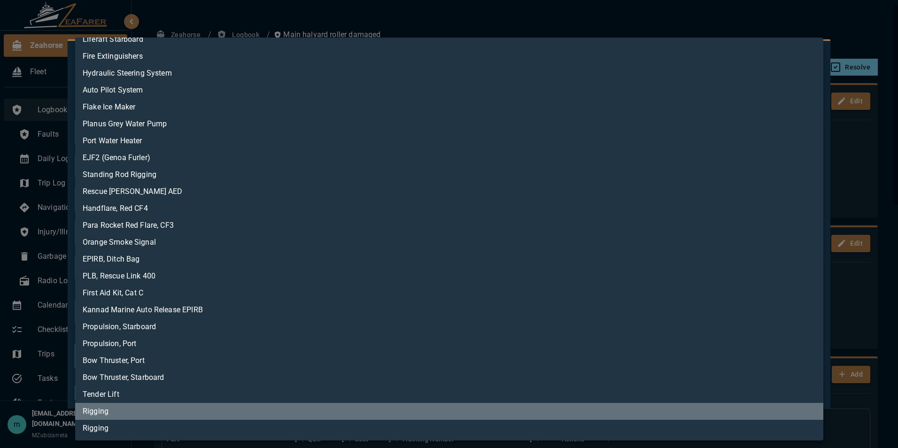
click at [706, 416] on li "Rigging" at bounding box center [449, 411] width 748 height 17
type input "**********"
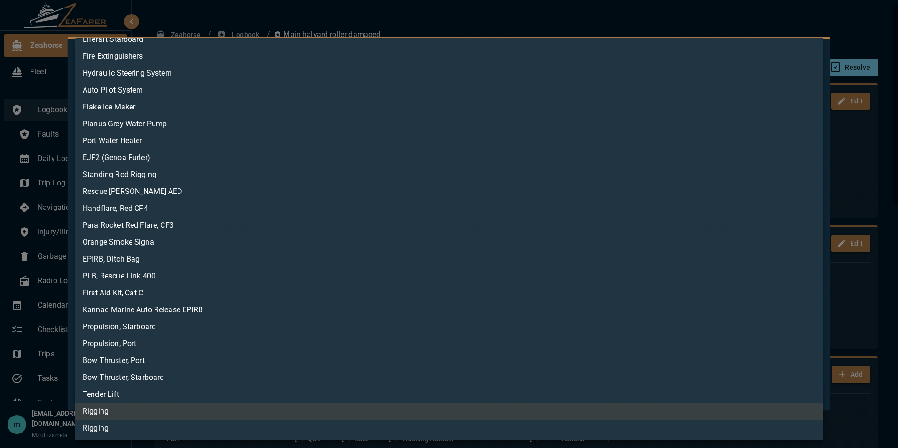
click at [878, 69] on div at bounding box center [449, 224] width 898 height 448
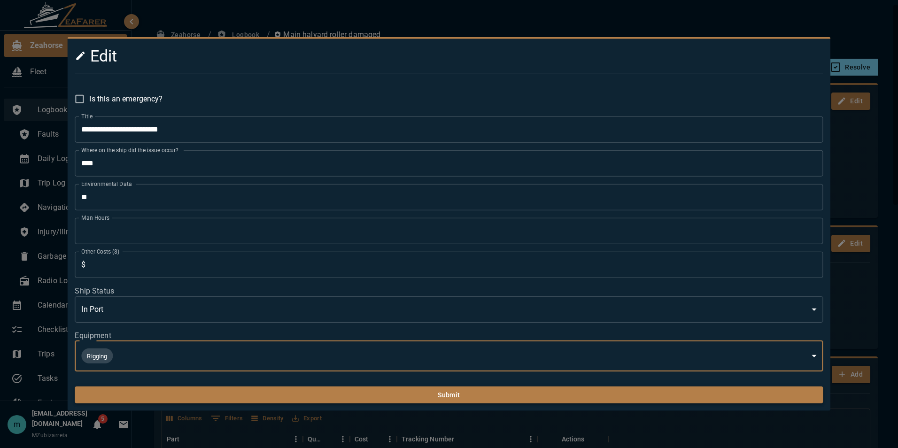
click at [680, 394] on button "Submit" at bounding box center [449, 394] width 748 height 17
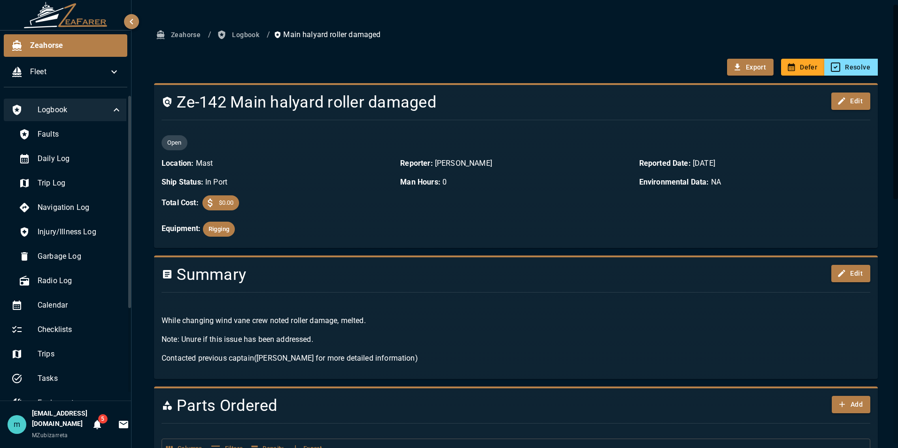
click at [167, 70] on div "Export Defer Resolve" at bounding box center [516, 67] width 724 height 17
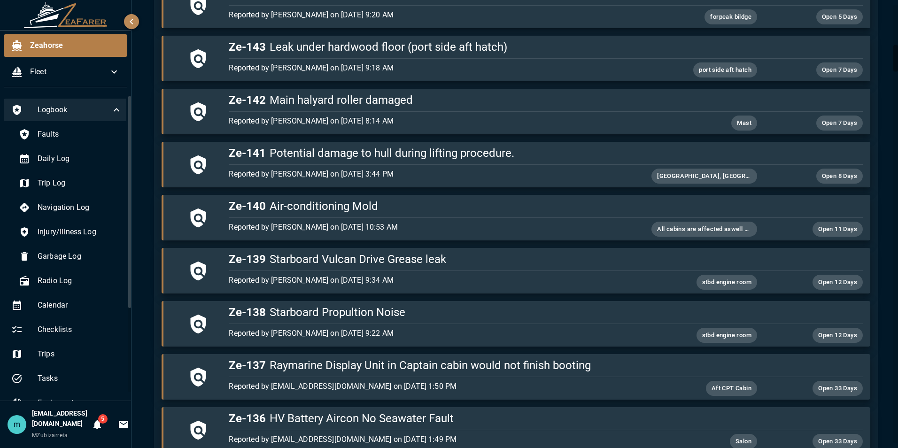
scroll to position [648, 0]
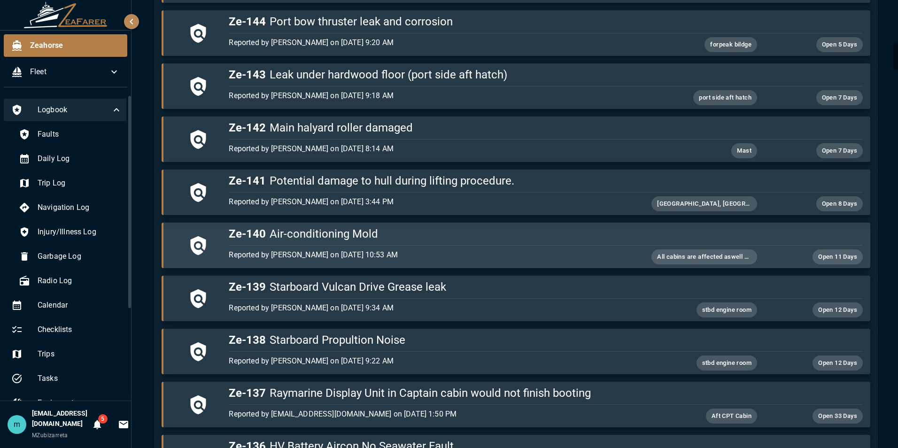
click at [632, 232] on h5 "Ze-140 Air-conditioning Mold" at bounding box center [545, 233] width 633 height 15
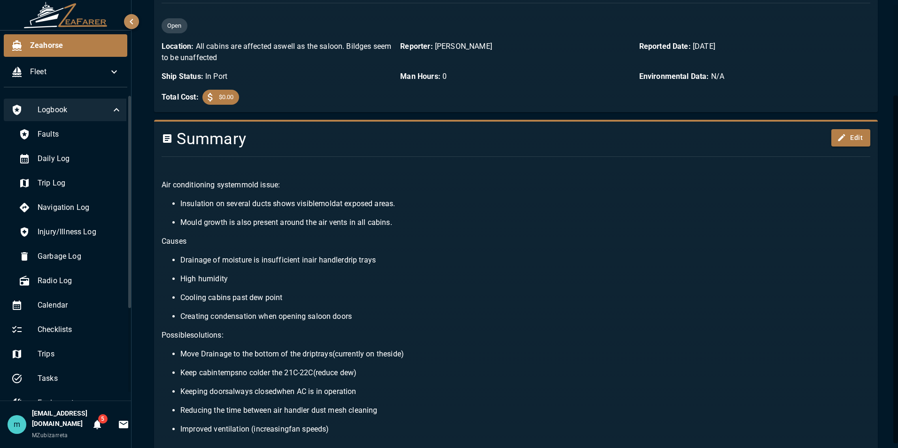
scroll to position [648, 0]
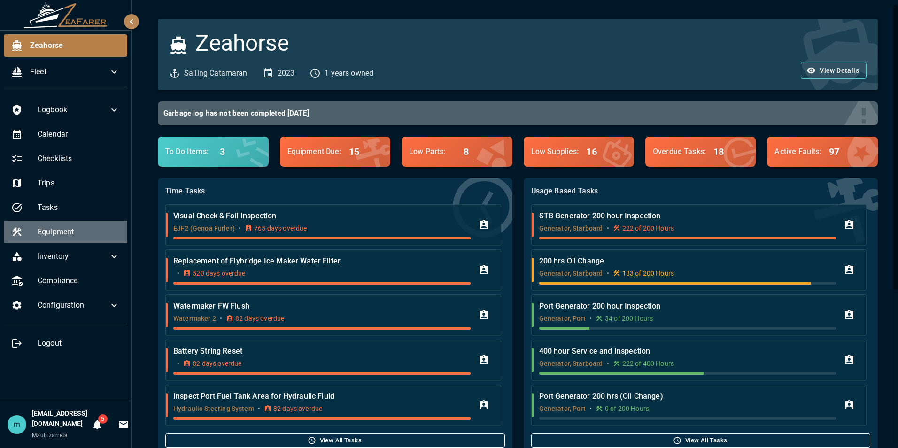
click at [70, 233] on span "Equipment" at bounding box center [79, 231] width 82 height 11
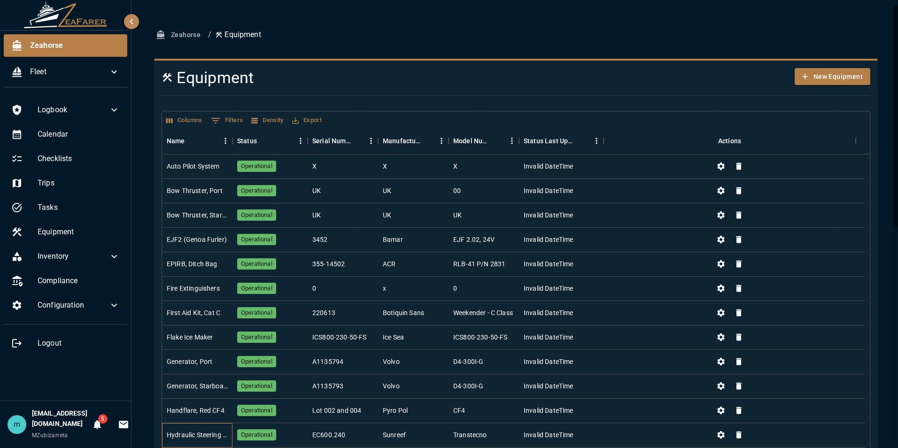
click at [181, 434] on div "Hydraulic Steering System" at bounding box center [197, 434] width 61 height 9
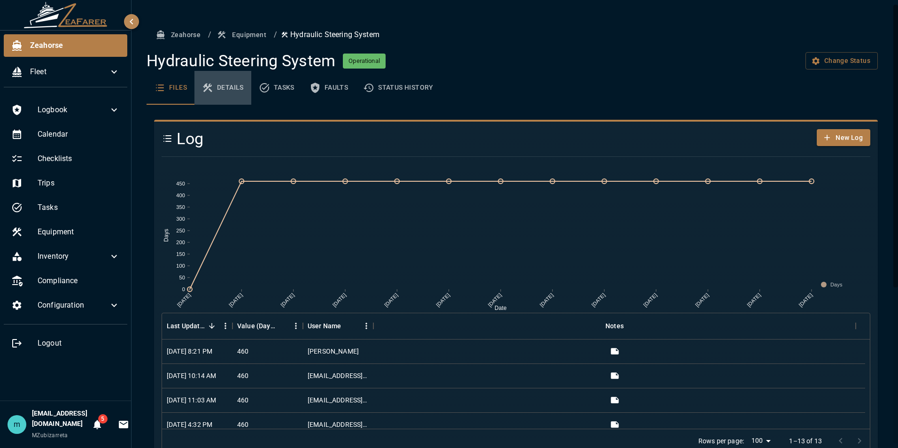
click at [237, 89] on button "Details" at bounding box center [222, 88] width 57 height 34
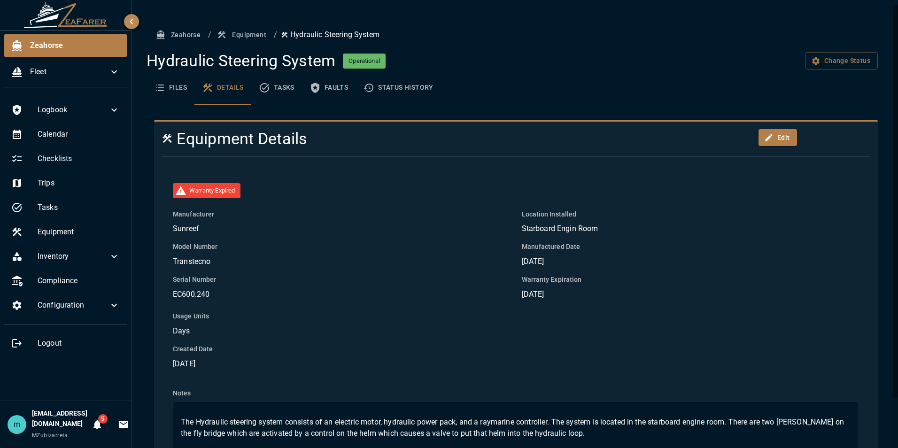
click at [886, 100] on div "Zeahorse / Equipment / Hydraulic Steering System Hydraulic Steering System Oper…" at bounding box center [515, 250] width 769 height 500
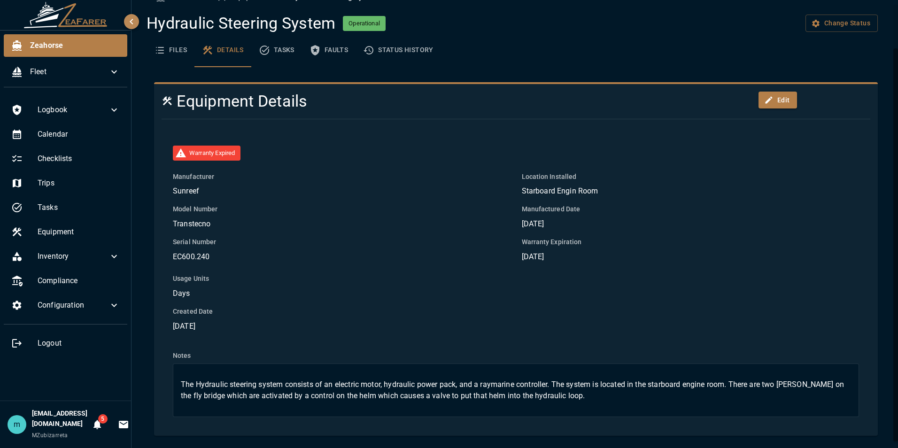
scroll to position [52, 0]
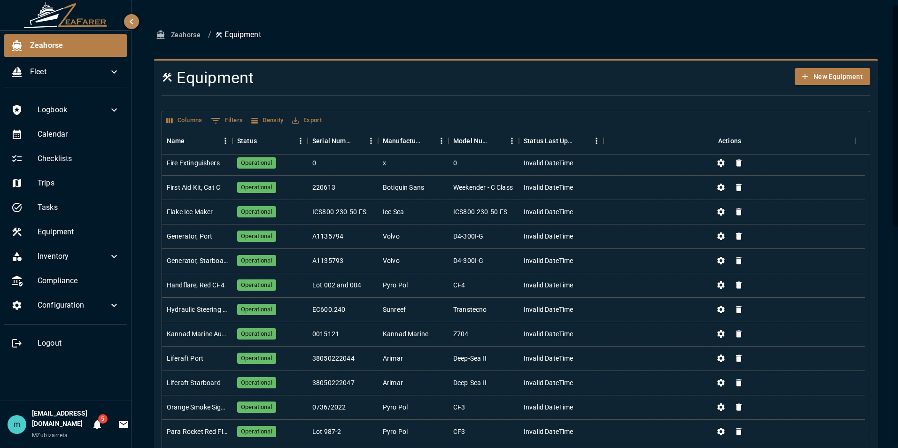
scroll to position [150, 0]
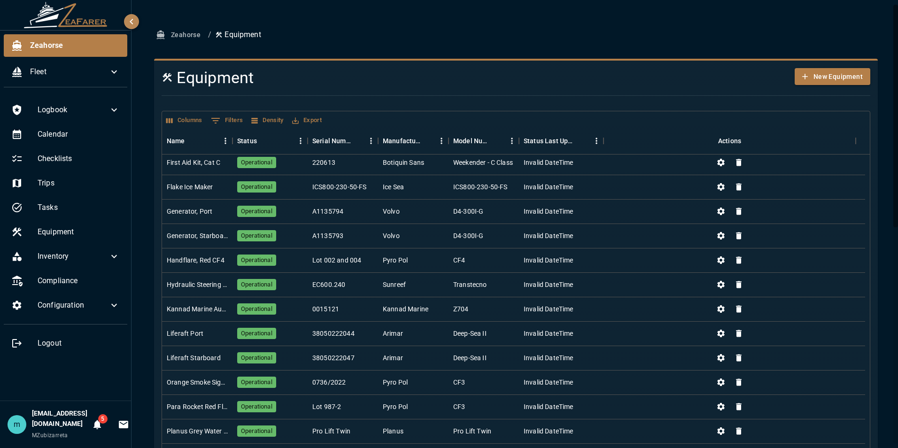
click at [878, 313] on div "Zeahorse / Equipment Equipment New Equipment Columns 0 Filters Density Export N…" at bounding box center [516, 448] width 746 height 844
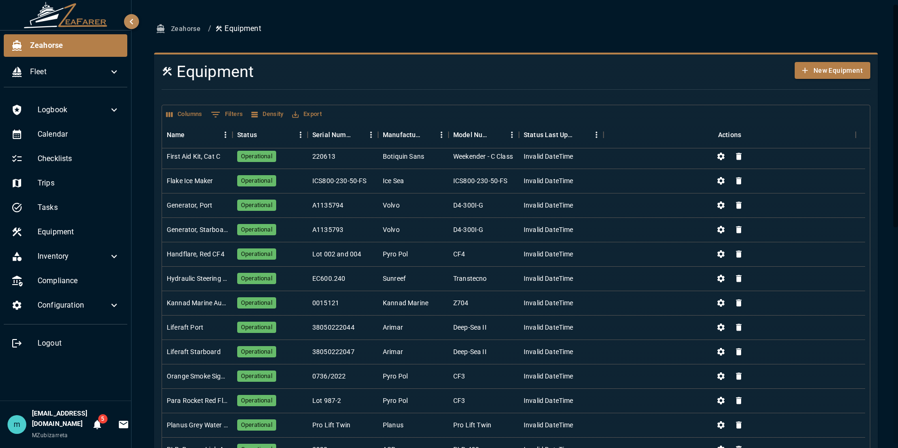
scroll to position [0, 0]
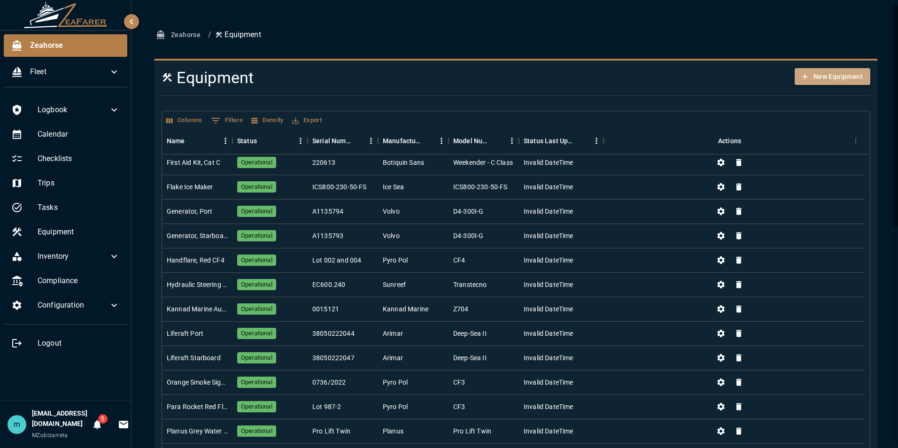
click at [823, 74] on button "New Equipment" at bounding box center [832, 76] width 76 height 17
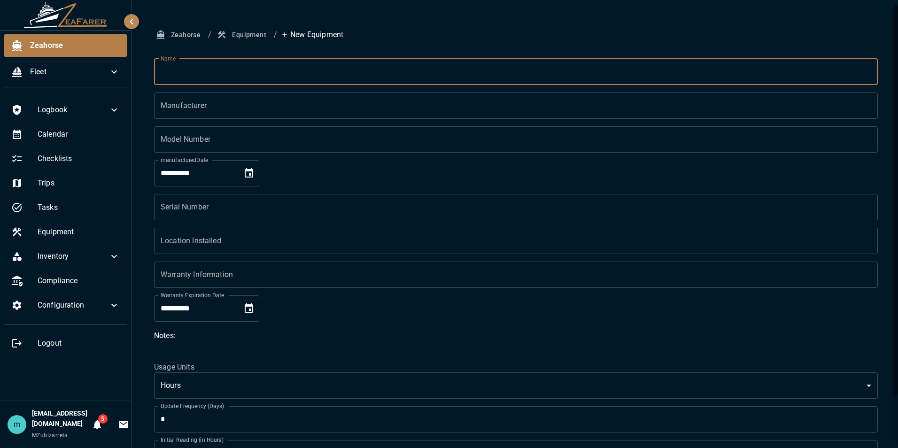
click at [653, 75] on input "Name" at bounding box center [516, 72] width 724 height 26
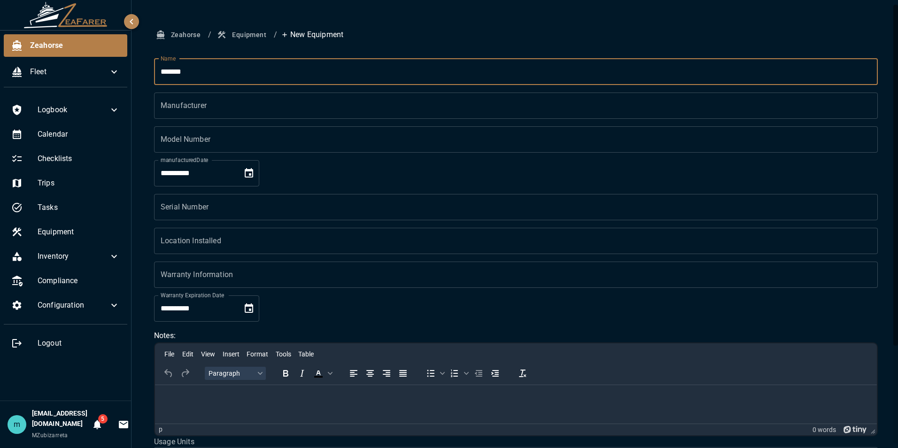
type input "*******"
click at [529, 108] on input "Manufacturer" at bounding box center [516, 105] width 724 height 26
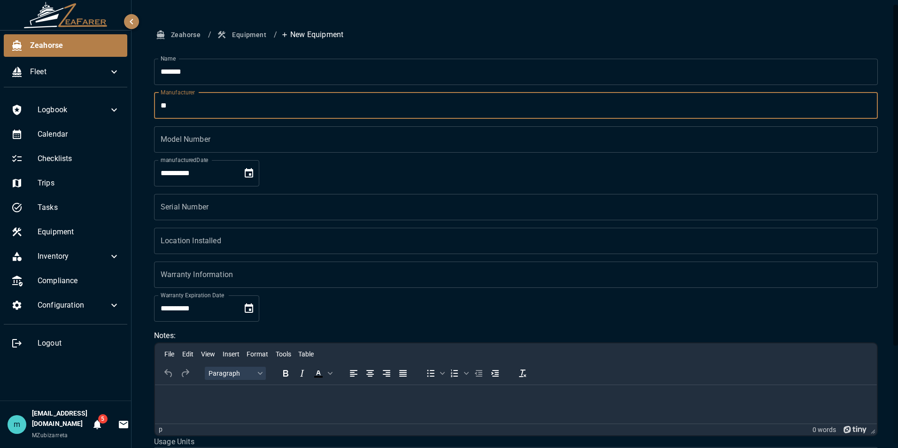
type input "**"
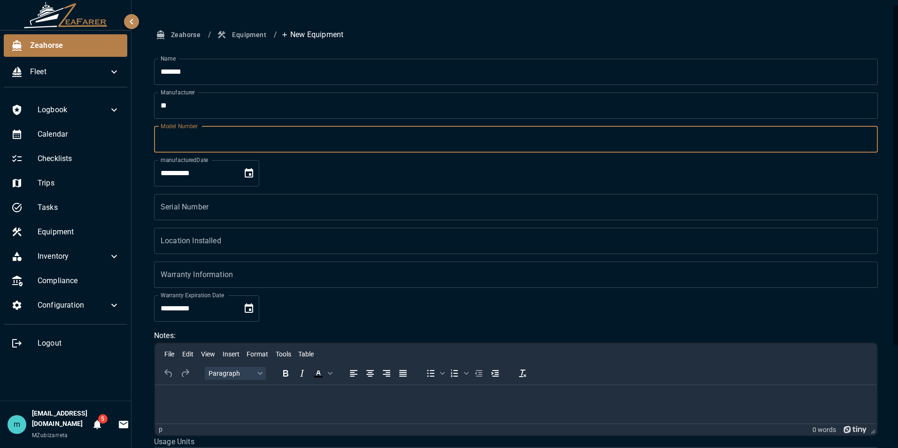
click at [440, 139] on input "Model Number" at bounding box center [516, 139] width 724 height 26
type input "**"
click at [424, 180] on form "**********" at bounding box center [516, 312] width 724 height 507
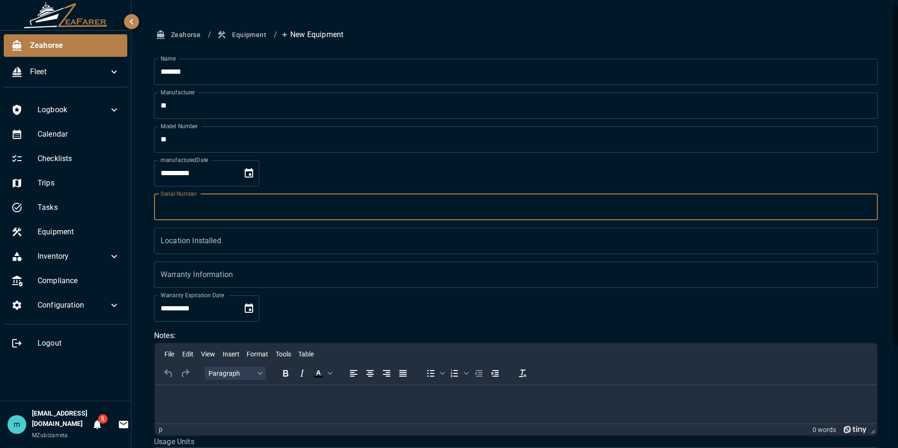
click at [415, 208] on input "Serial Number" at bounding box center [516, 207] width 724 height 26
type input "**"
click at [399, 239] on input "Location Installed" at bounding box center [516, 241] width 724 height 26
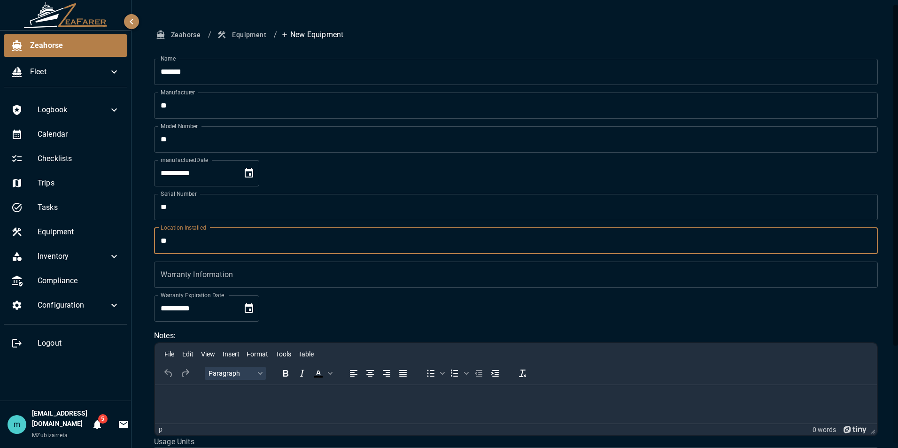
type input "**"
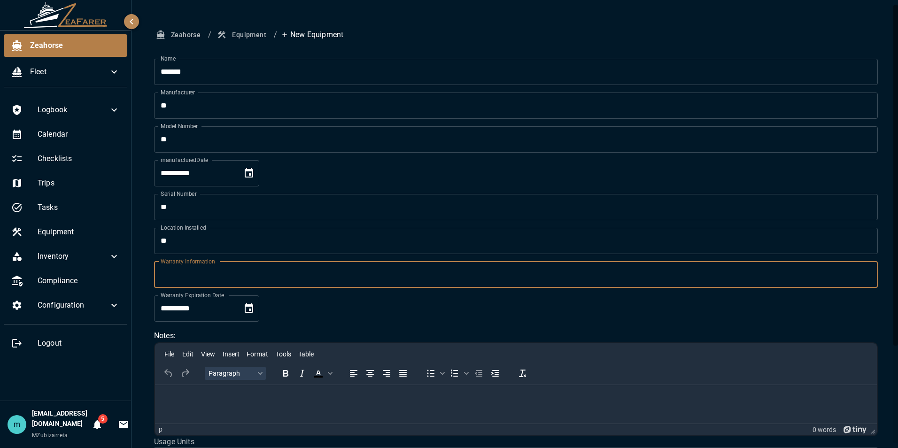
click at [345, 278] on input "Warranty Information" at bounding box center [516, 275] width 724 height 26
type input "**"
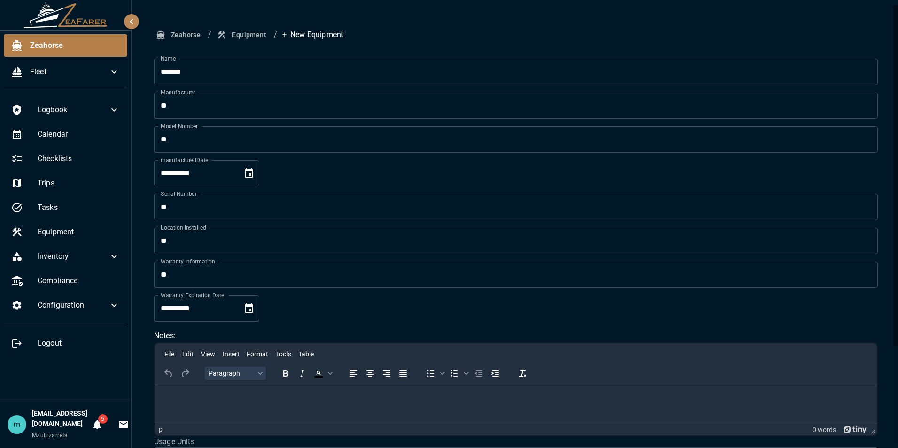
click at [305, 399] on p "Rich Text Area. Press ALT-0 for help." at bounding box center [515, 396] width 707 height 9
click at [880, 327] on div "**********" at bounding box center [516, 295] width 746 height 539
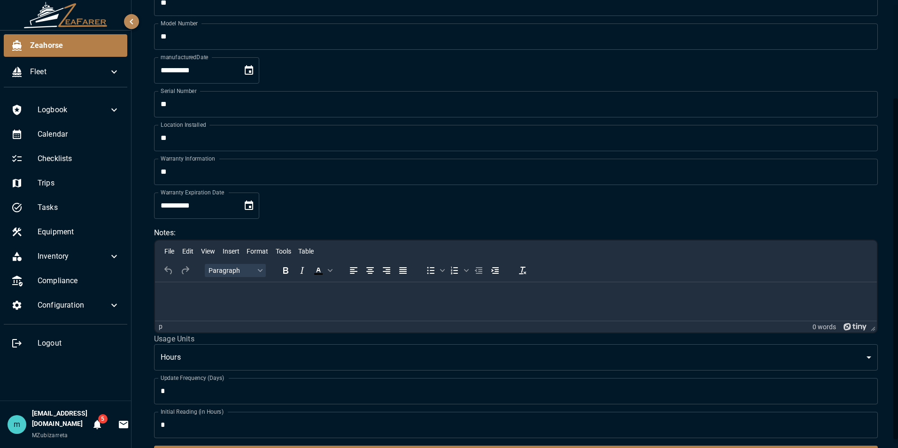
scroll to position [129, 0]
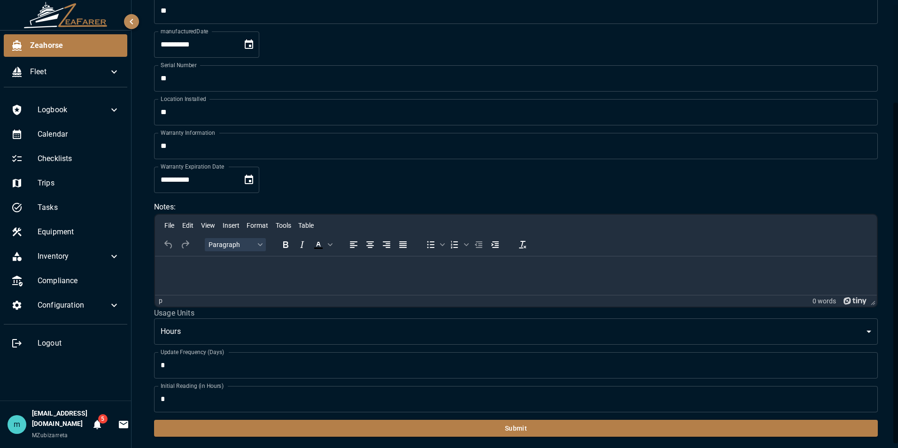
click at [337, 262] on html at bounding box center [516, 268] width 722 height 24
click at [469, 194] on form "**********" at bounding box center [516, 183] width 724 height 507
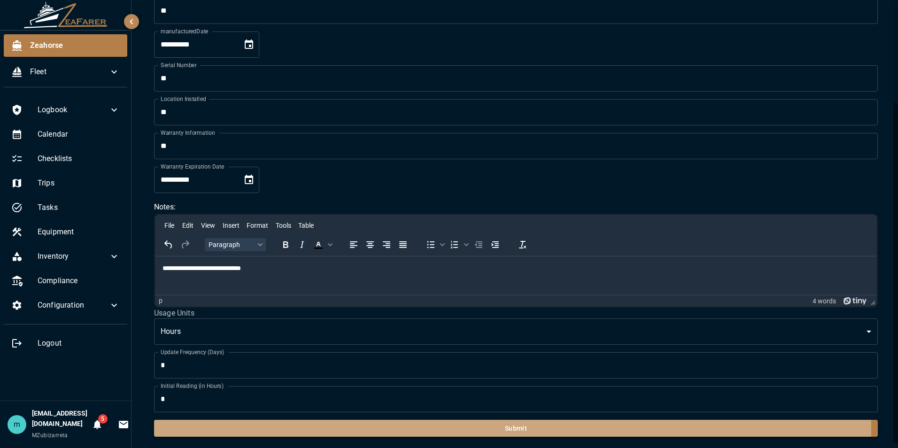
click at [433, 430] on button "Submit" at bounding box center [516, 428] width 724 height 17
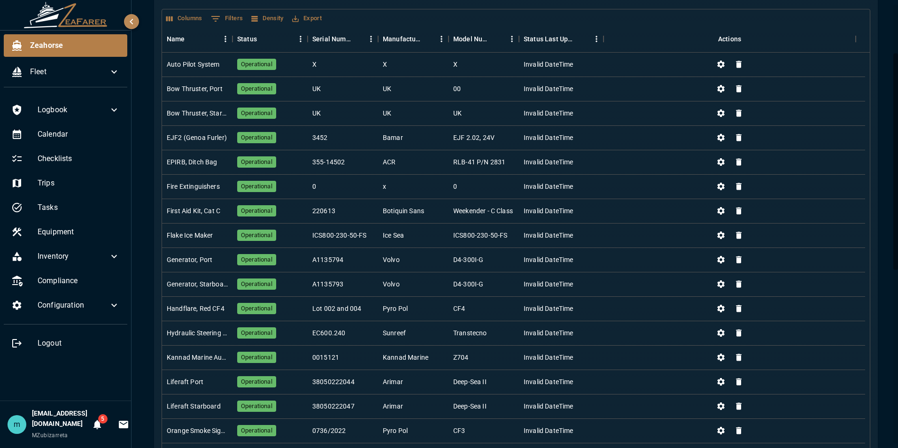
scroll to position [27, 0]
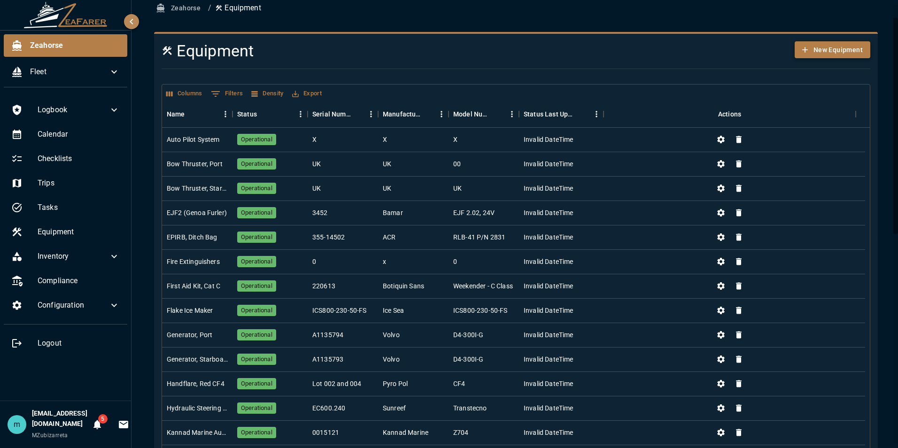
click at [827, 46] on button "New Equipment" at bounding box center [832, 49] width 76 height 17
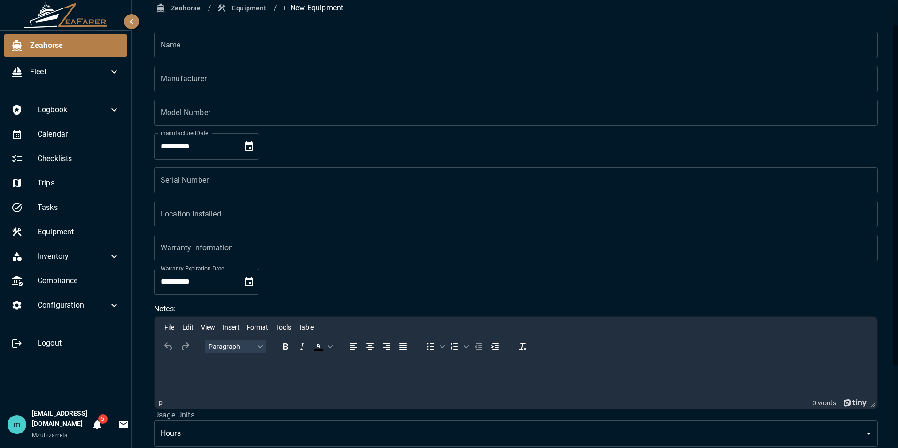
click at [795, 22] on div "**********" at bounding box center [516, 269] width 746 height 539
click at [252, 6] on button "Equipment" at bounding box center [242, 8] width 55 height 17
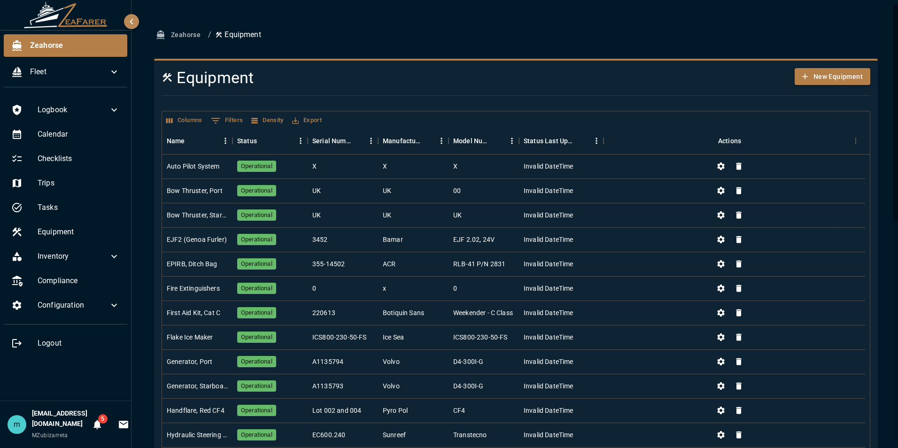
click at [887, 193] on div "Zeahorse / Equipment Equipment New Equipment Columns 0 Filters Density Export N…" at bounding box center [515, 453] width 769 height 906
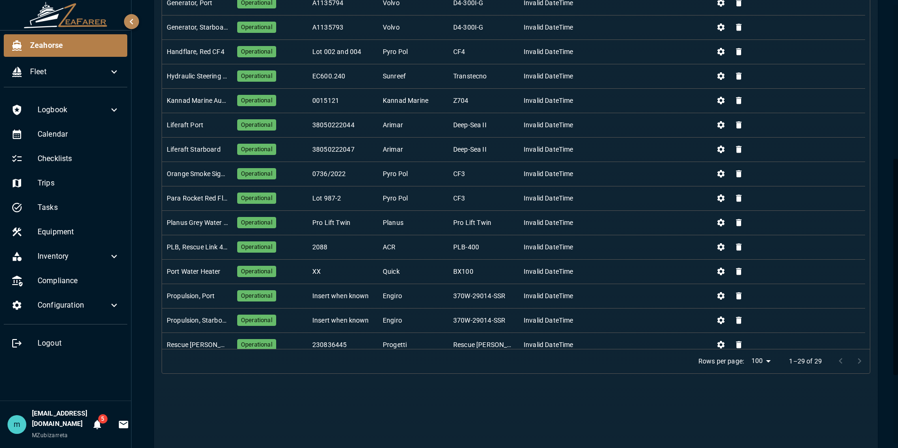
scroll to position [394, 0]
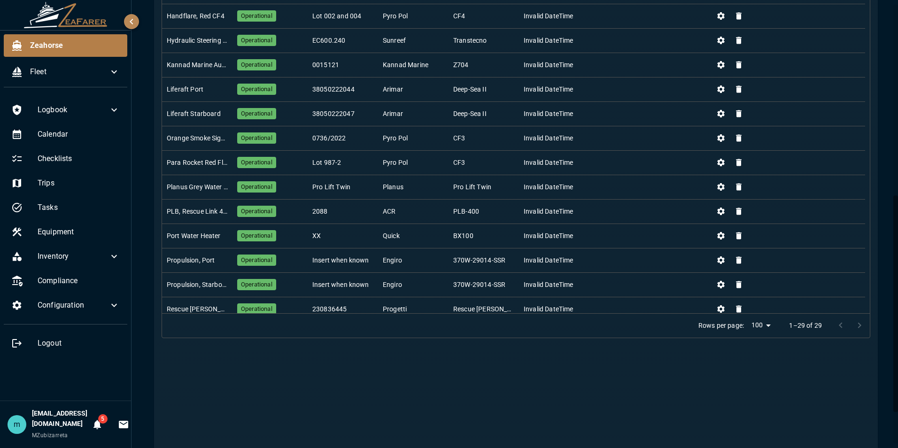
click at [884, 83] on div "Zeahorse / Equipment Equipment New Equipment Columns 0 Filters Density Export N…" at bounding box center [515, 59] width 769 height 906
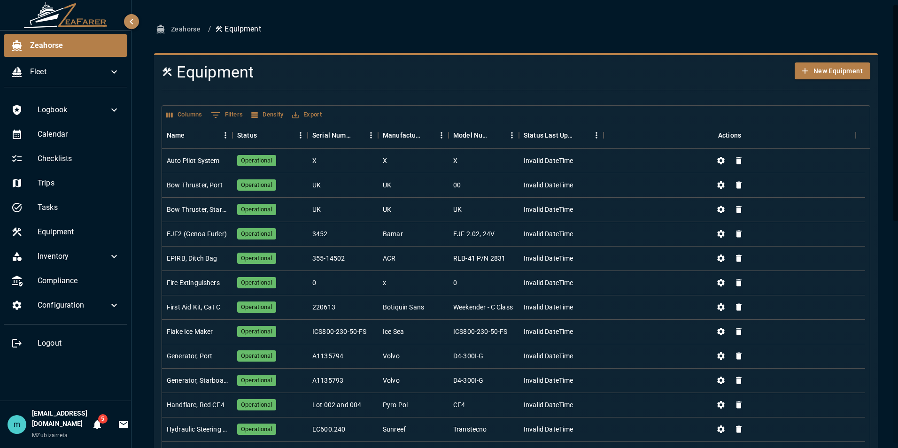
scroll to position [0, 0]
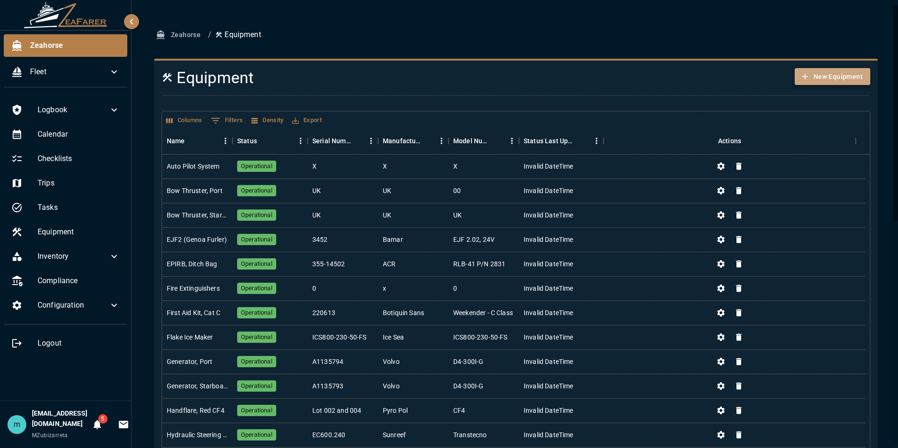
click at [832, 77] on button "New Equipment" at bounding box center [832, 76] width 76 height 17
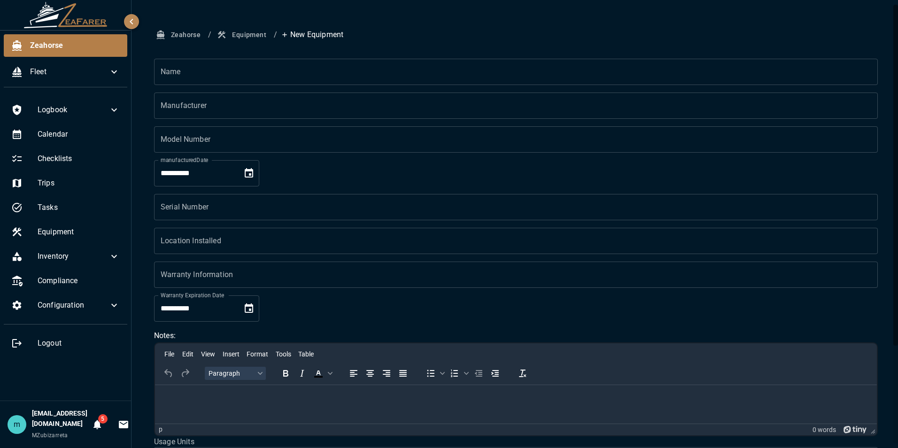
click at [730, 75] on input "Name" at bounding box center [516, 72] width 724 height 26
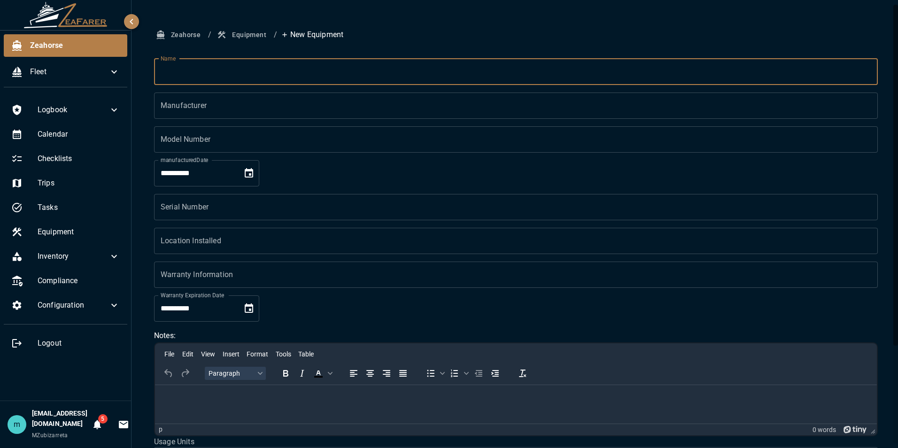
type input "*******"
type input "**"
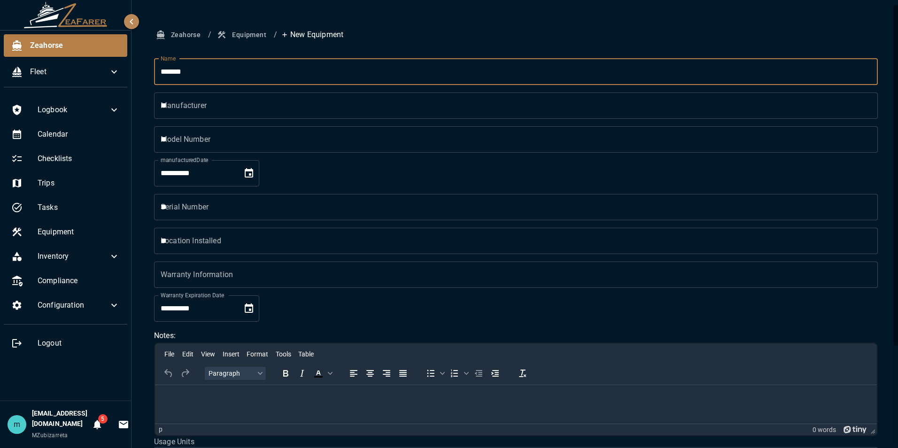
type input "**"
click at [457, 318] on form "**********" at bounding box center [516, 312] width 724 height 507
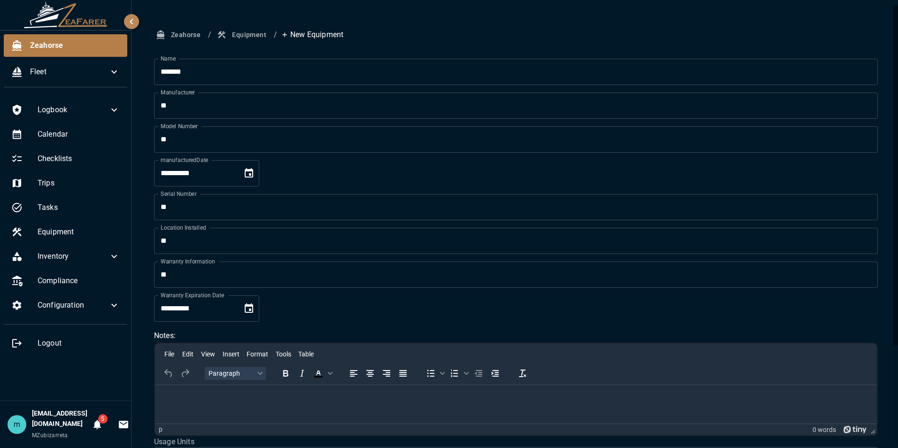
click at [365, 403] on html at bounding box center [516, 397] width 722 height 24
click at [475, 321] on form "**********" at bounding box center [516, 312] width 724 height 507
click at [879, 385] on div "**********" at bounding box center [516, 295] width 746 height 539
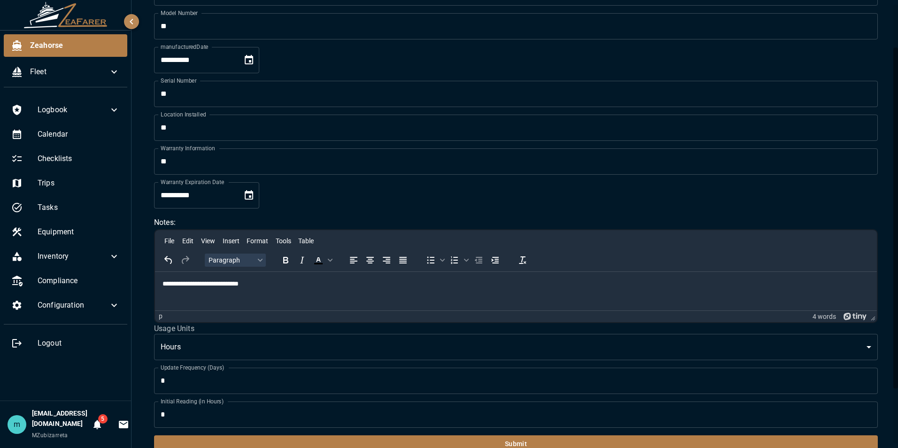
scroll to position [129, 0]
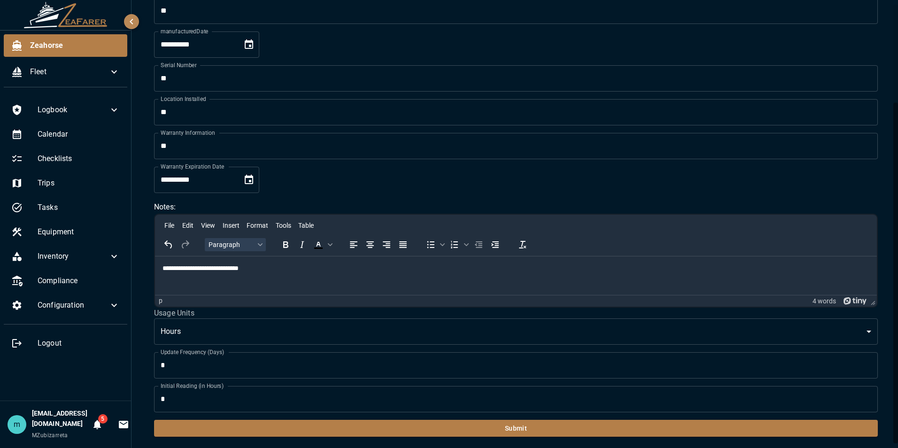
click at [374, 336] on body "**********" at bounding box center [449, 224] width 898 height 448
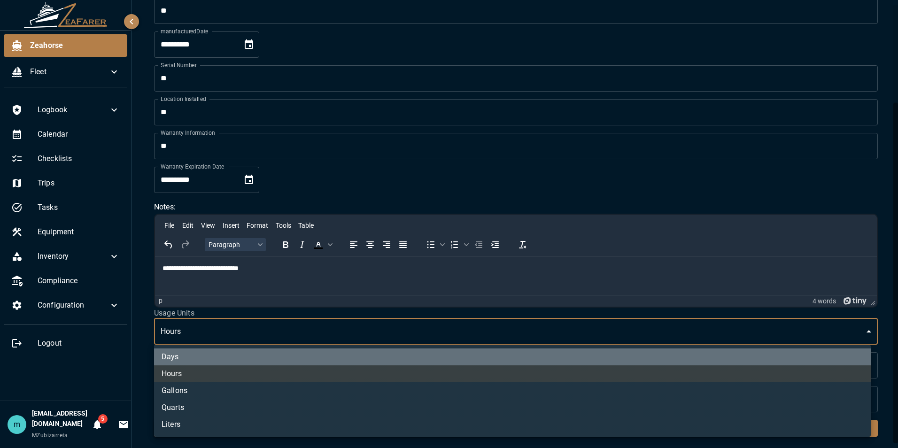
click at [362, 354] on li "Days" at bounding box center [512, 356] width 716 height 17
type input "****"
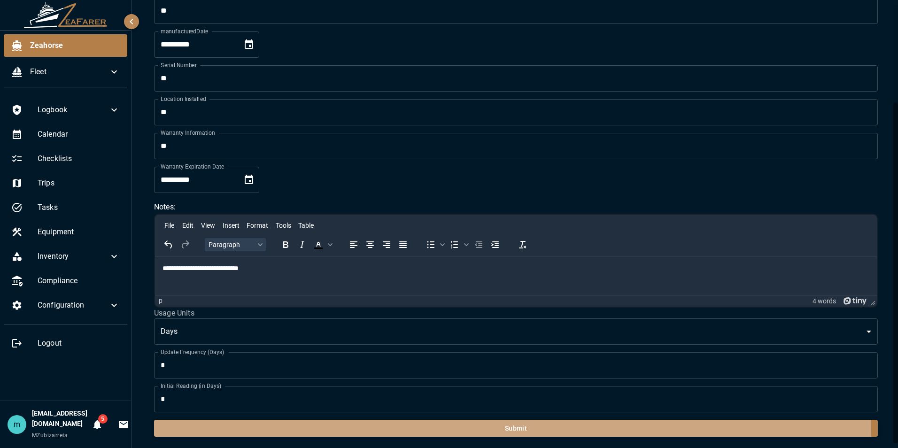
click at [354, 428] on button "Submit" at bounding box center [516, 428] width 724 height 17
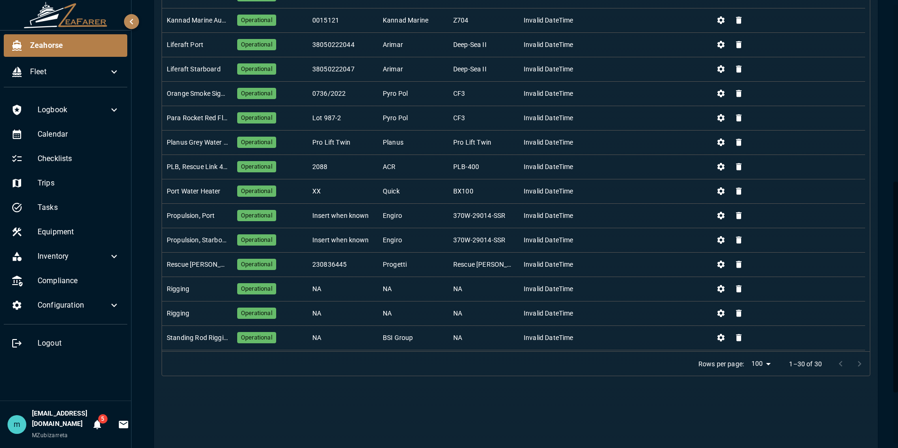
scroll to position [70, 0]
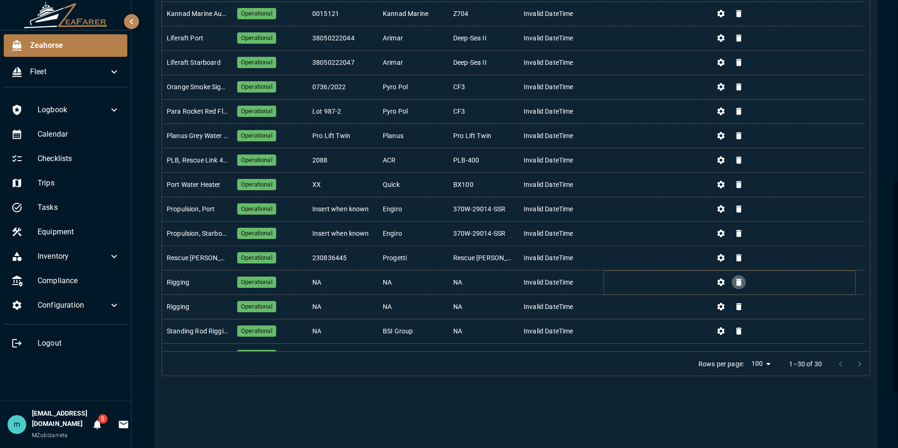
click at [737, 277] on icon "Delete" at bounding box center [738, 281] width 9 height 9
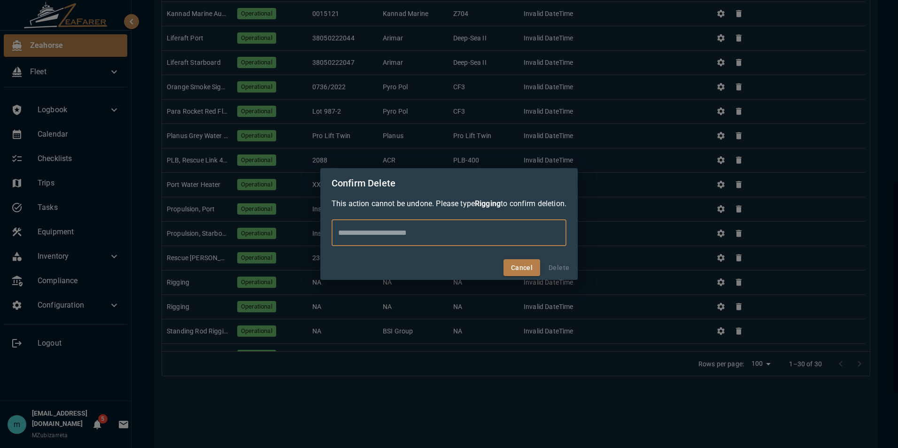
click at [477, 236] on input "text" at bounding box center [448, 233] width 235 height 26
click at [502, 230] on input "*******" at bounding box center [448, 233] width 235 height 26
type input "*******"
click at [556, 265] on div "Cancel Delete" at bounding box center [448, 267] width 257 height 25
click at [445, 235] on input "*******" at bounding box center [448, 233] width 235 height 26
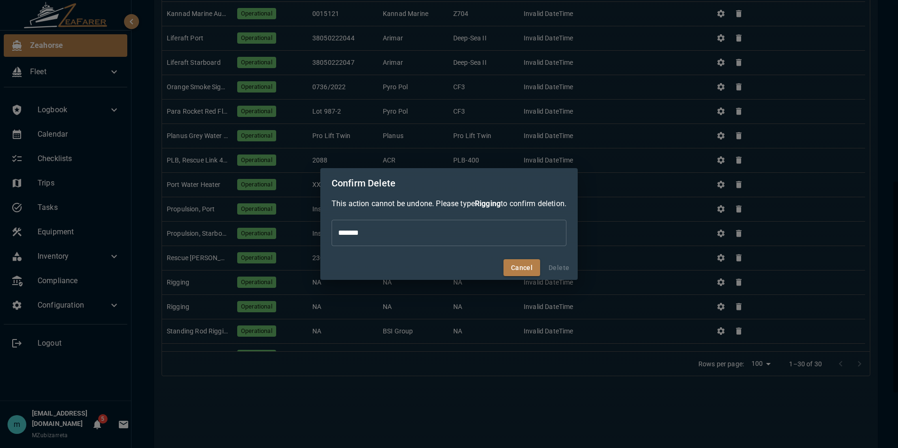
click at [564, 268] on div "Cancel Delete" at bounding box center [448, 267] width 257 height 25
click at [435, 231] on input "*******" at bounding box center [448, 233] width 235 height 26
click at [525, 267] on button "Cancel" at bounding box center [521, 267] width 37 height 17
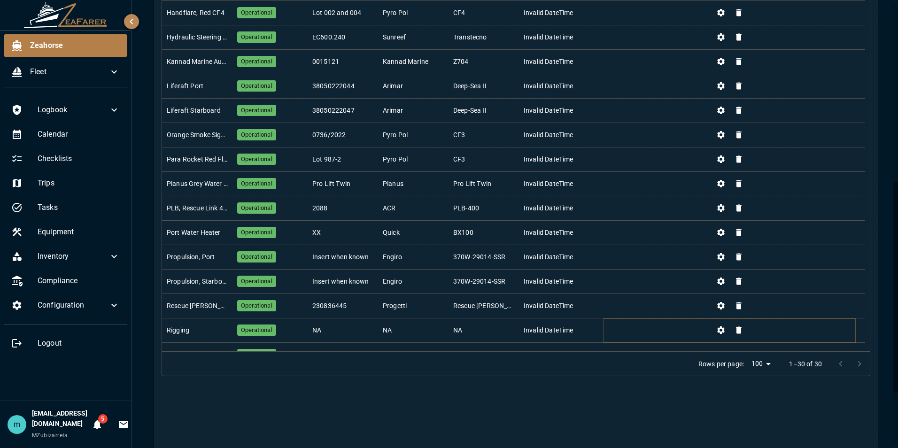
scroll to position [0, 0]
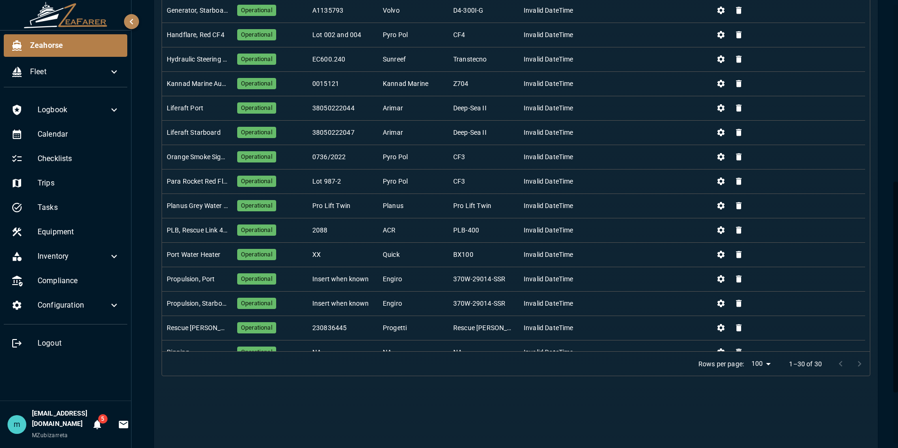
click at [881, 62] on div "Zeahorse / Equipment Equipment New Equipment Columns 0 Filters Density Export N…" at bounding box center [516, 97] width 746 height 893
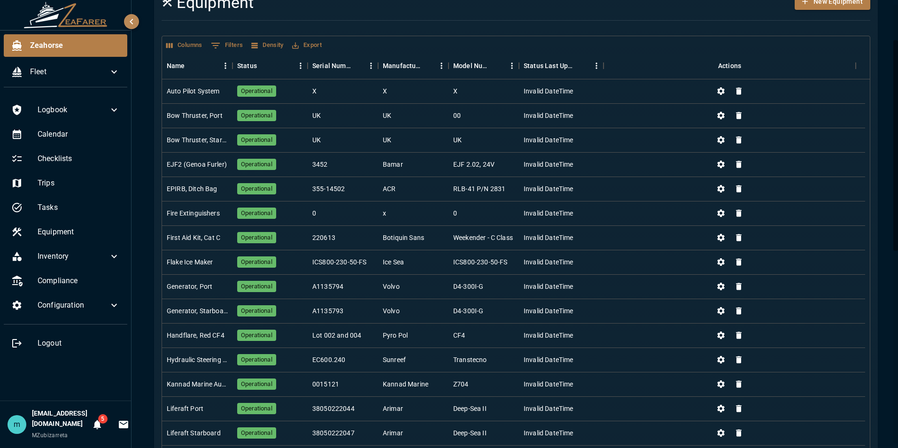
scroll to position [56, 0]
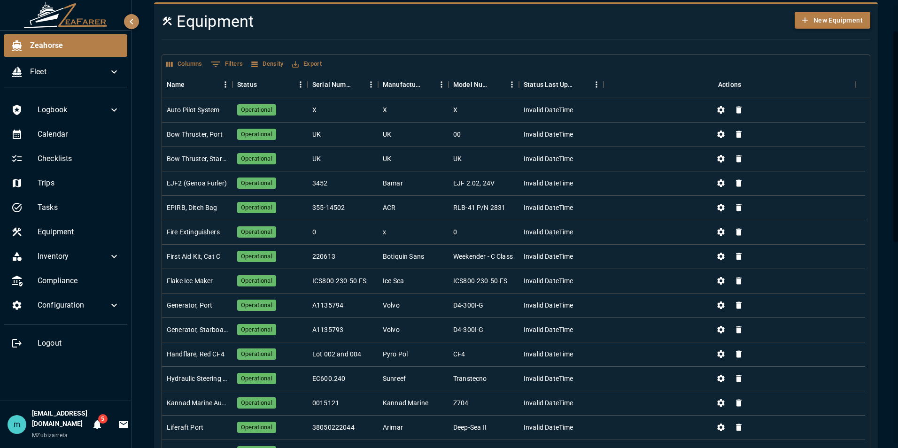
click at [830, 23] on button "New Equipment" at bounding box center [832, 20] width 76 height 17
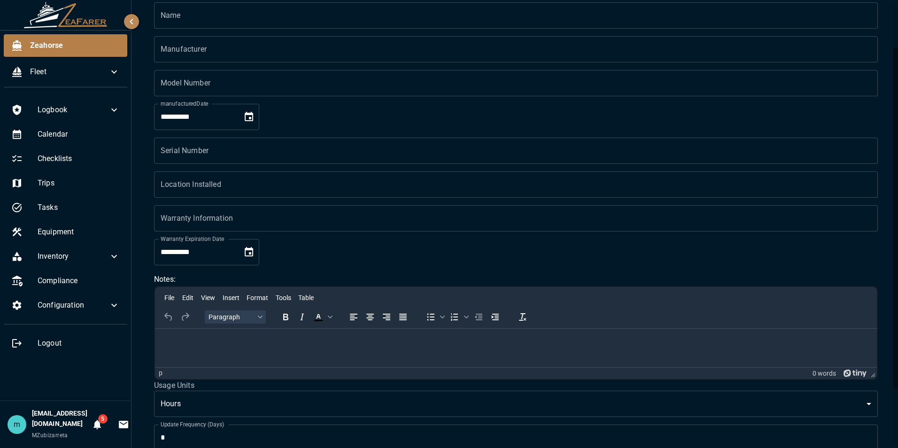
click at [880, 23] on div "**********" at bounding box center [516, 239] width 746 height 539
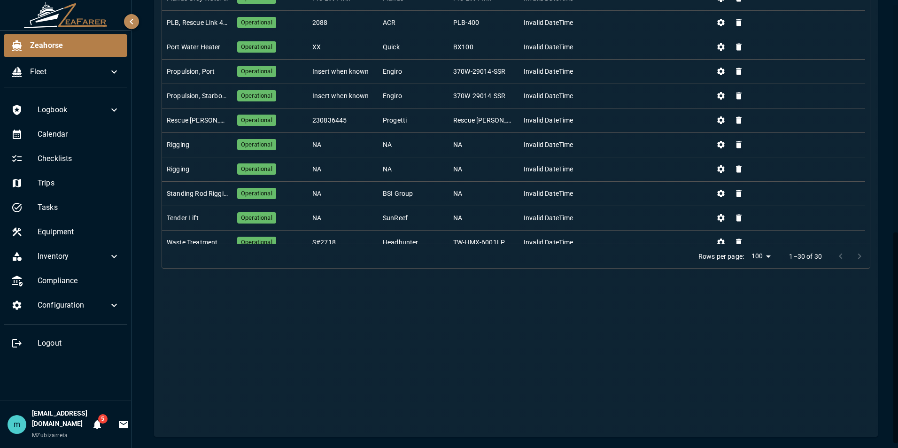
scroll to position [101, 0]
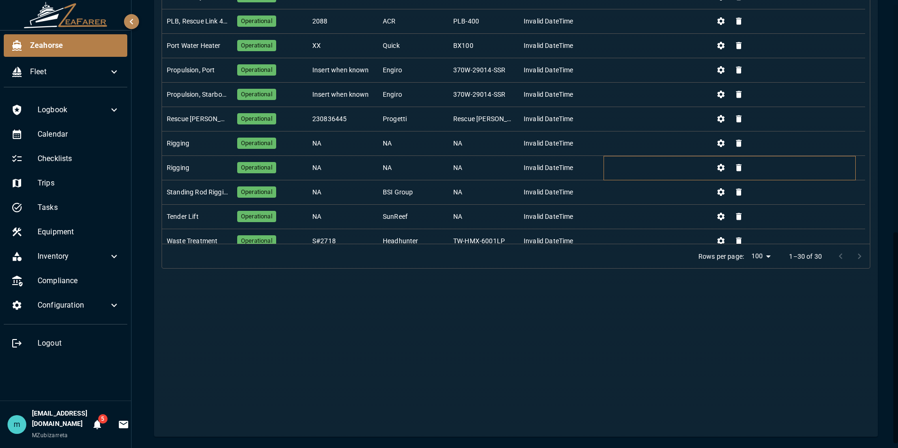
click at [633, 164] on div at bounding box center [729, 168] width 252 height 24
click at [192, 167] on div "Rigging" at bounding box center [197, 168] width 70 height 24
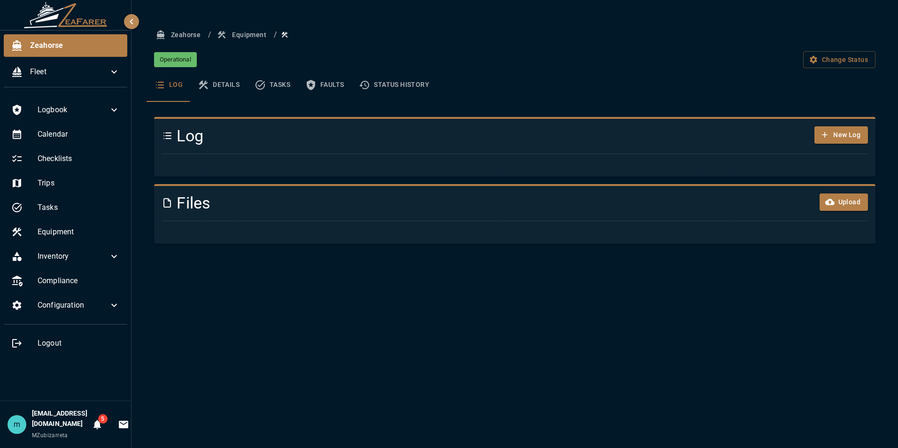
click at [883, 59] on div "Zeahorse / Equipment / Operational Change Status Log Details Tasks Faults Statu…" at bounding box center [515, 134] width 744 height 217
click at [844, 282] on div "Zeahorse / Equipment / Operational Change Status Log Details Tasks Faults Statu…" at bounding box center [514, 224] width 766 height 448
click at [881, 107] on div "Zeahorse / Equipment / Operational Change Status Log Details Tasks Faults Statu…" at bounding box center [515, 134] width 744 height 217
click at [231, 85] on button "Details" at bounding box center [218, 85] width 57 height 34
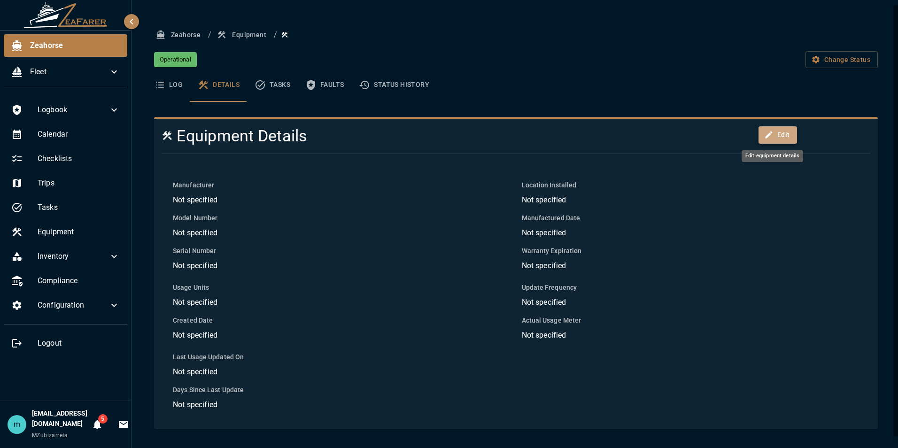
click at [769, 134] on button "Edit" at bounding box center [777, 134] width 39 height 17
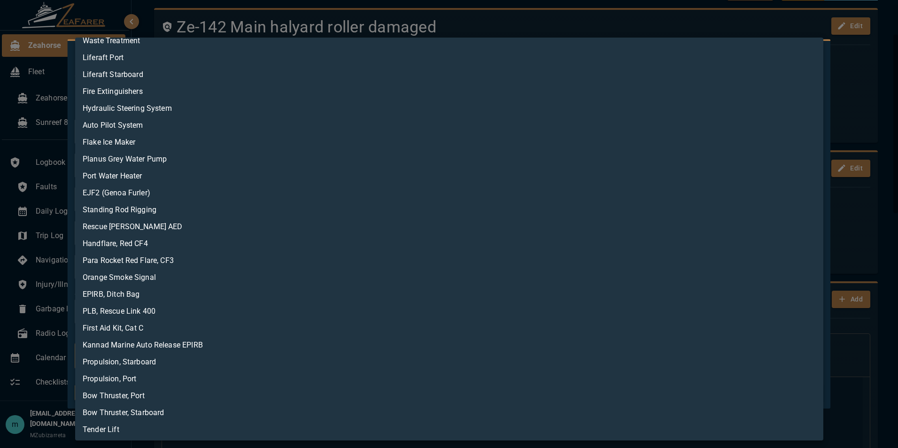
scroll to position [78, 0]
